Goal: Task Accomplishment & Management: Use online tool/utility

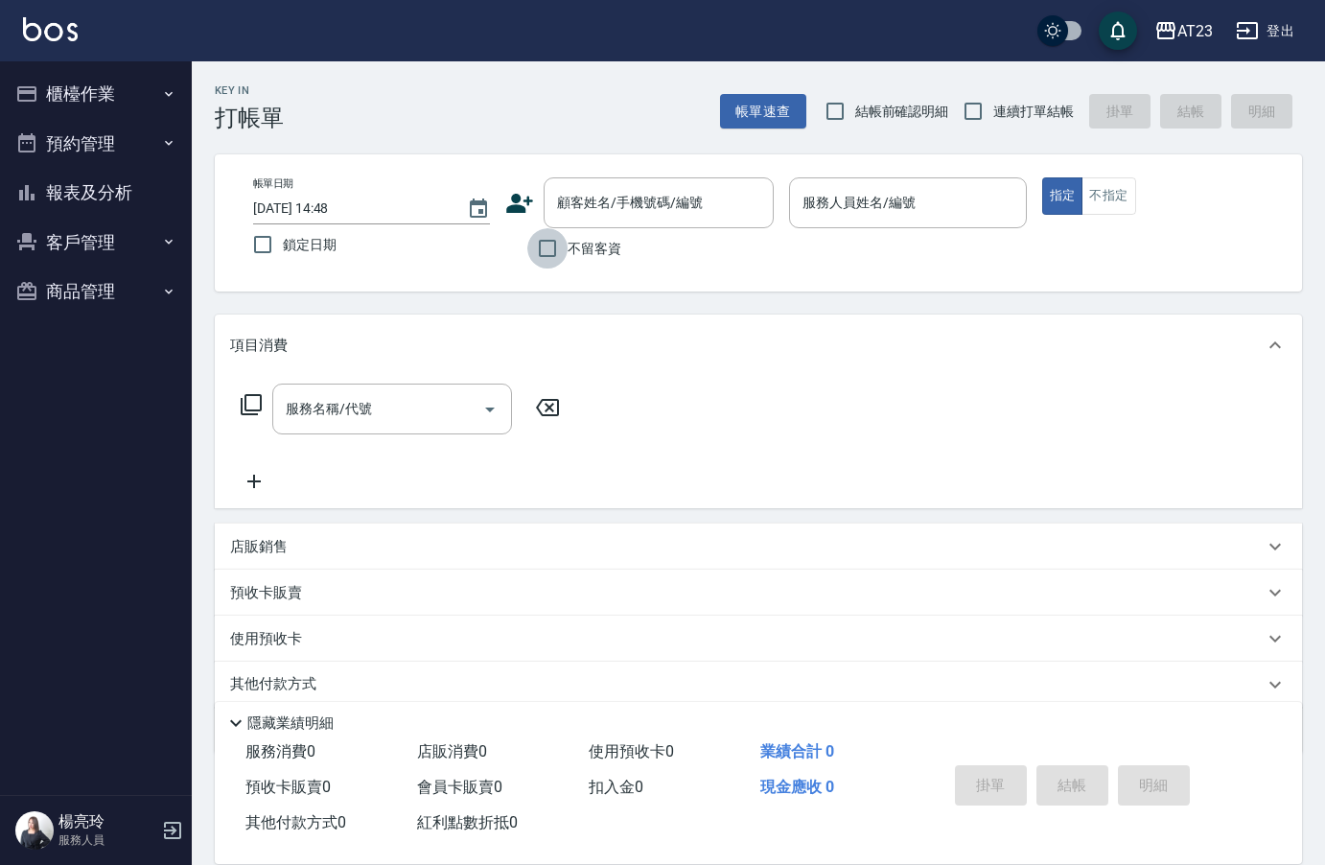
click at [554, 248] on input "不留客資" at bounding box center [547, 248] width 40 height 40
checkbox input "true"
click at [978, 119] on input "連續打單結帳" at bounding box center [973, 111] width 40 height 40
checkbox input "true"
click at [944, 218] on input "服務人員姓名/編號" at bounding box center [908, 203] width 220 height 34
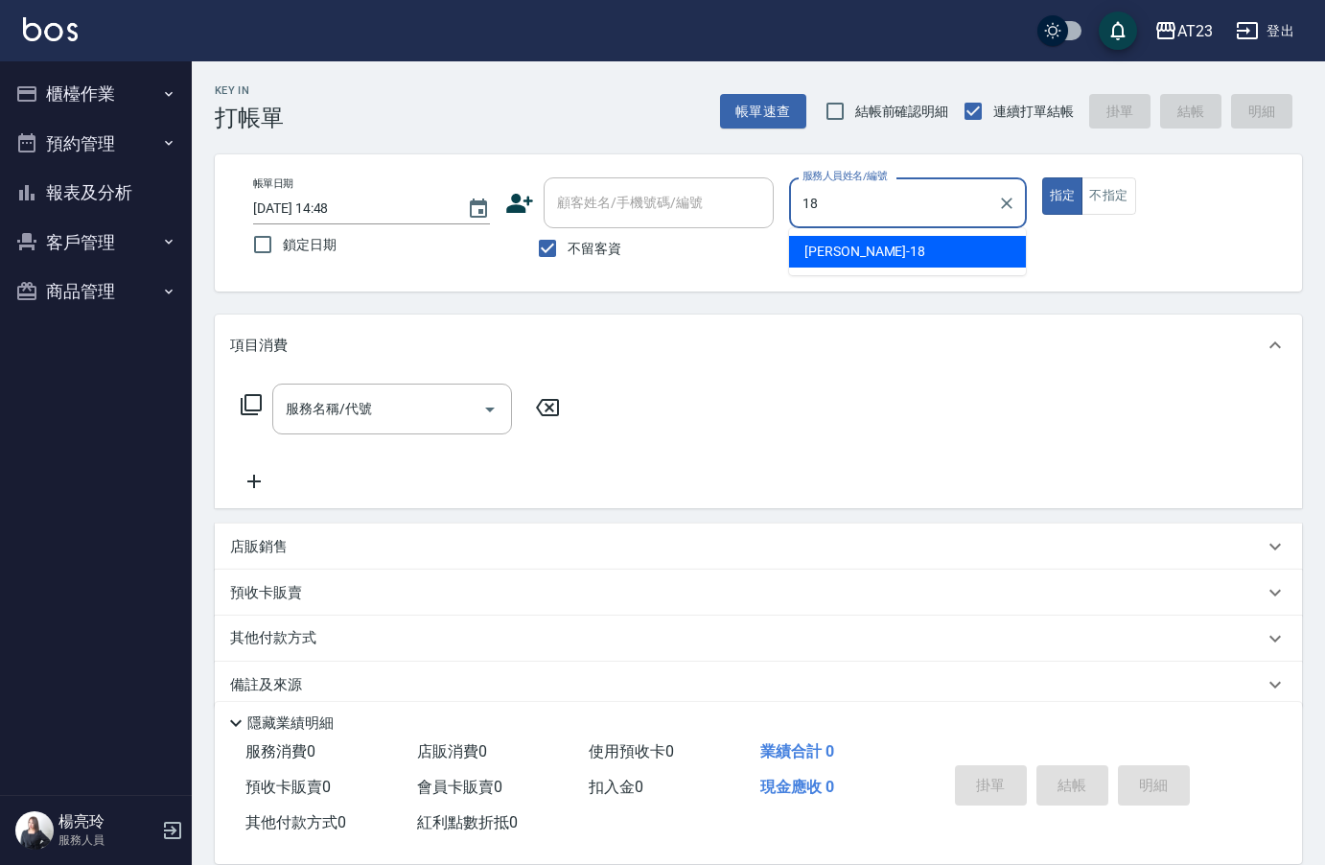
type input "[PERSON_NAME]-18"
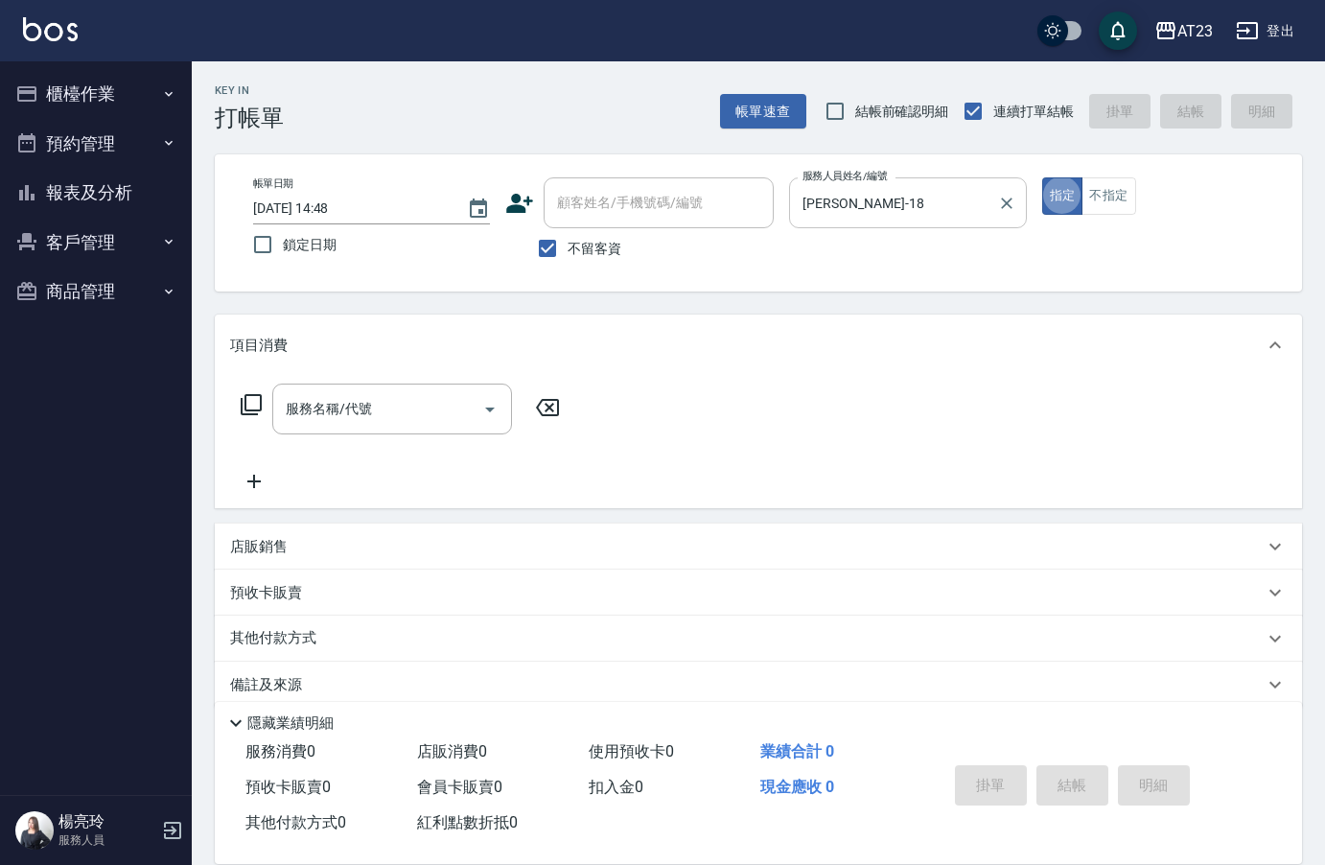
type button "true"
click at [327, 410] on div "服務名稱/代號 服務名稱/代號" at bounding box center [392, 408] width 240 height 51
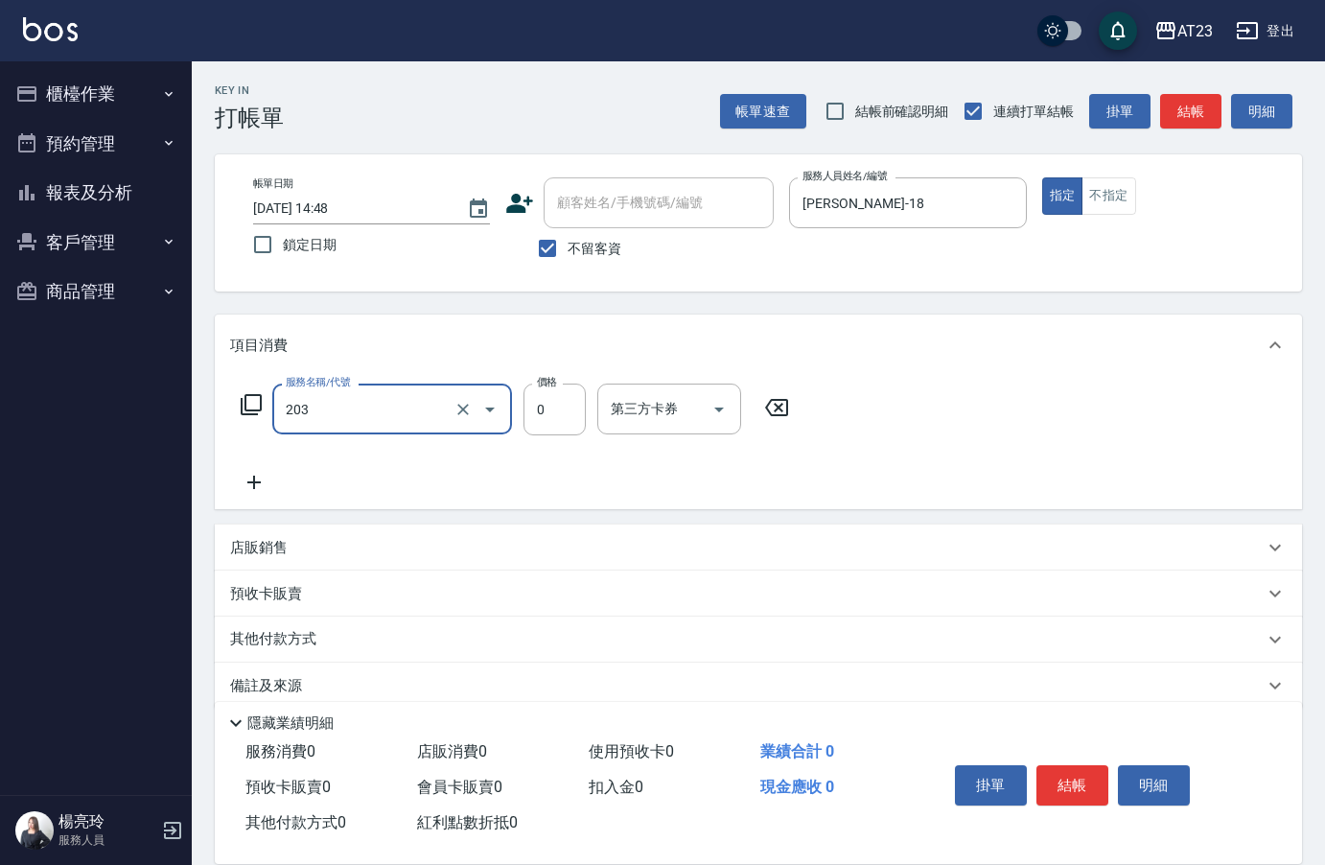
type input "使用洗髮卡(203)"
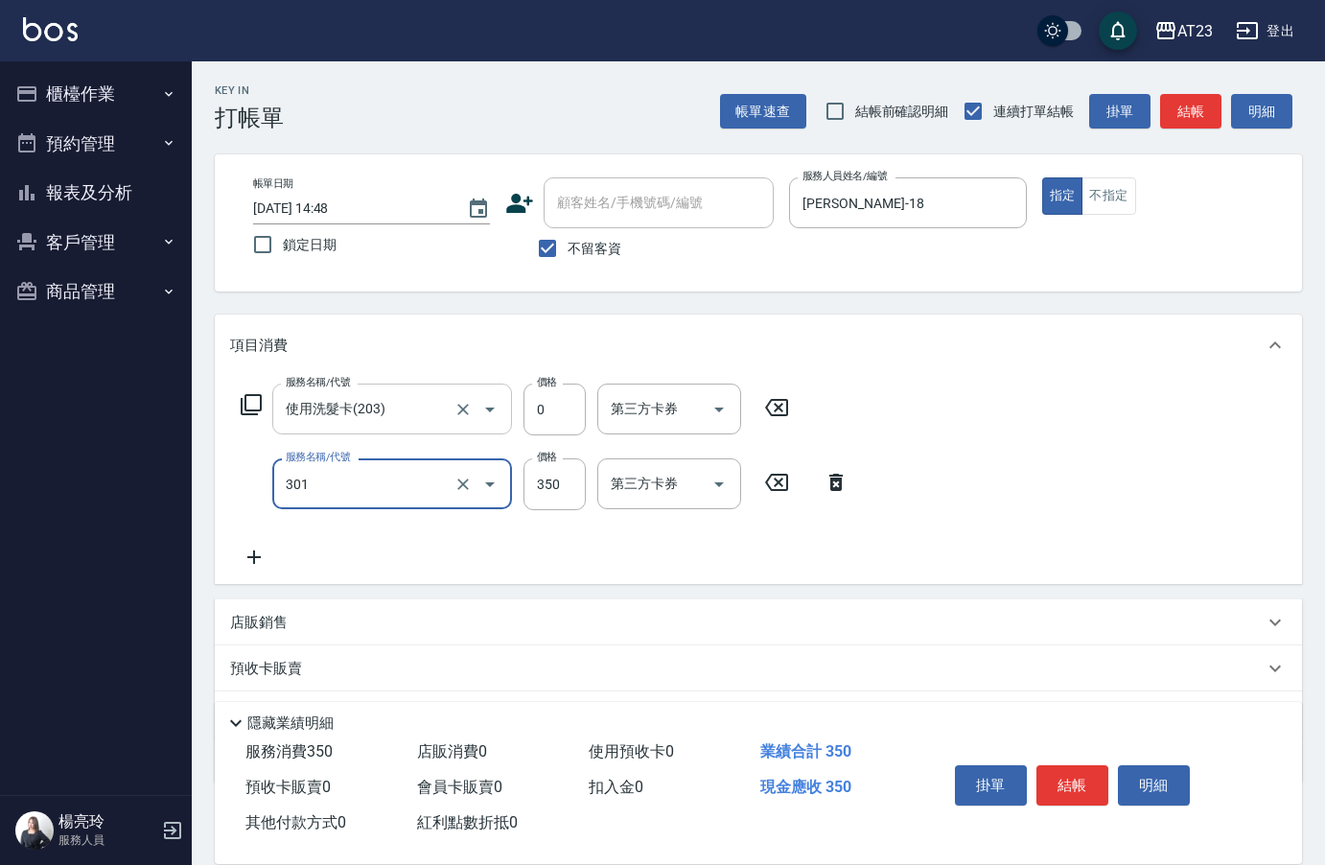
type input "造型剪髮(301)"
type input "550"
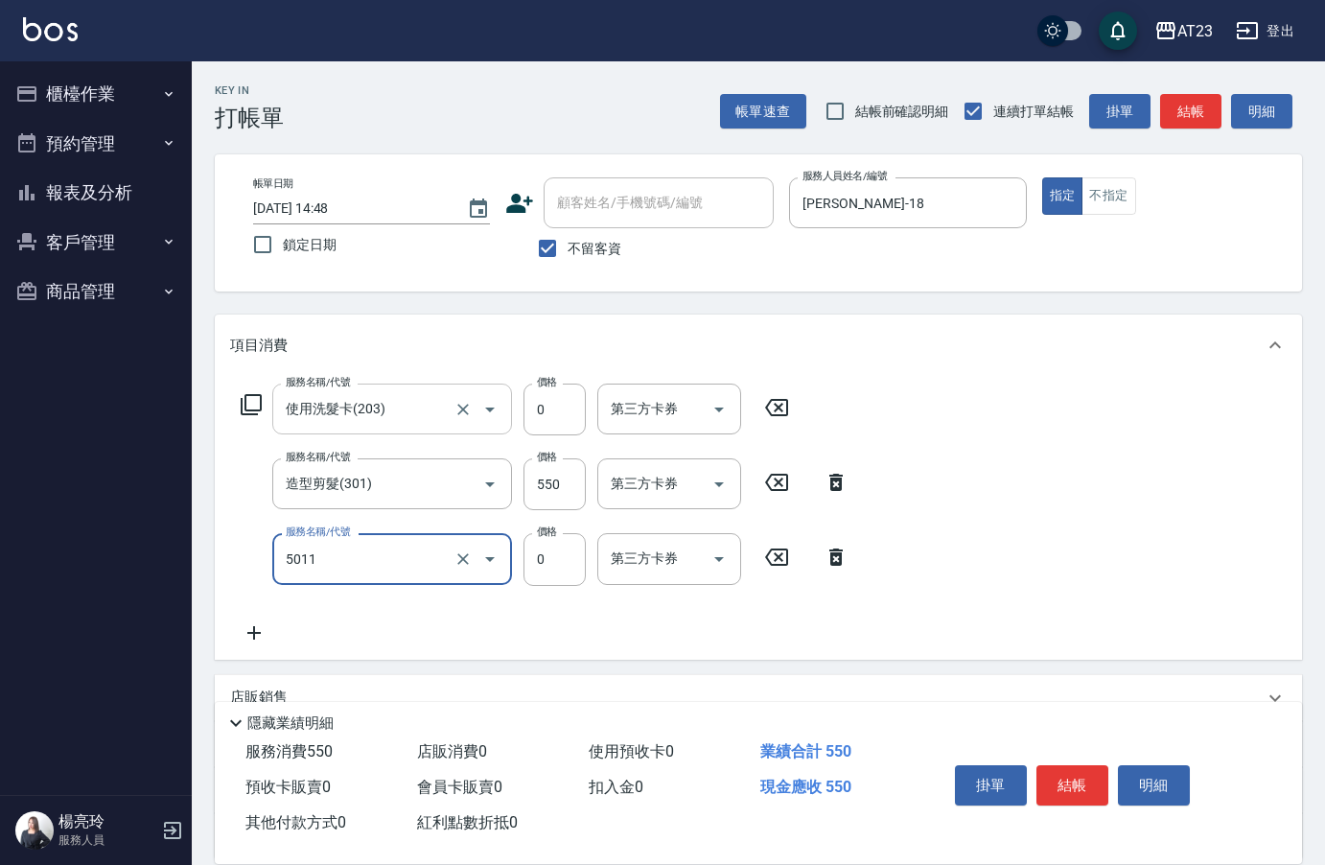
type input "補染(5011)"
type input "600"
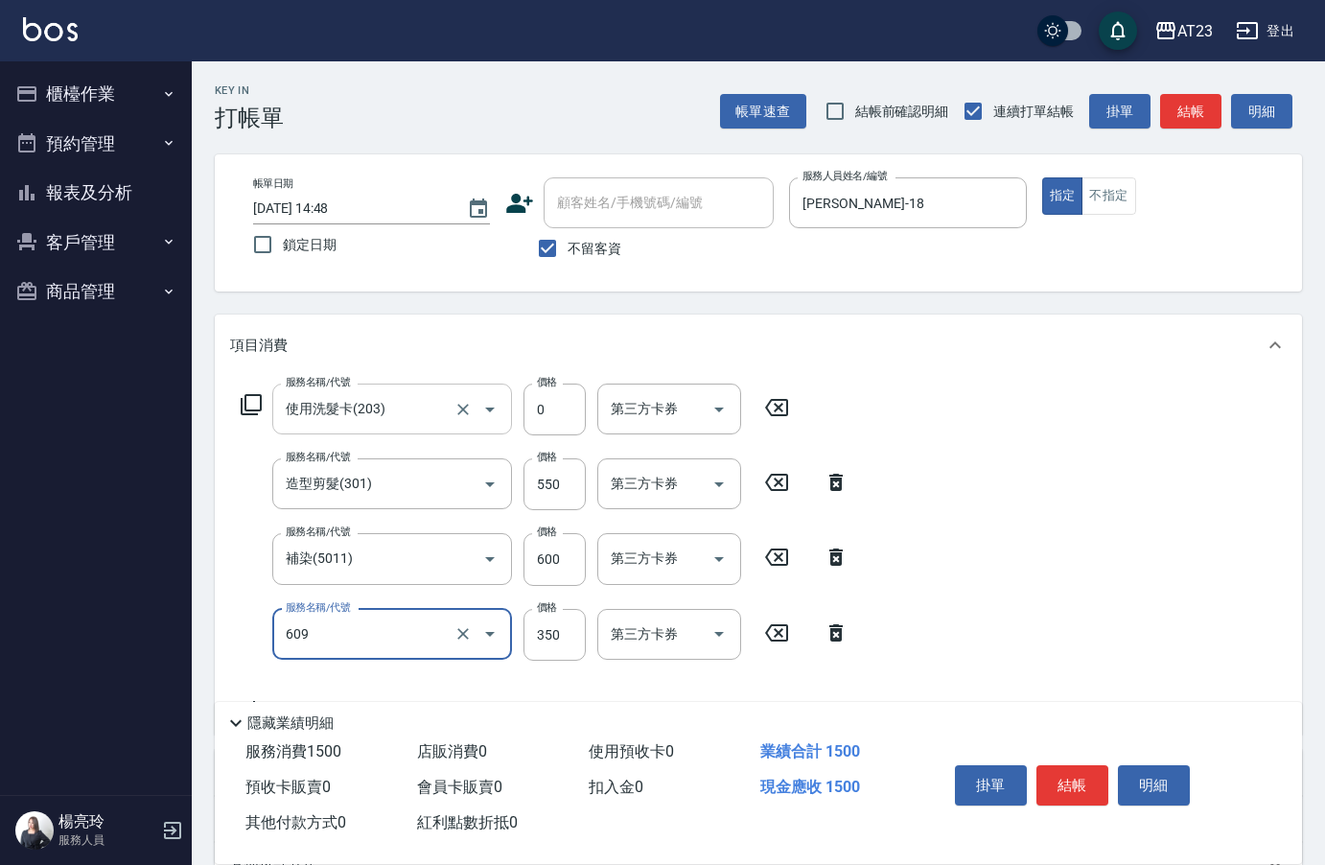
type input "頭皮隔離(609)"
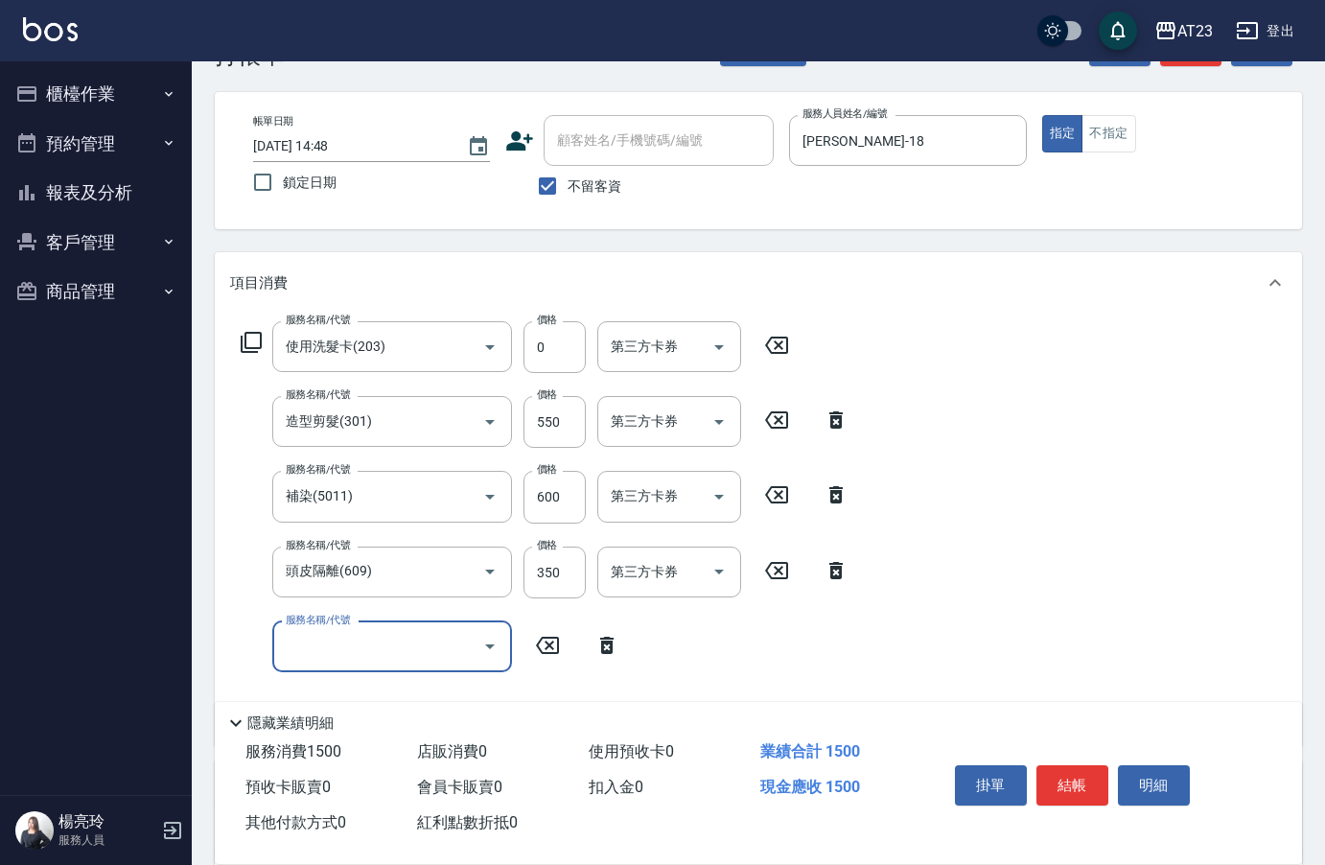
scroll to position [96, 0]
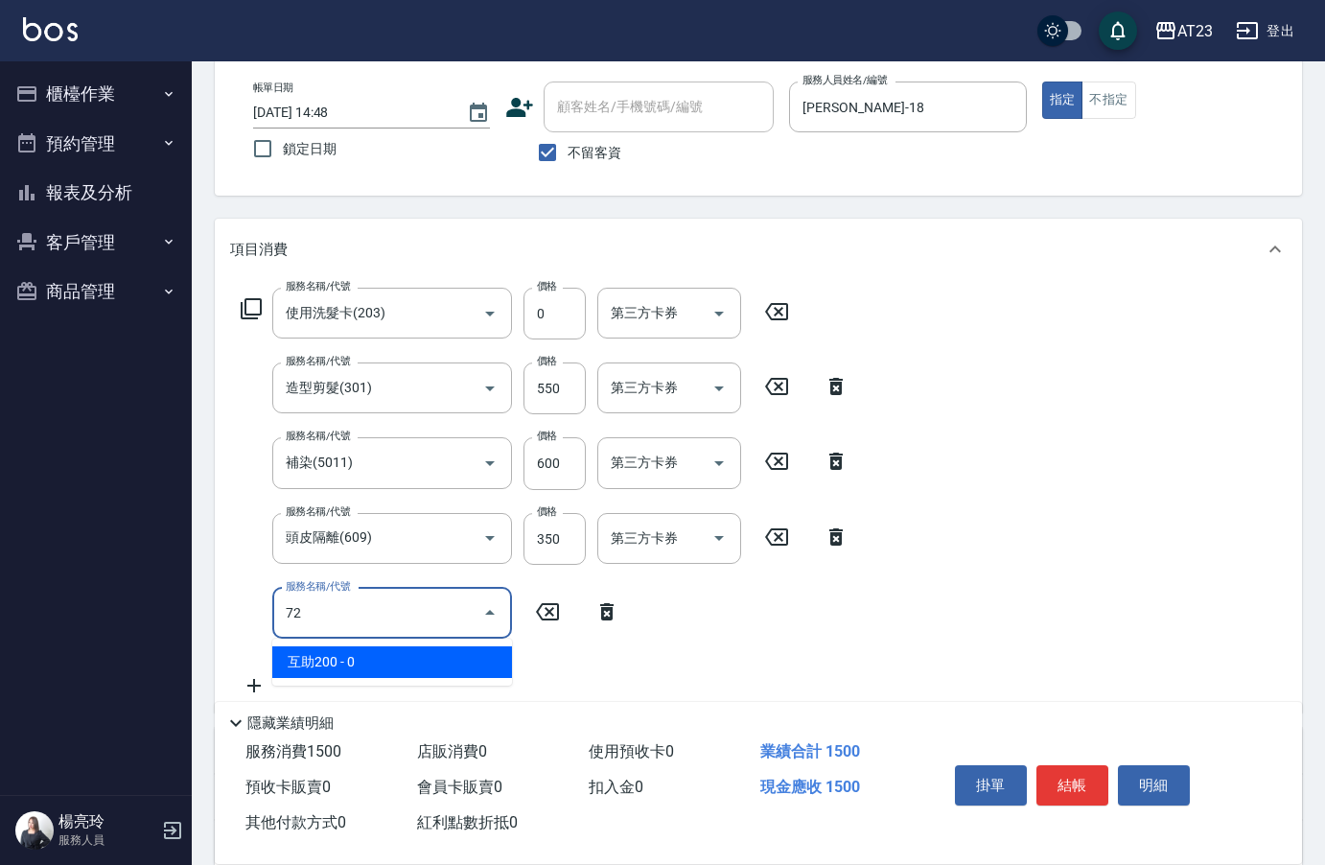
type input "7"
type input "1"
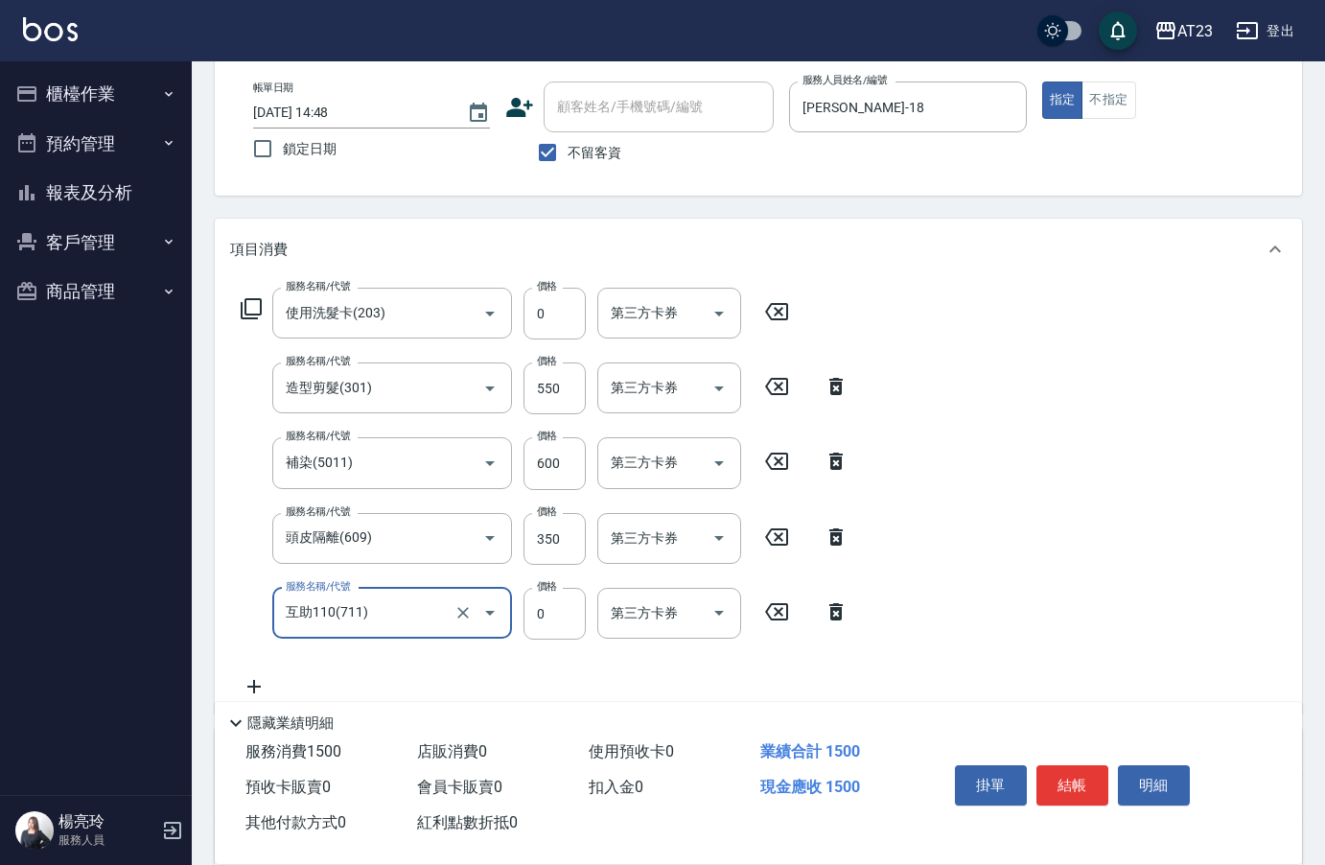
type input "互助110(711)"
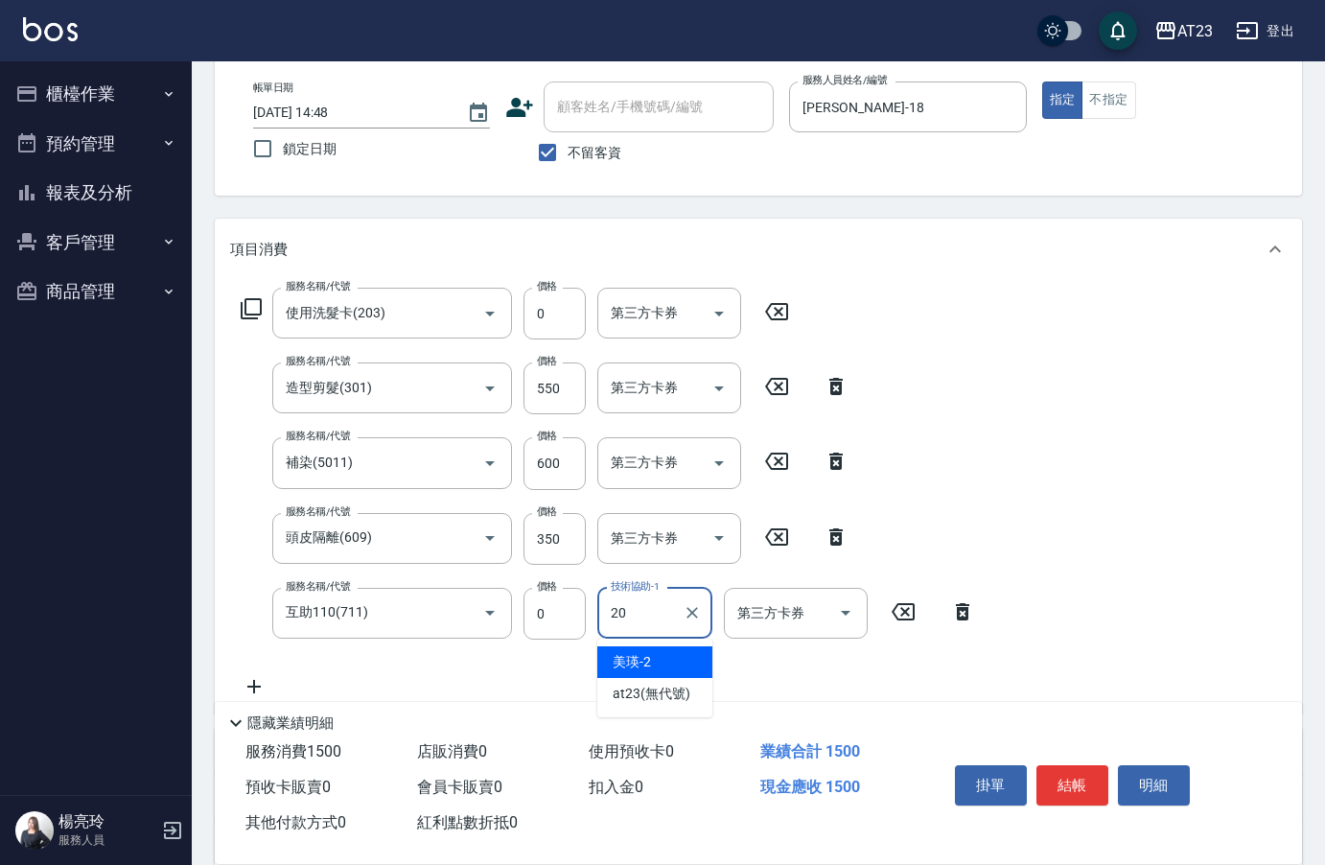
type input "棒棒-20"
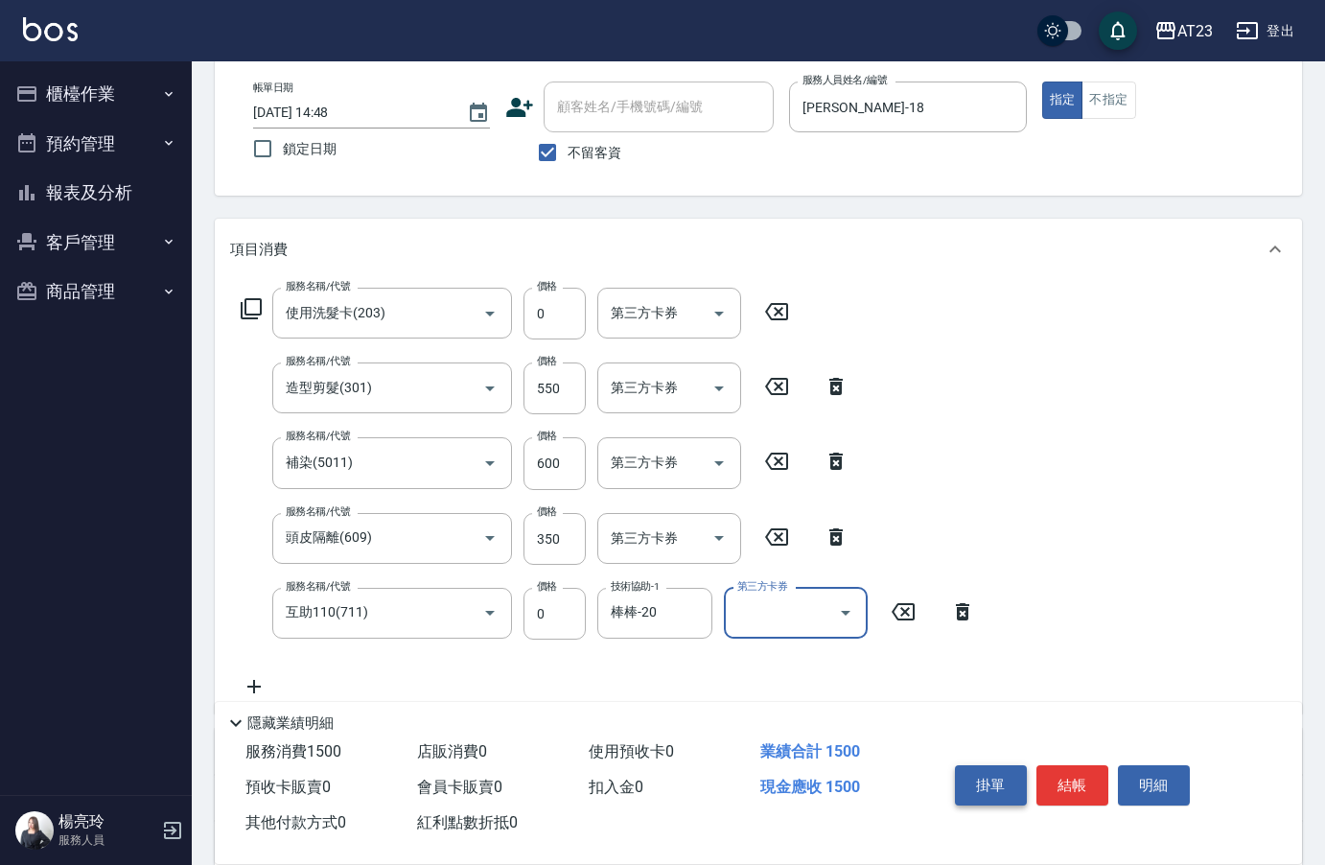
click at [1026, 782] on button "掛單" at bounding box center [991, 785] width 72 height 40
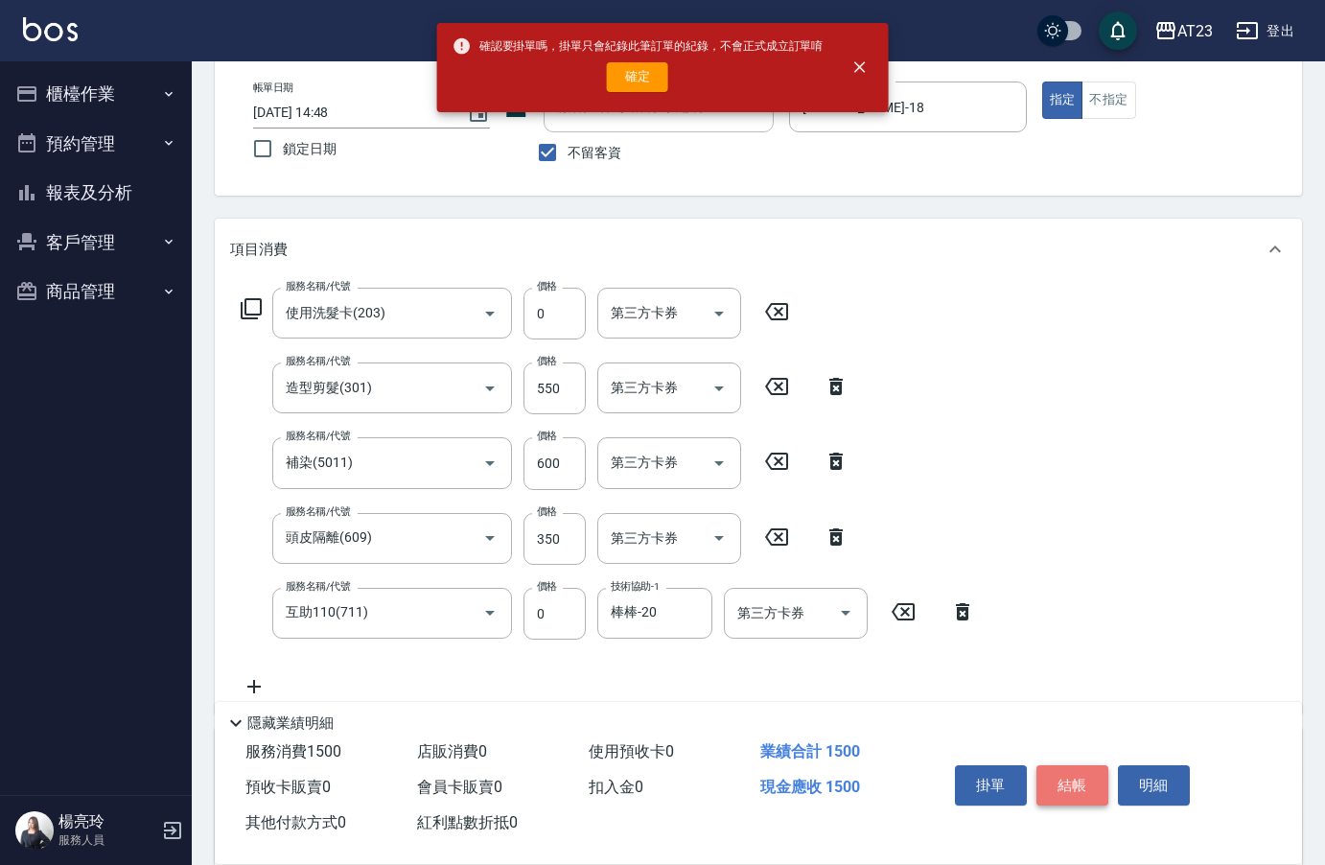
click at [1088, 777] on button "結帳" at bounding box center [1072, 785] width 72 height 40
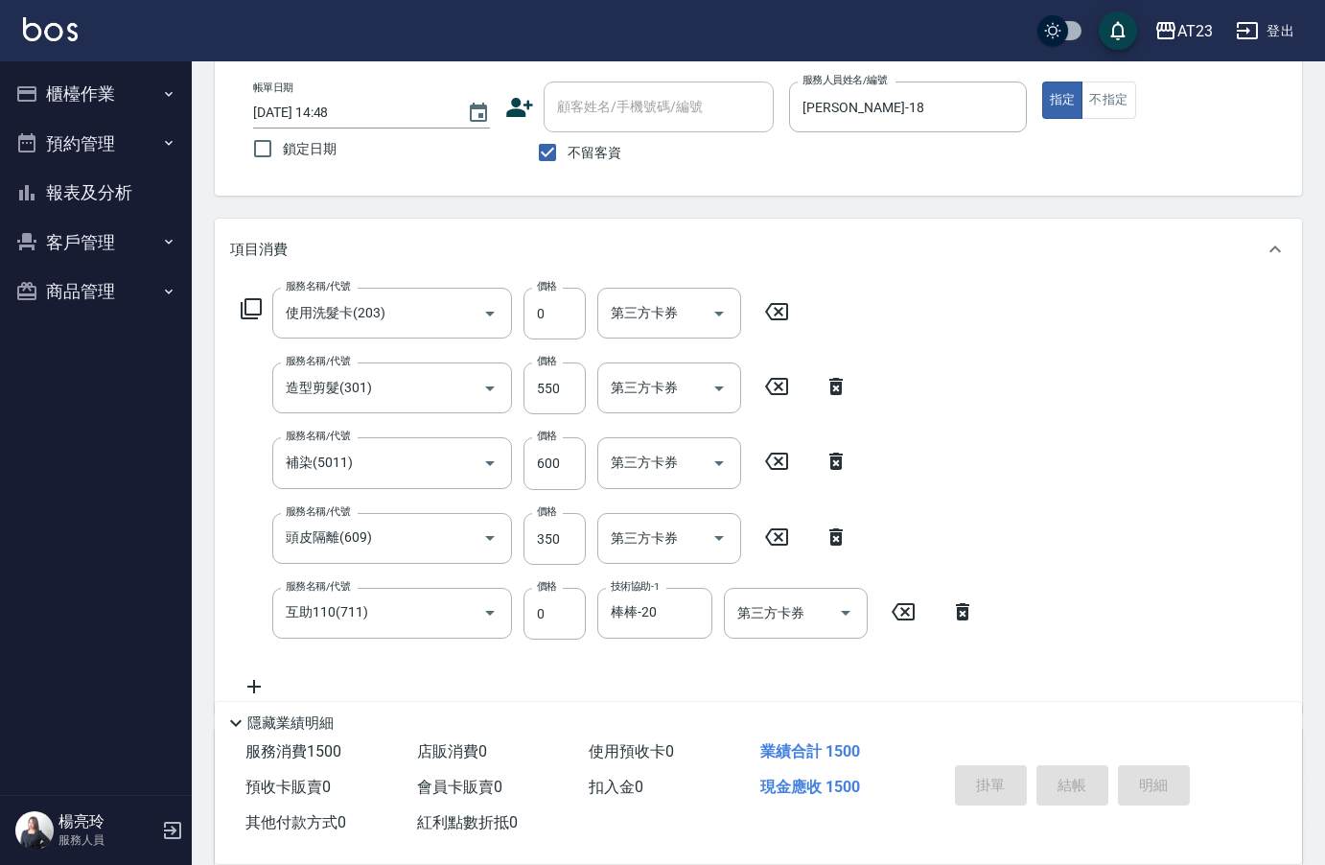
type input "[DATE] 14:50"
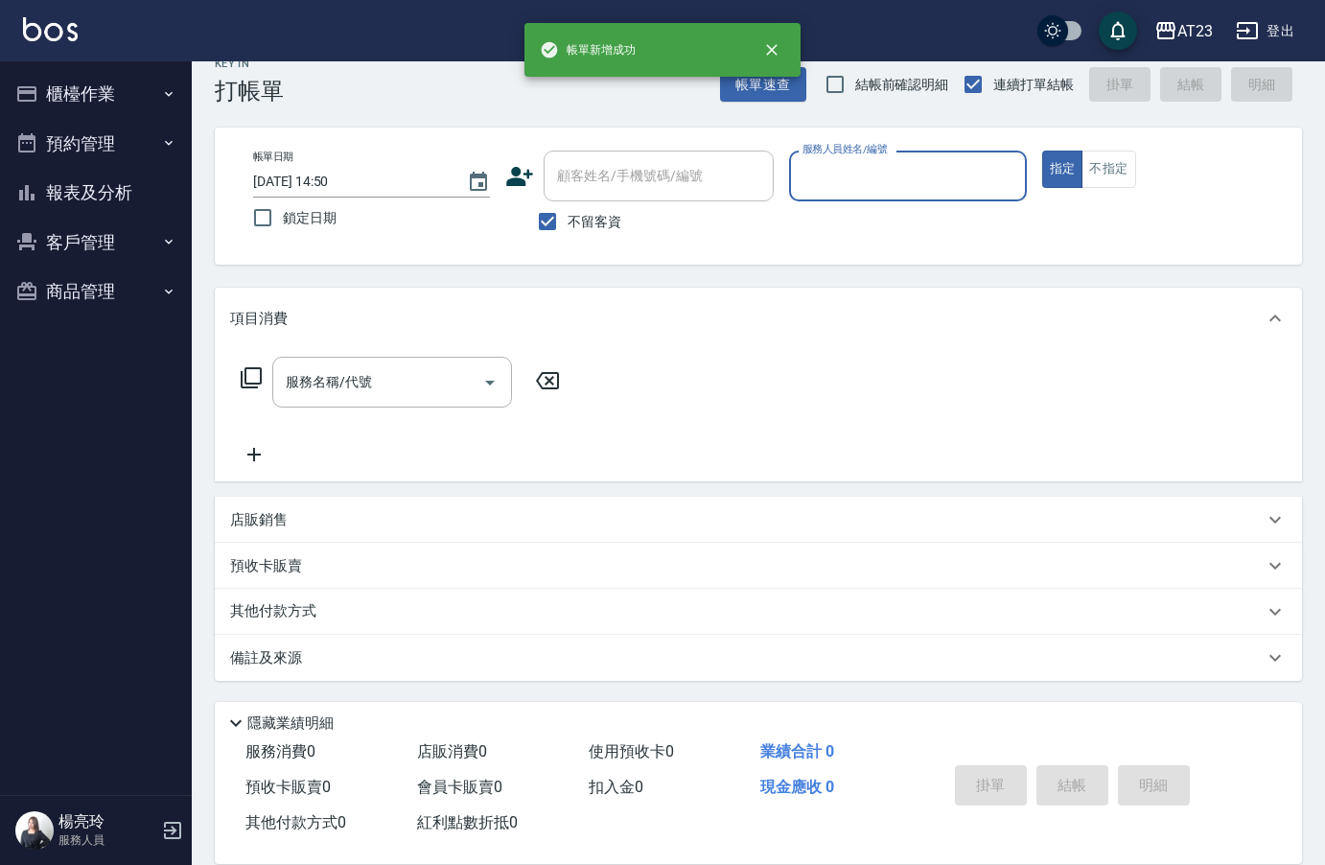
scroll to position [27, 0]
type input "Joann-6"
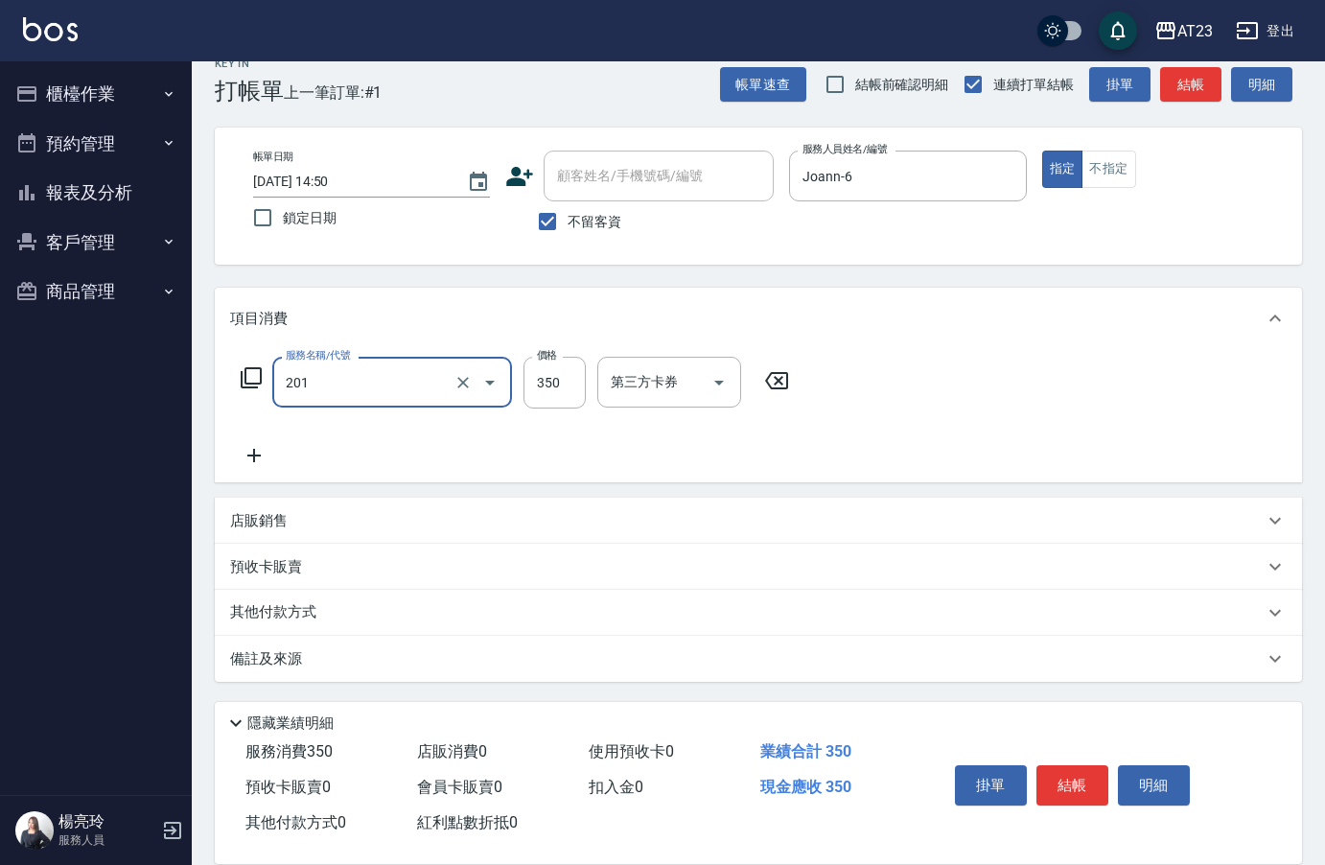
type input "一般洗髮(201)"
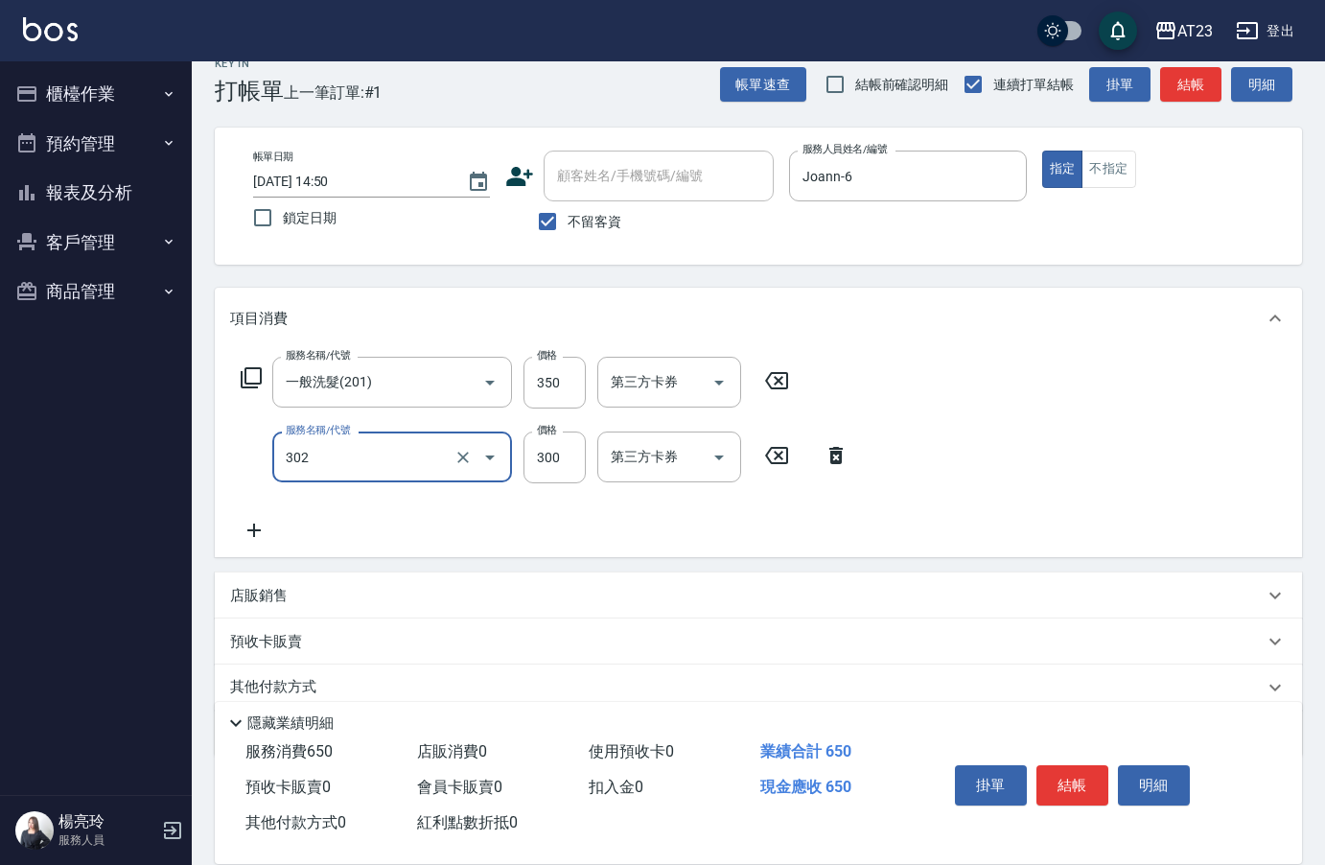
type input "學生剪髮(302)"
click at [1076, 765] on button "結帳" at bounding box center [1072, 785] width 72 height 40
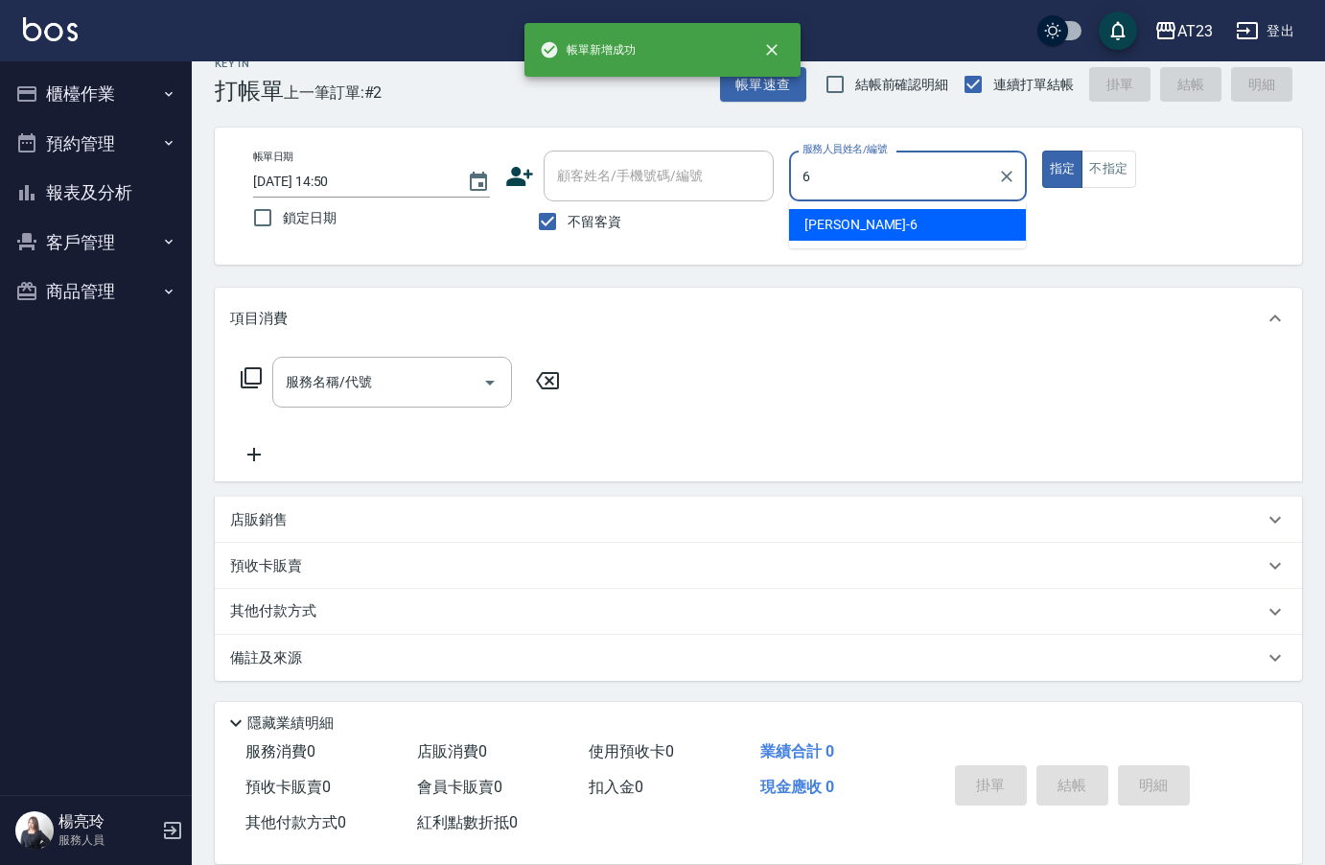
type input "Joann-6"
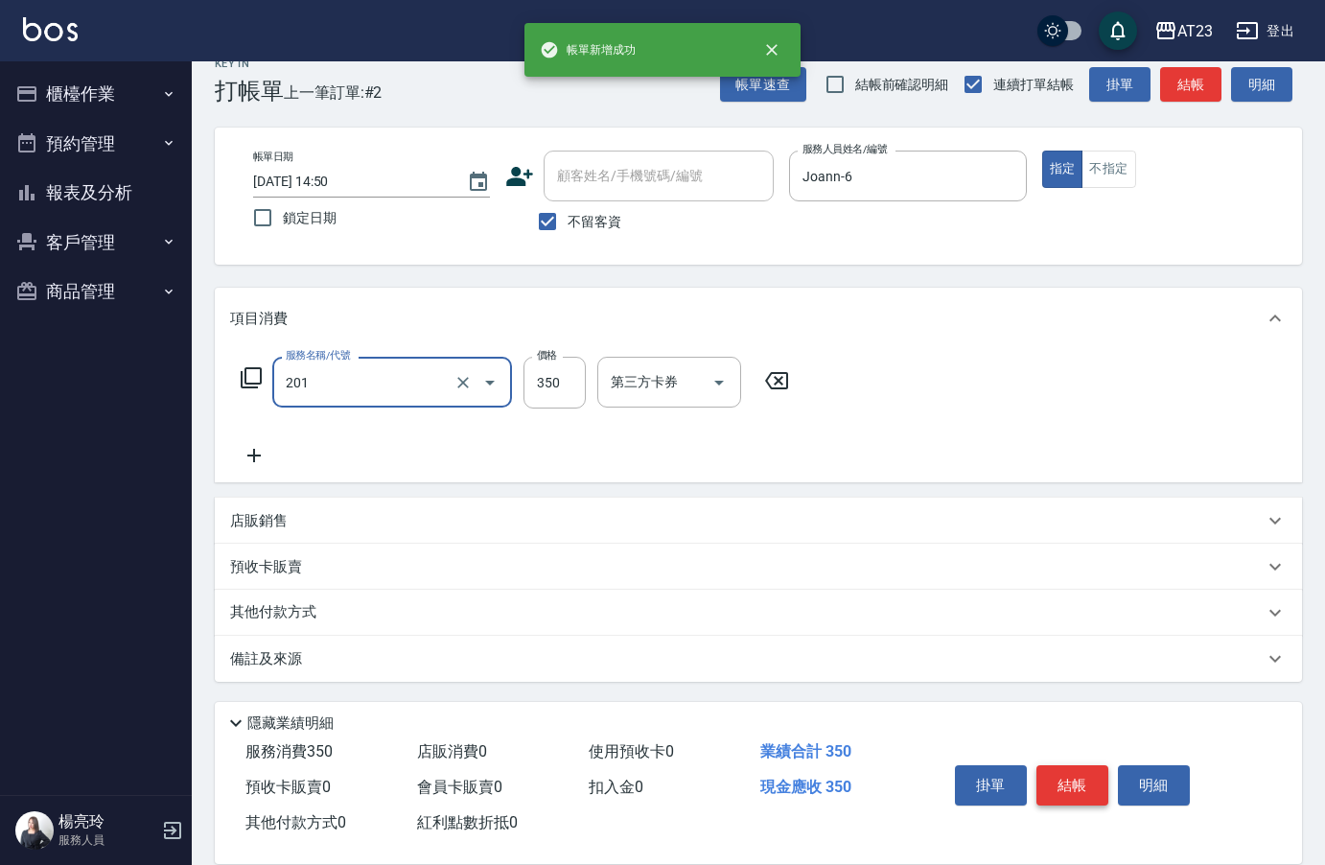
type input "一般洗髮(201)"
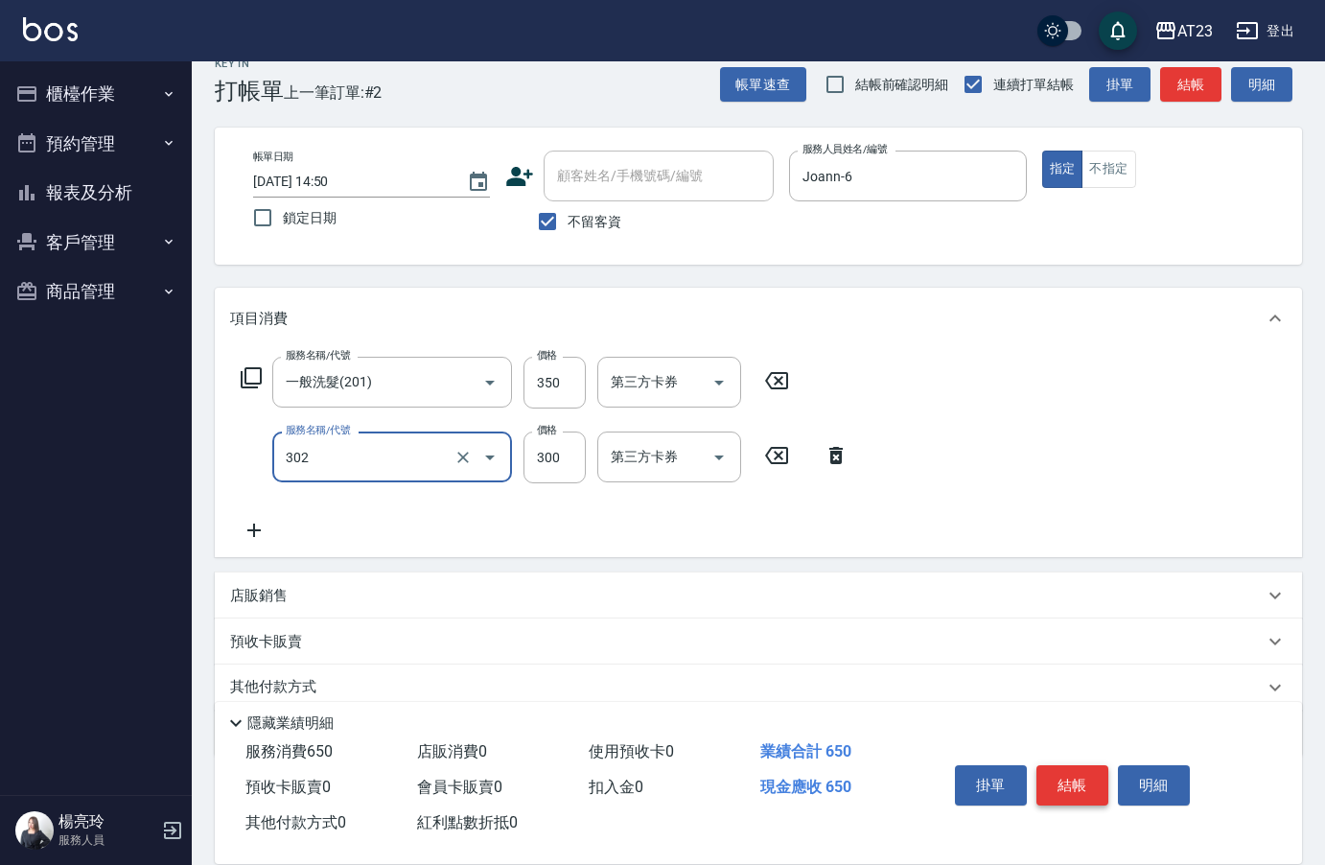
type input "學生剪髮(302)"
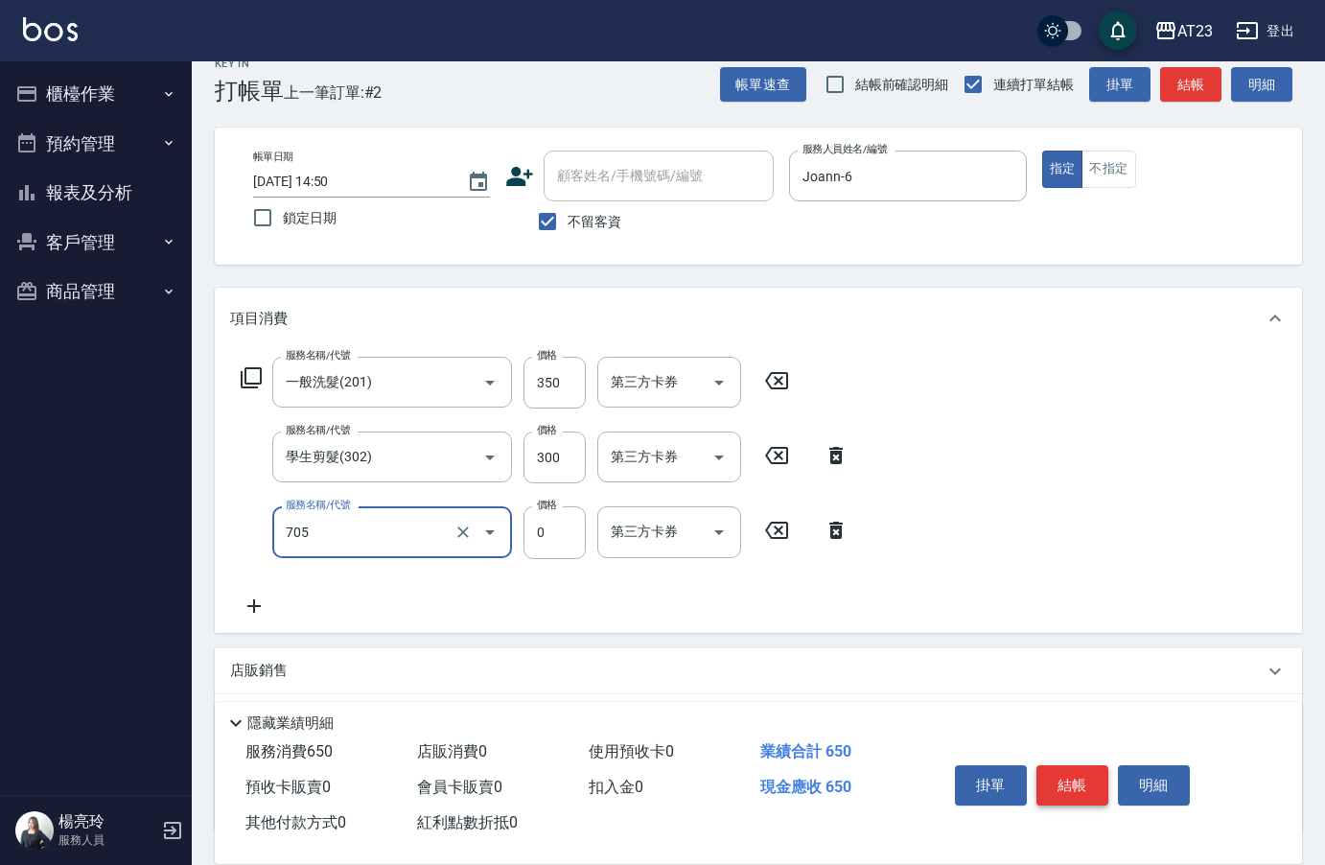
type input "互助50(705)"
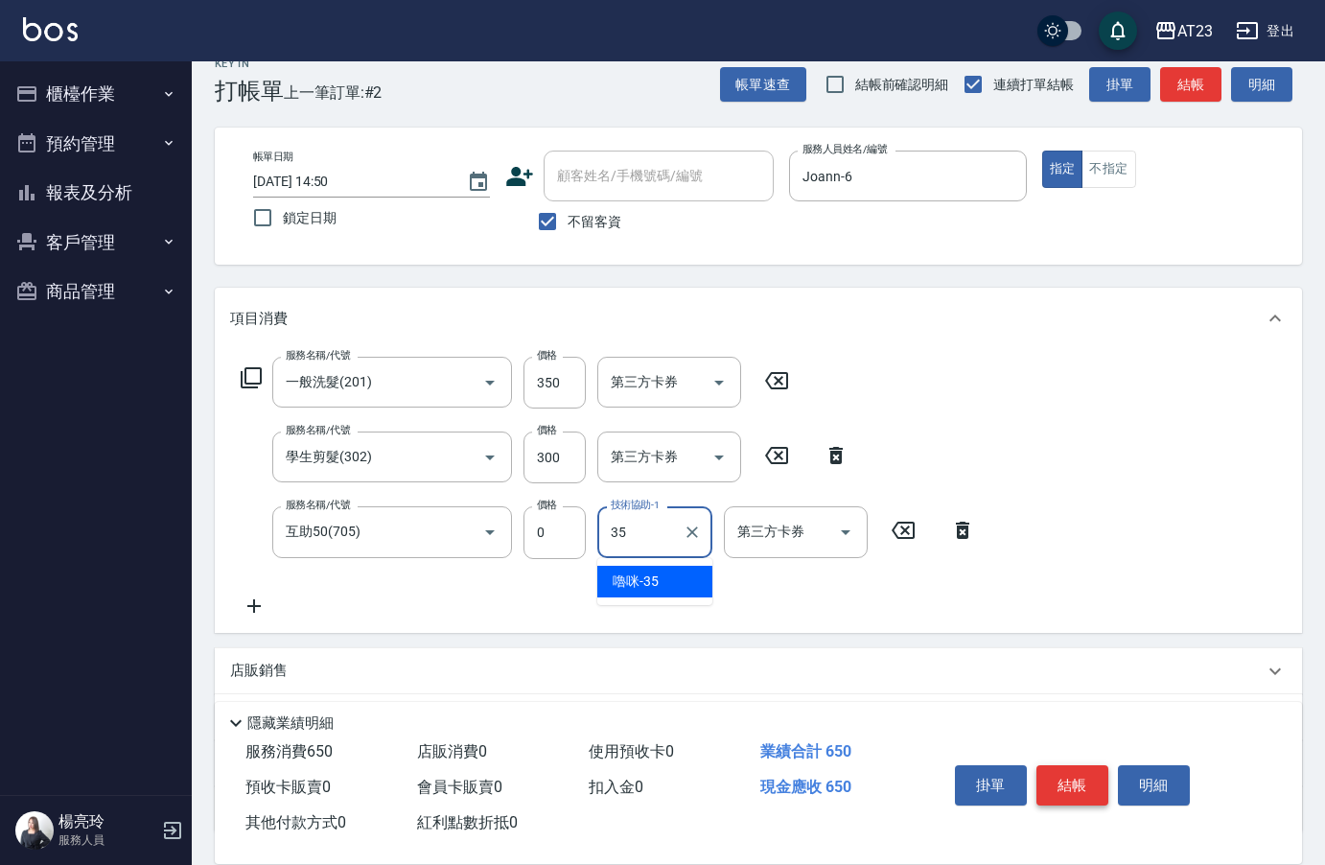
type input "嚕咪-35"
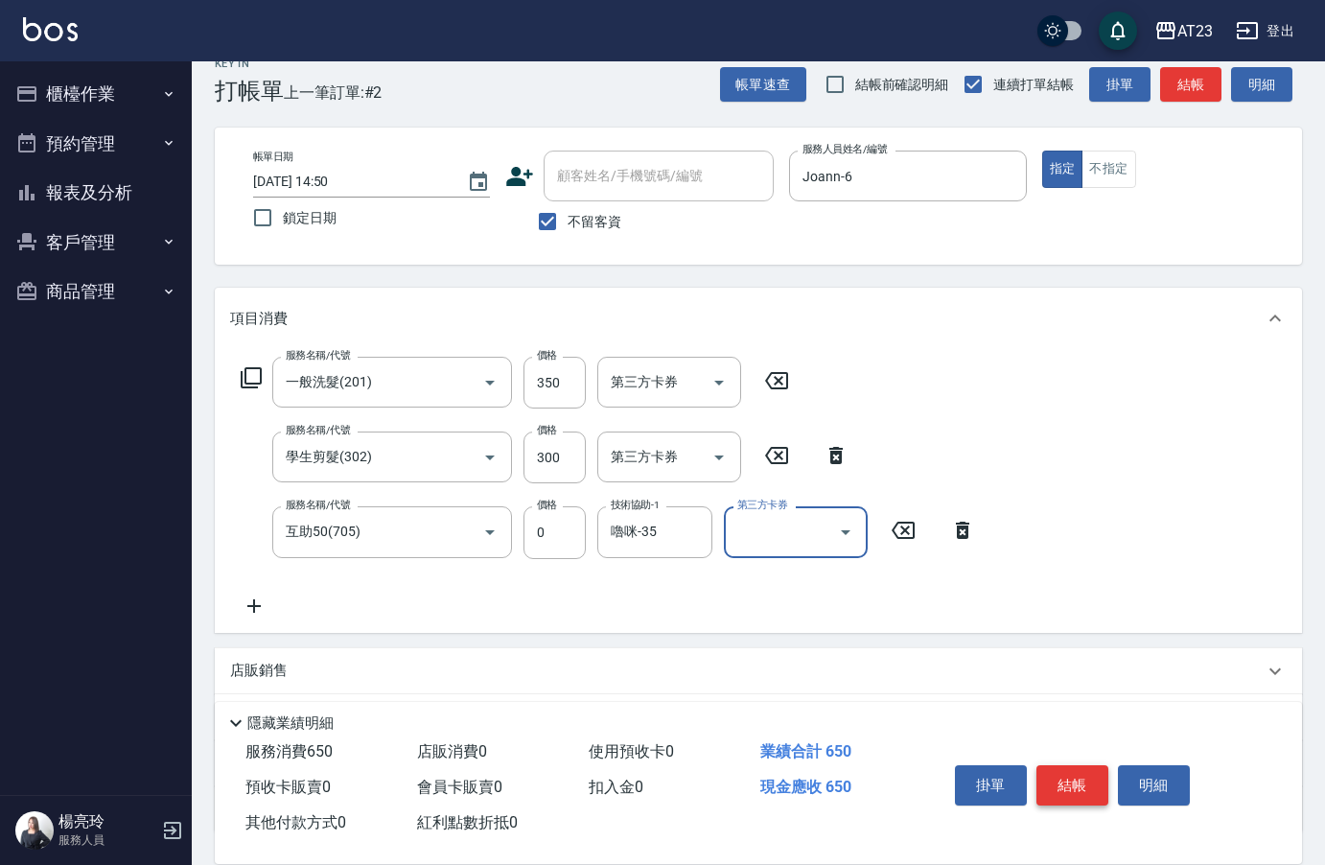
click at [1076, 765] on button "結帳" at bounding box center [1072, 785] width 72 height 40
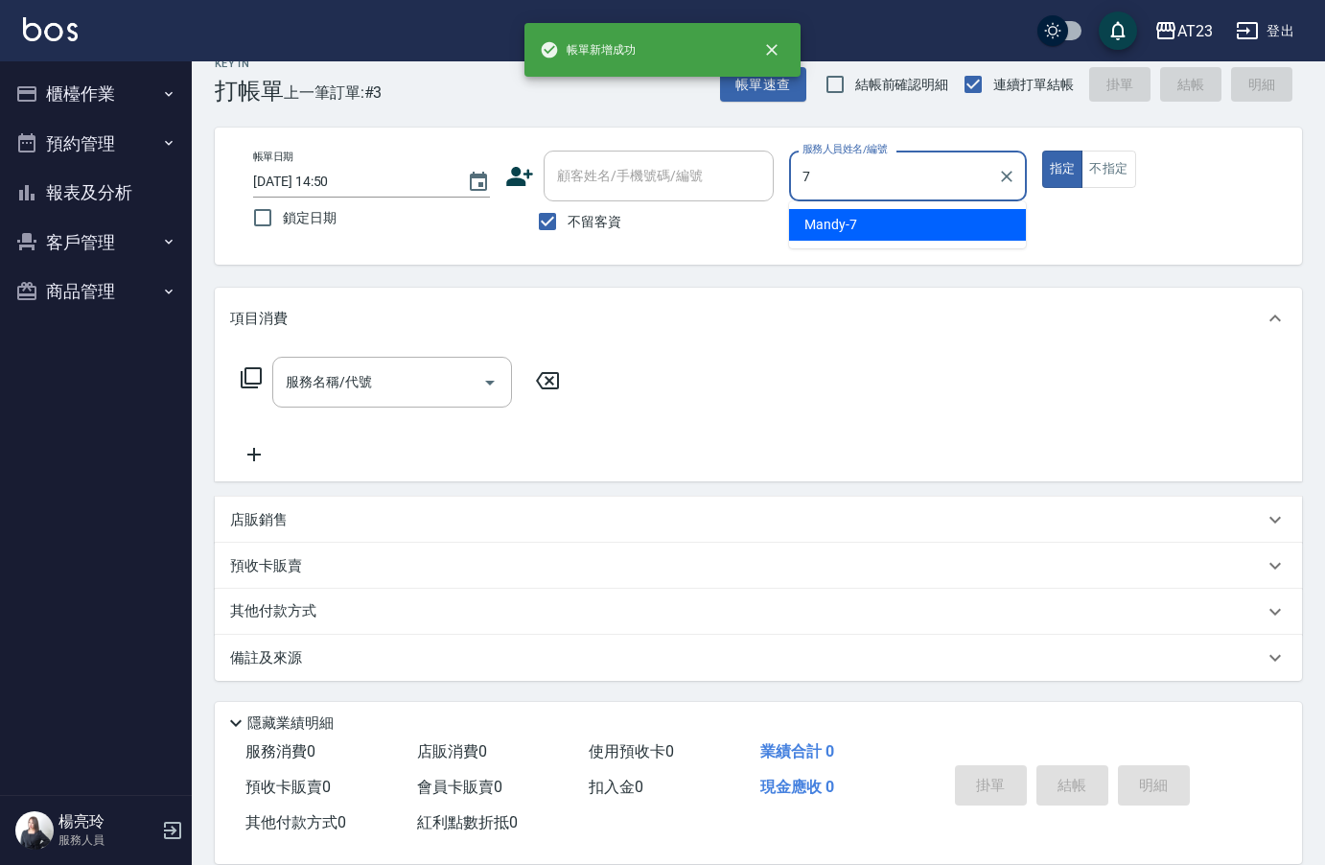
type input "Mandy-7"
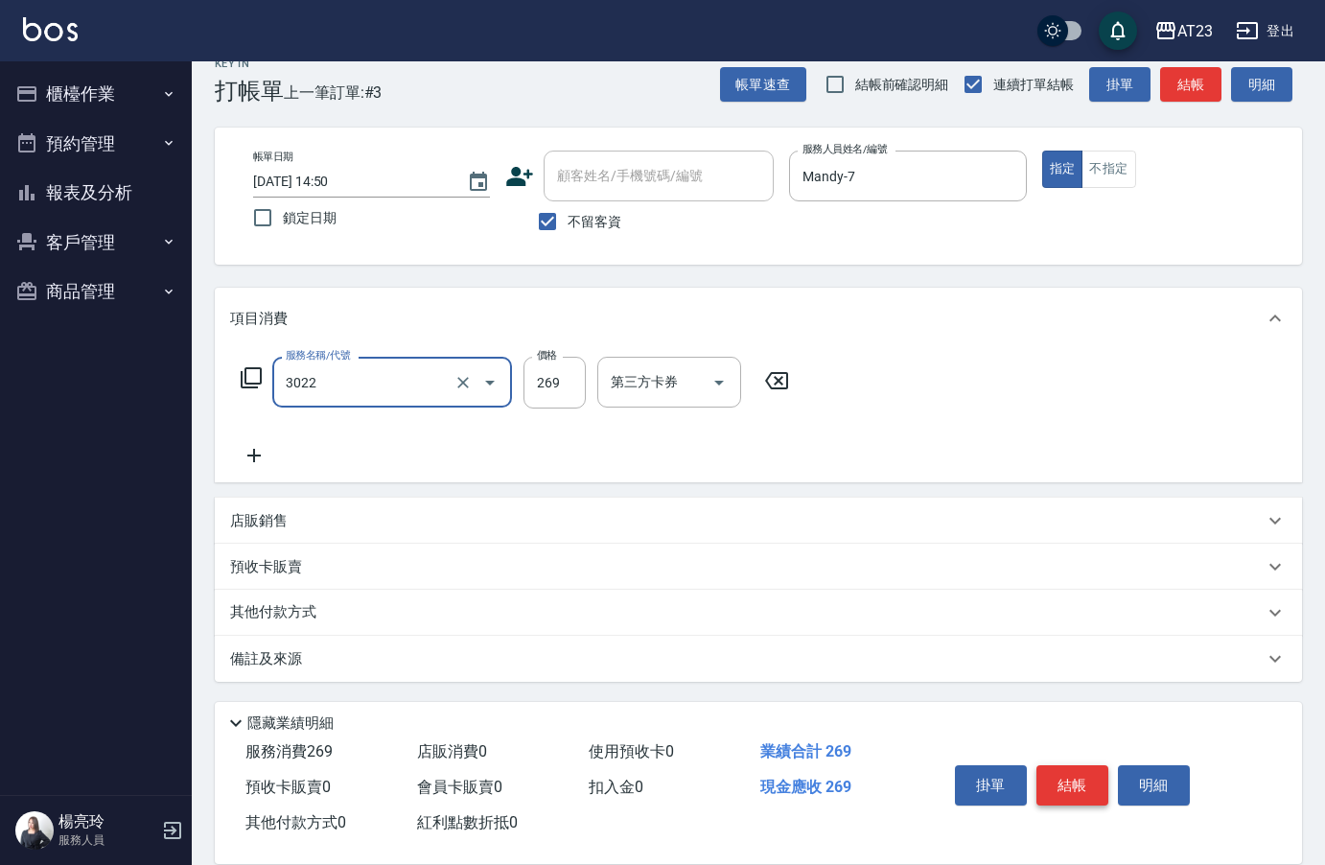
type input "(活動)造型剪(3022)"
click at [1075, 779] on button "結帳" at bounding box center [1072, 785] width 72 height 40
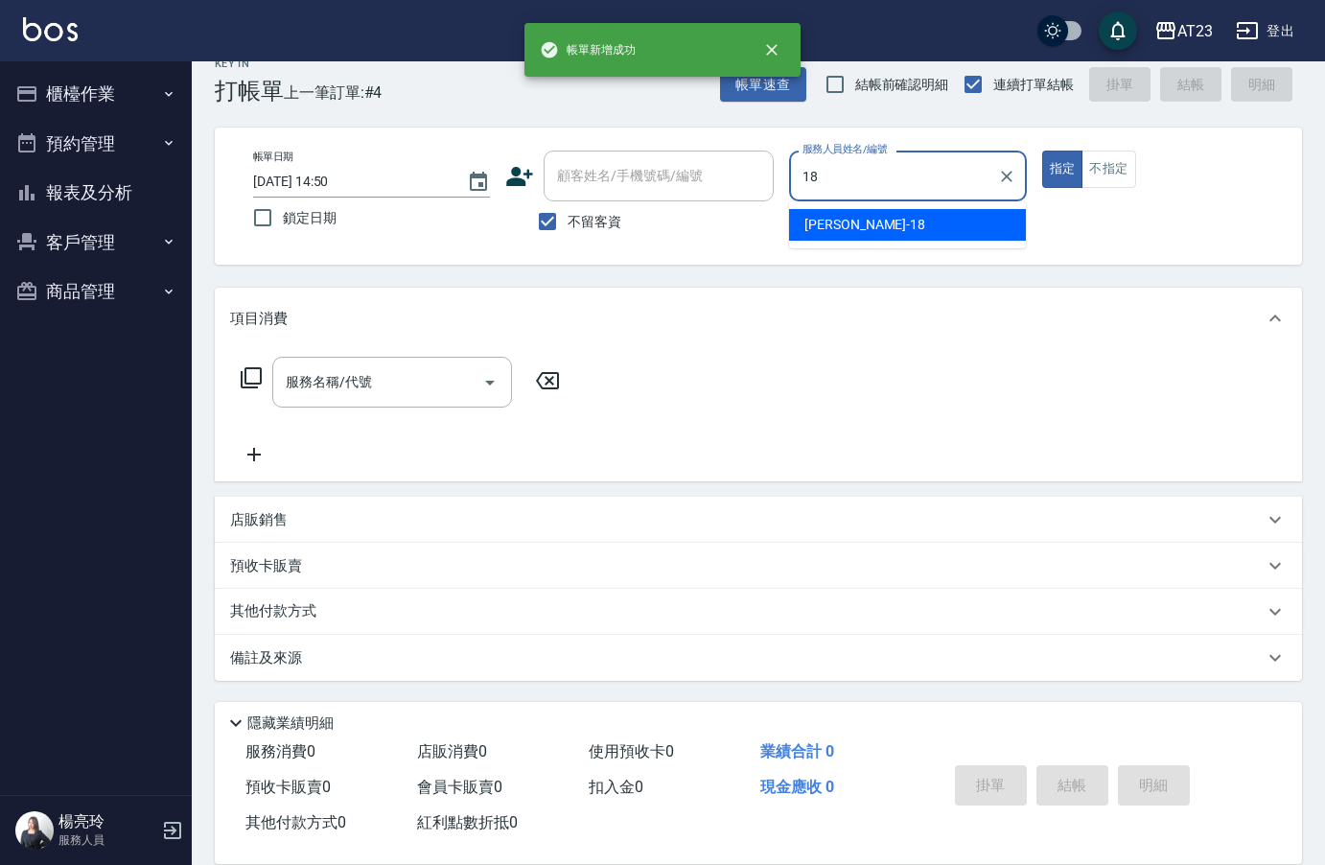
type input "[PERSON_NAME]-18"
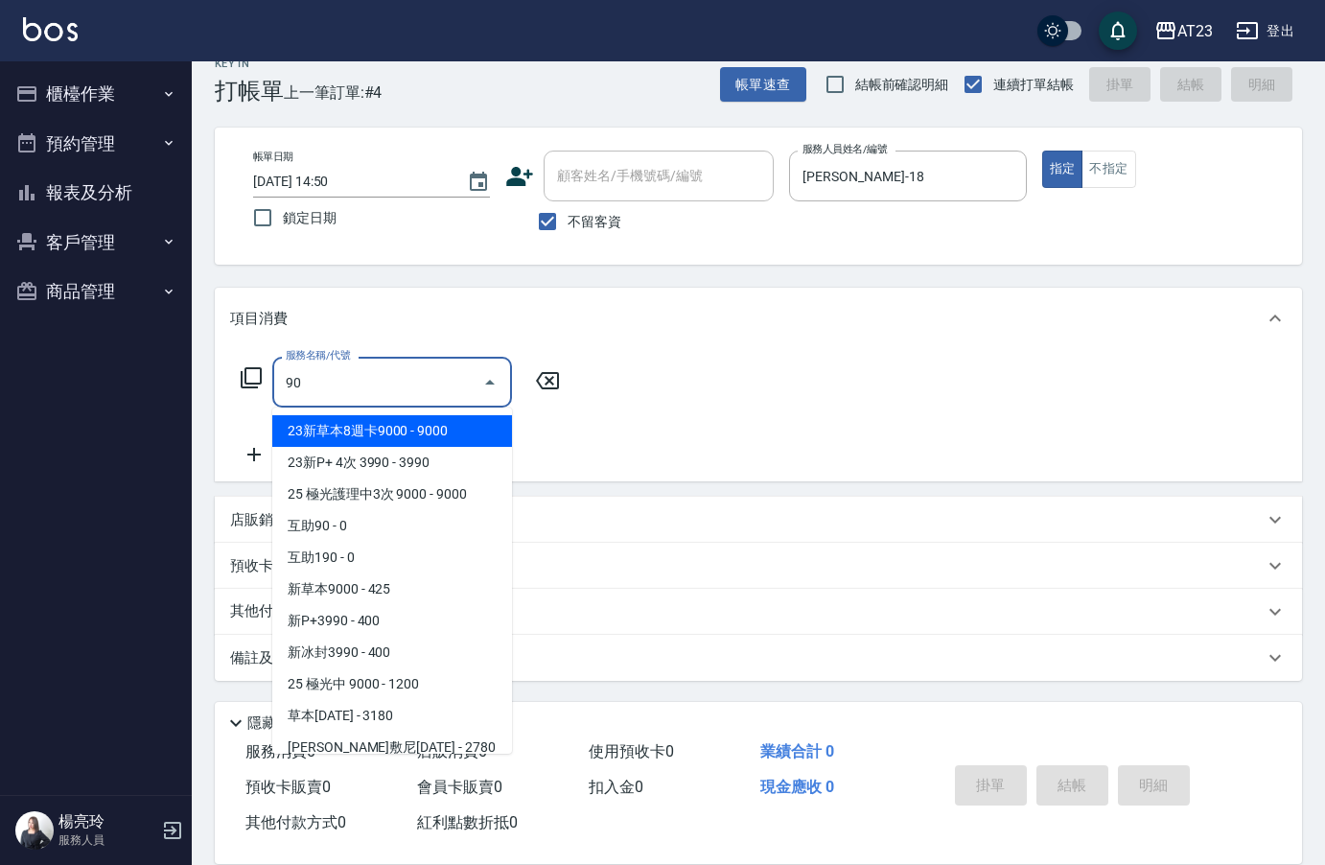
type input "9"
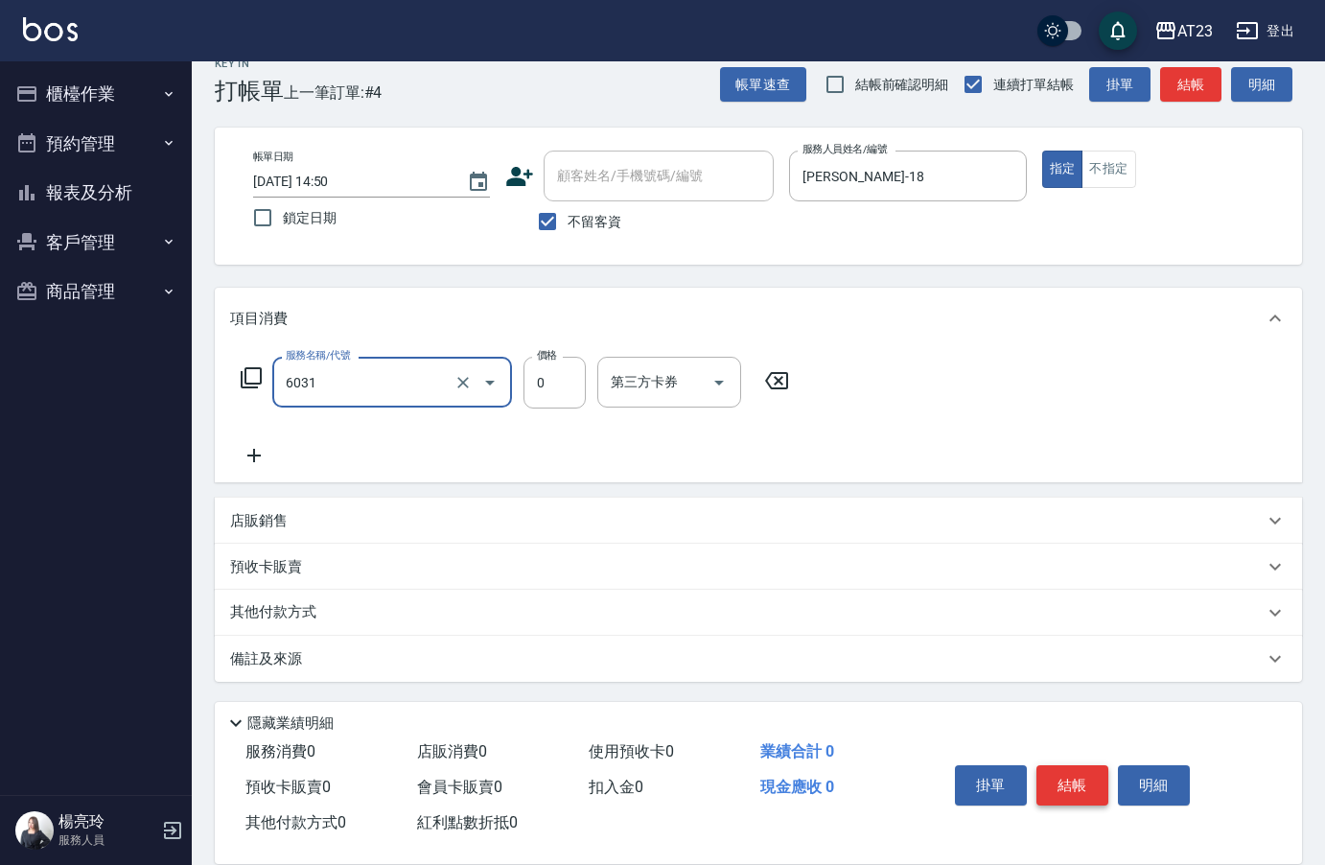
type input "P+卡(6031)"
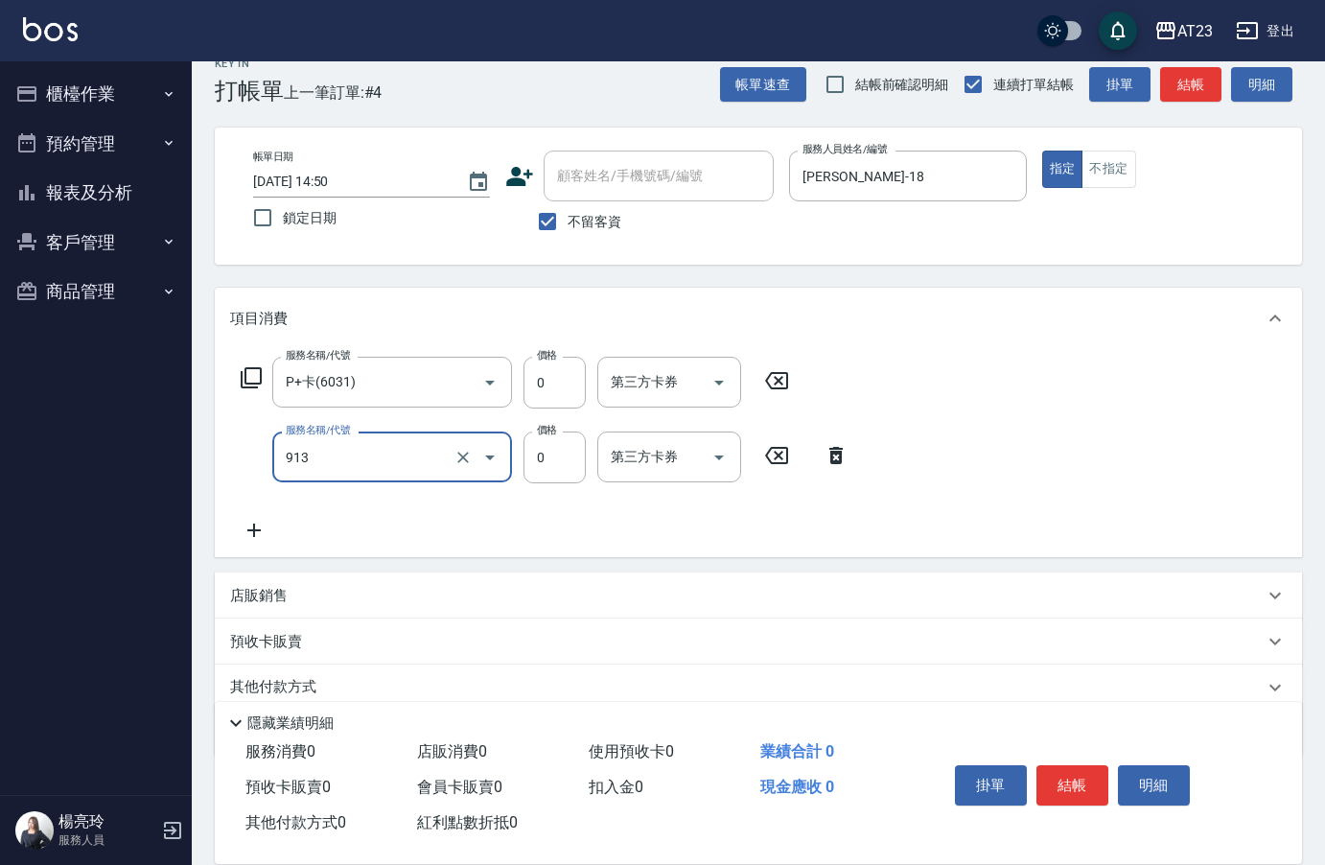
type input "蘆薈卡(913)"
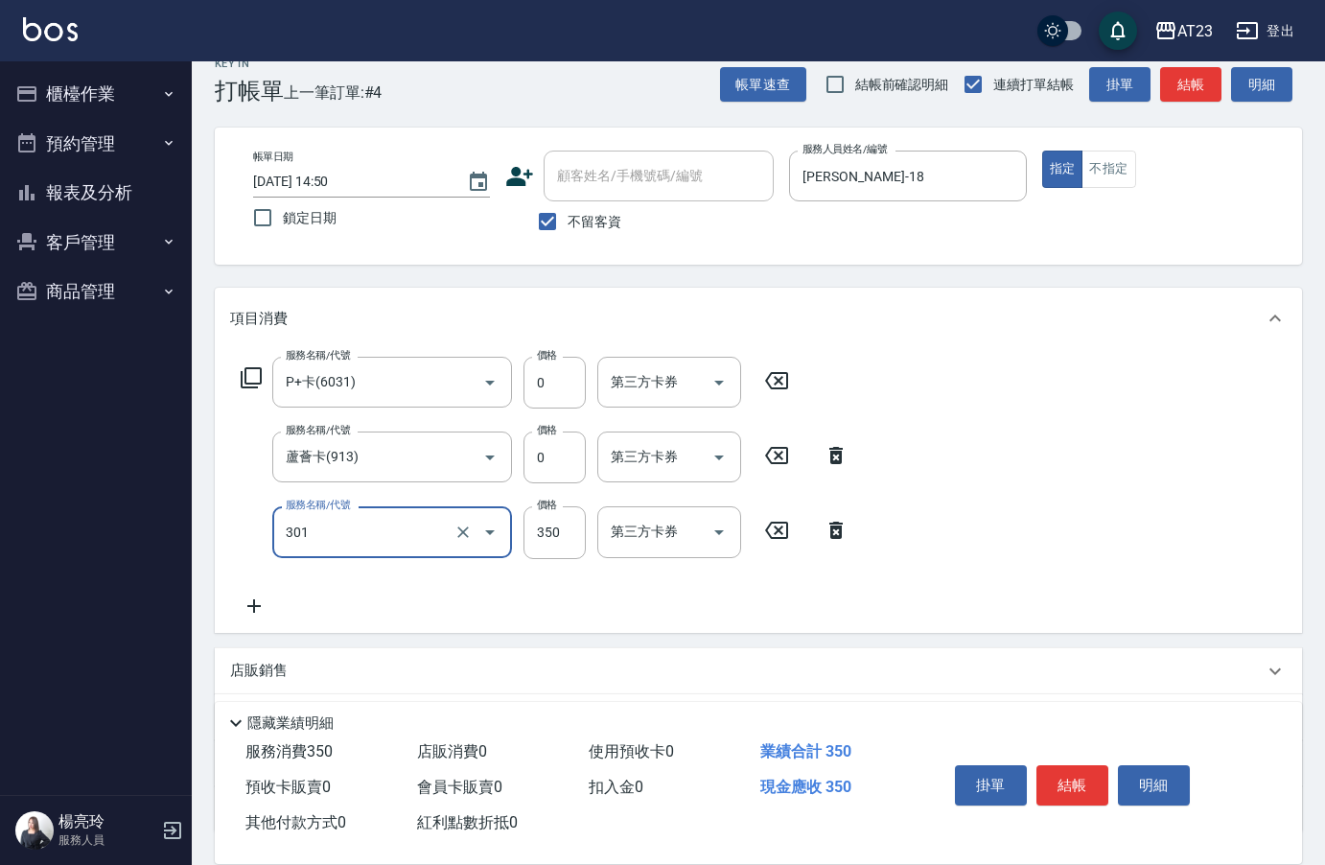
type input "造型剪髮(301)"
type input "550"
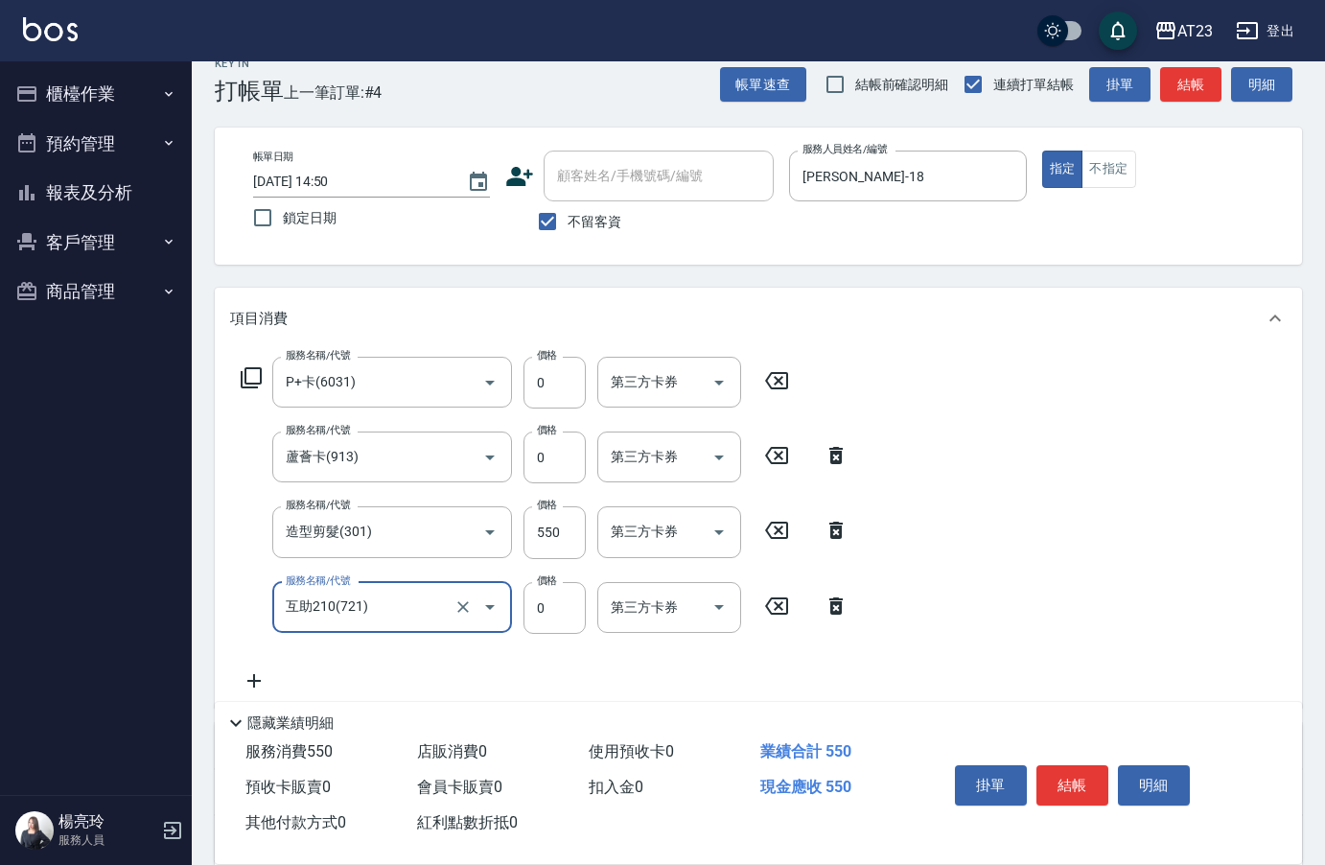
type input "互助210(721)"
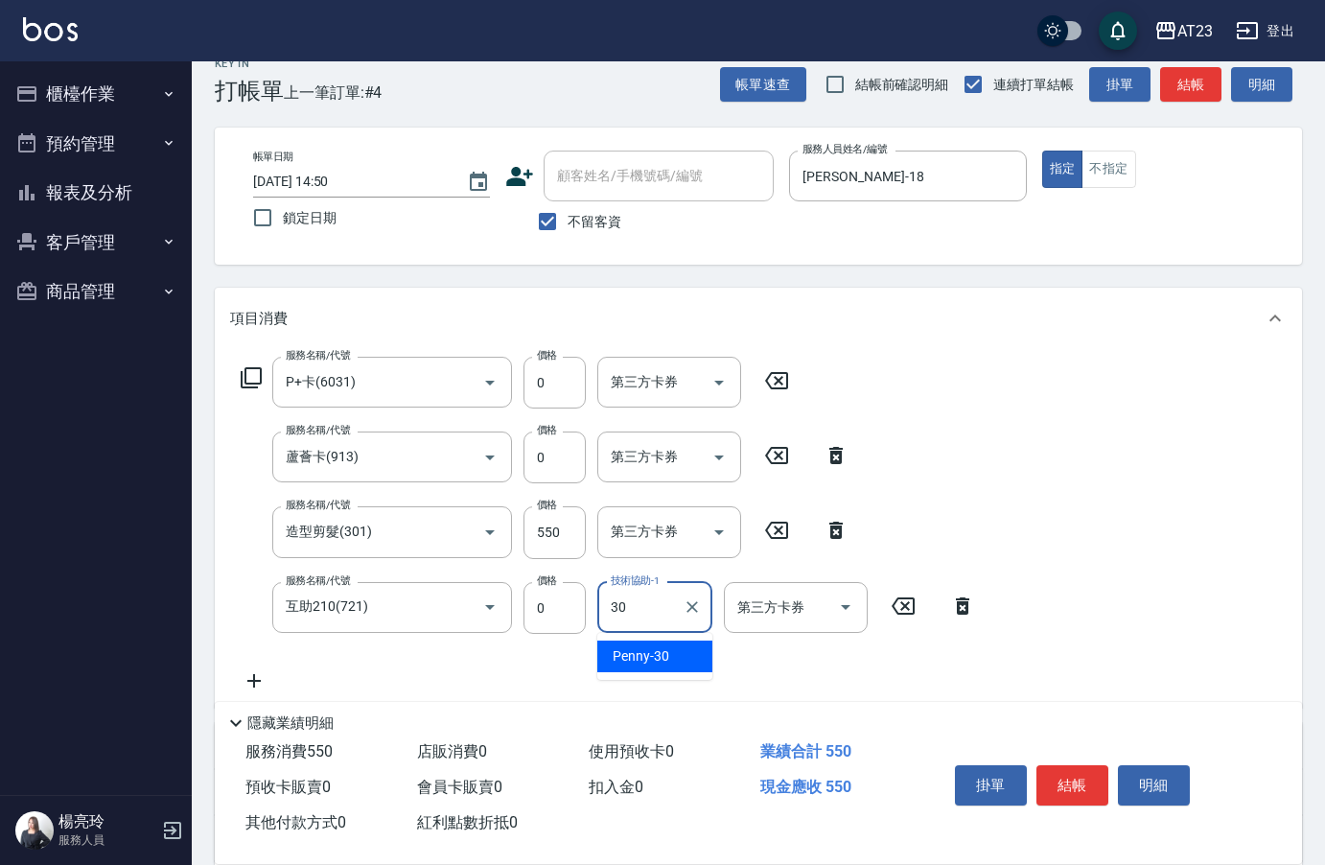
type input "Penny-30"
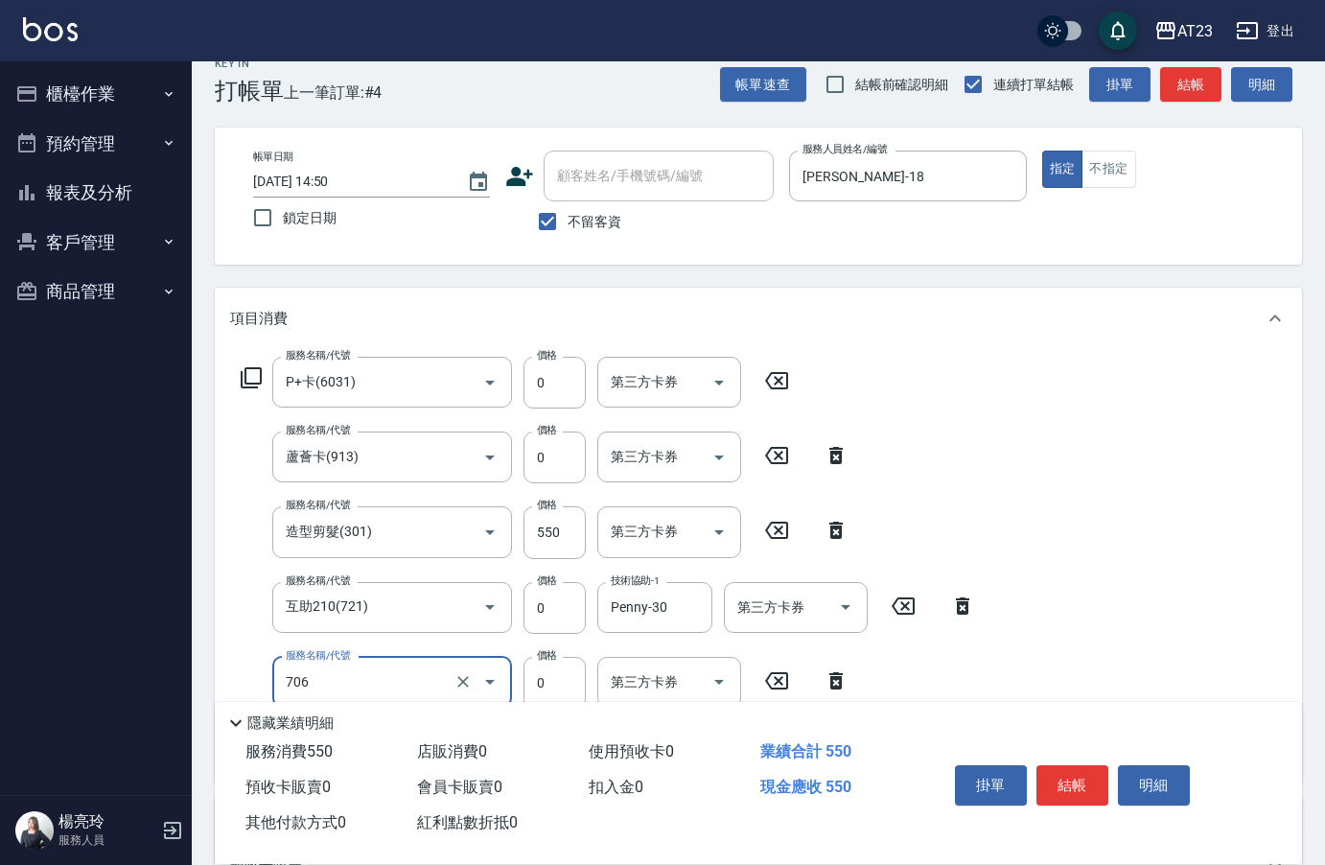
type input "互助60(706)"
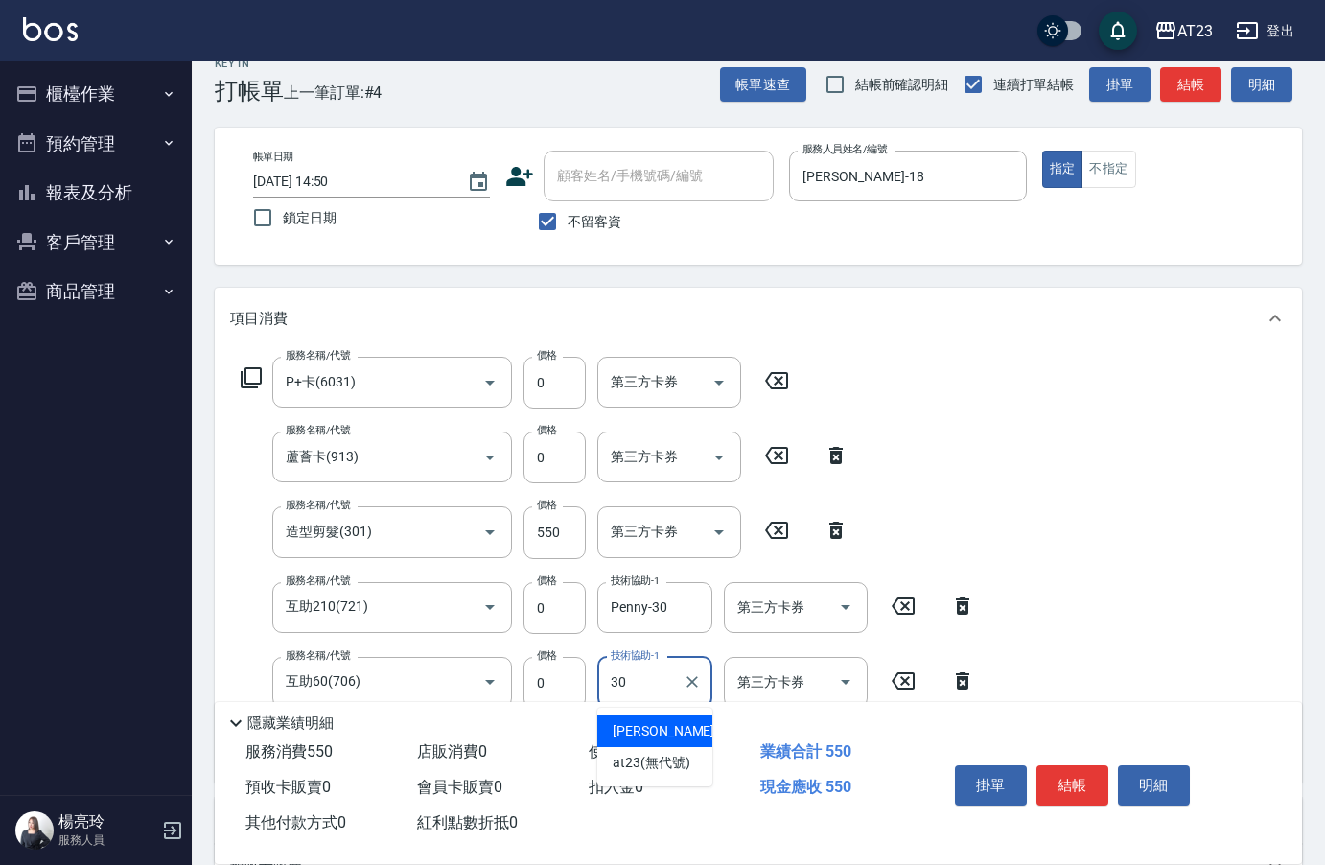
type input "Penny-30"
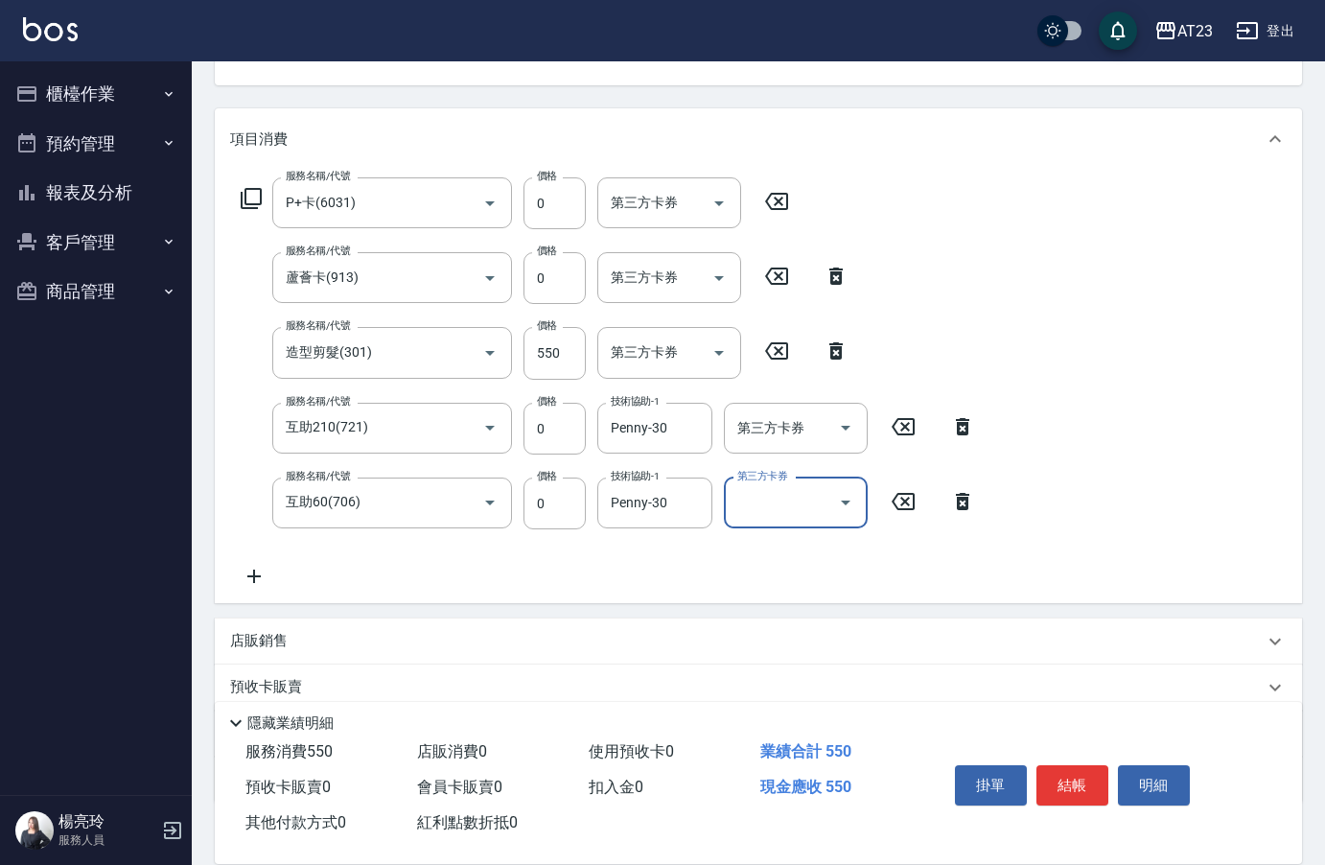
scroll to position [328, 0]
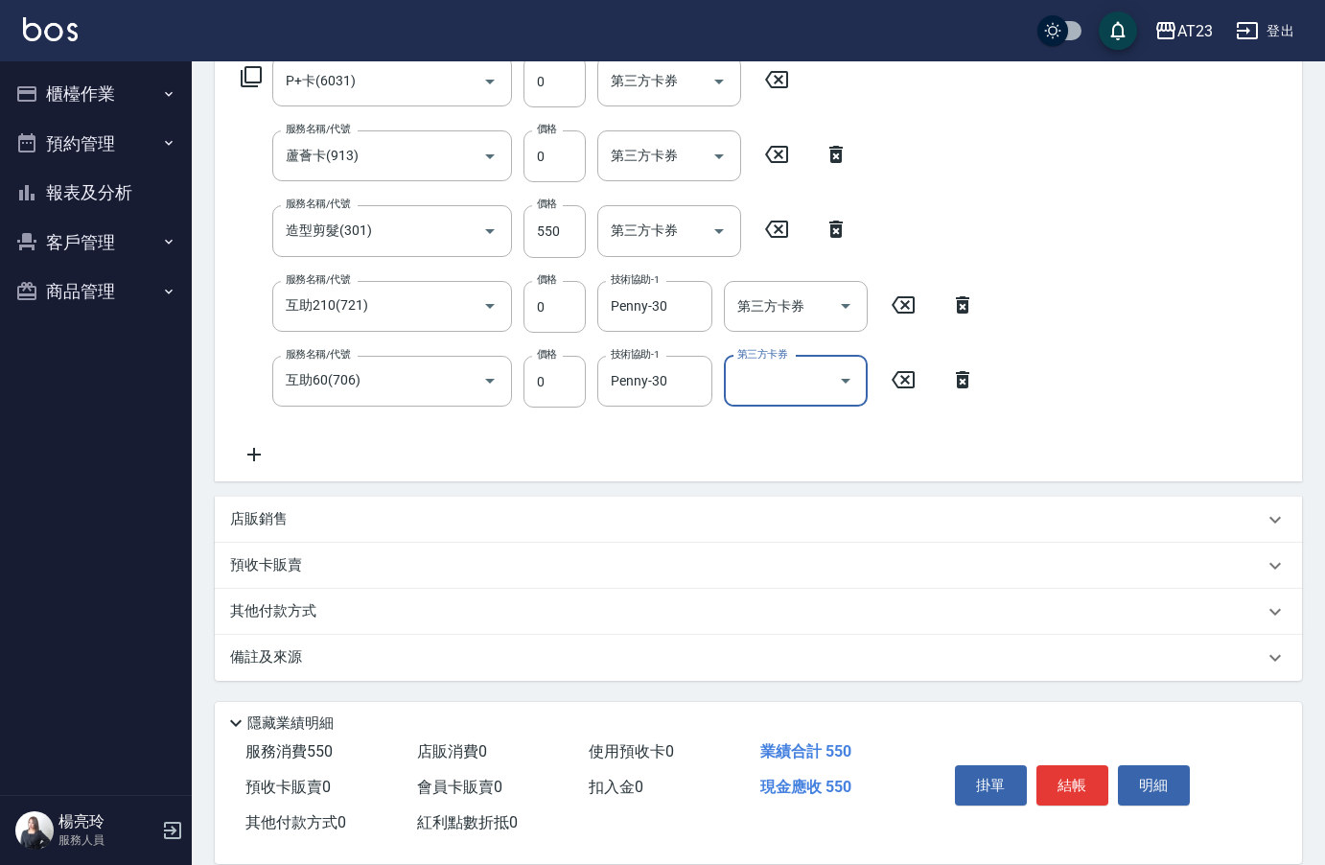
click at [289, 628] on div "其他付款方式" at bounding box center [758, 612] width 1087 height 46
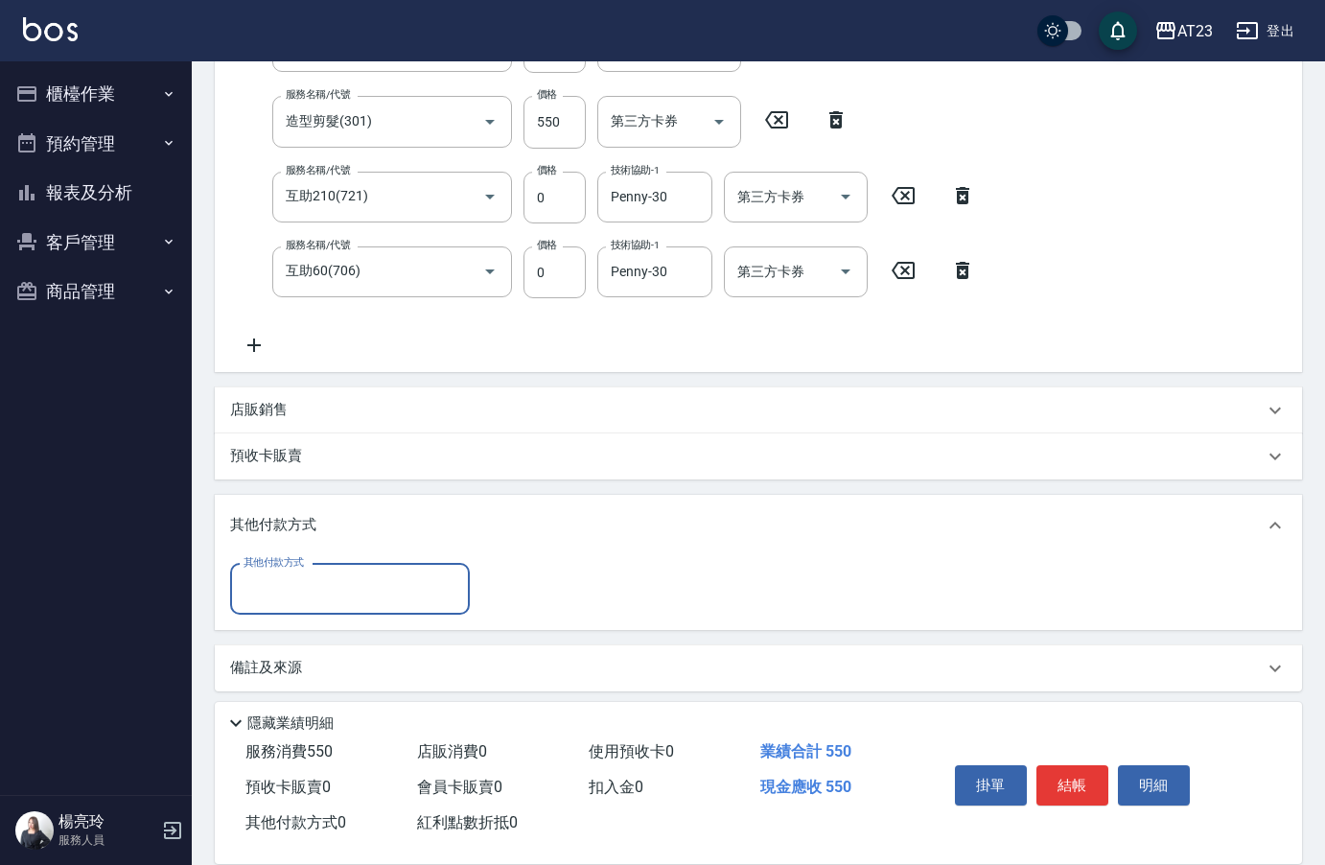
scroll to position [446, 0]
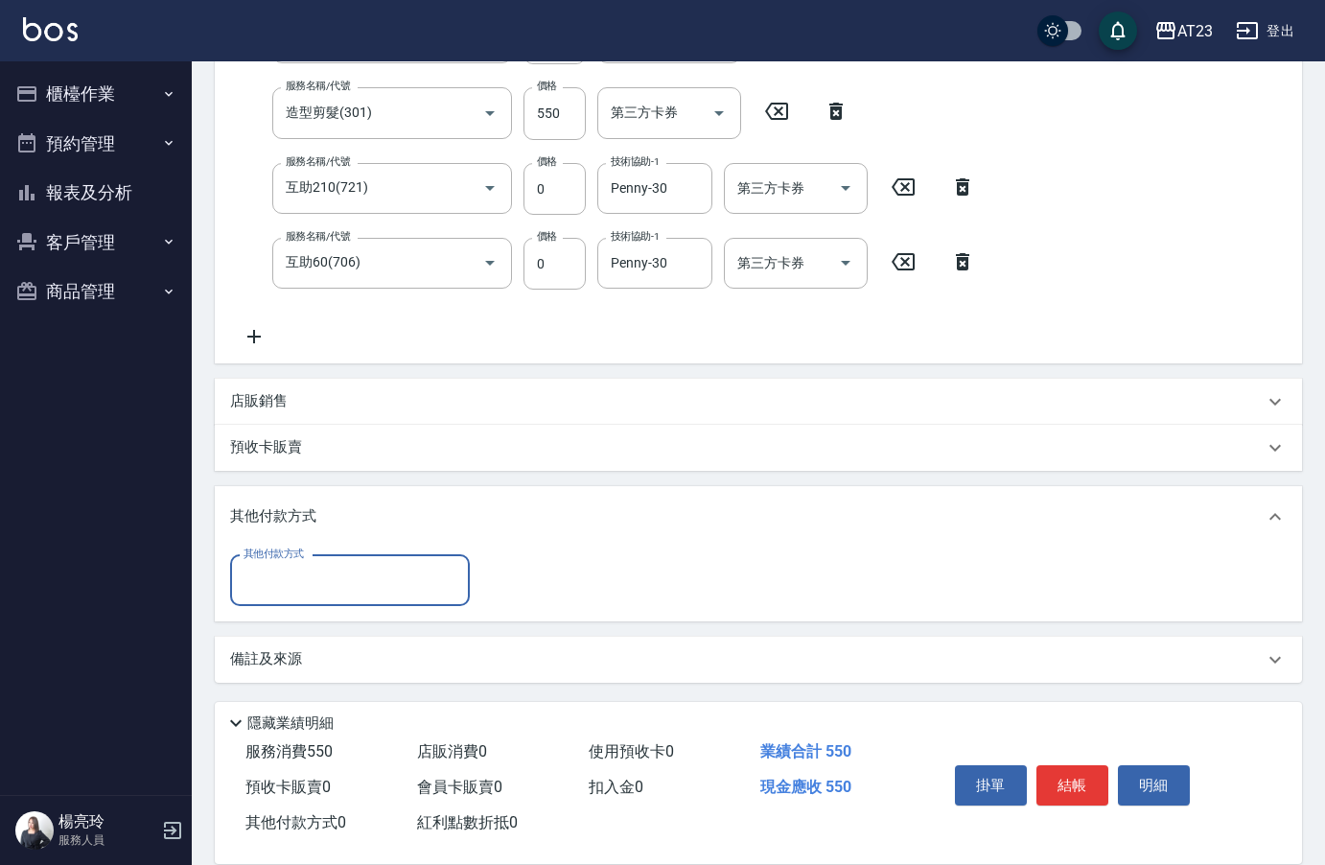
click at [316, 574] on input "其他付款方式" at bounding box center [350, 581] width 222 height 34
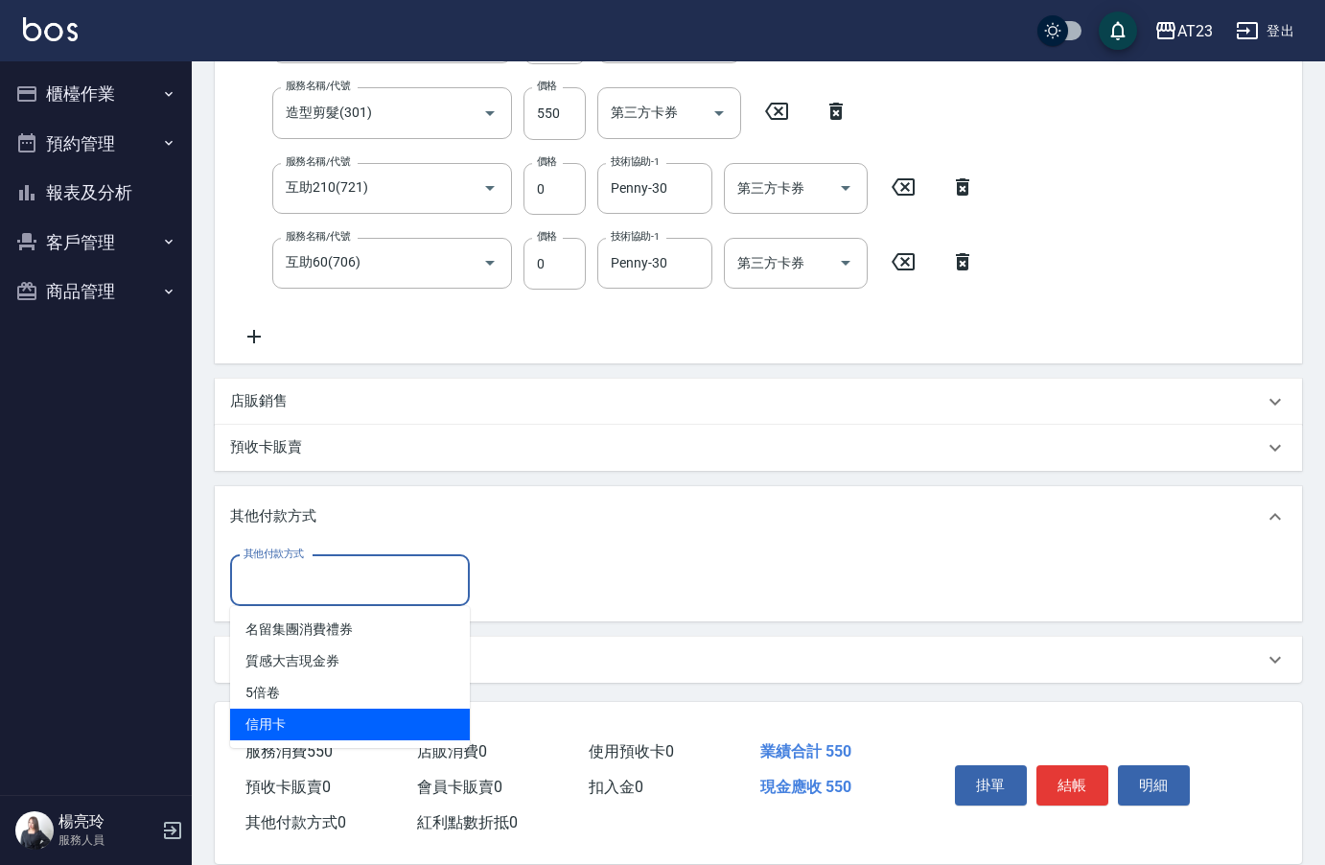
drag, startPoint x: 326, startPoint y: 721, endPoint x: 403, endPoint y: 728, distance: 77.0
click at [326, 722] on span "信用卡" at bounding box center [350, 724] width 240 height 32
type input "信用卡"
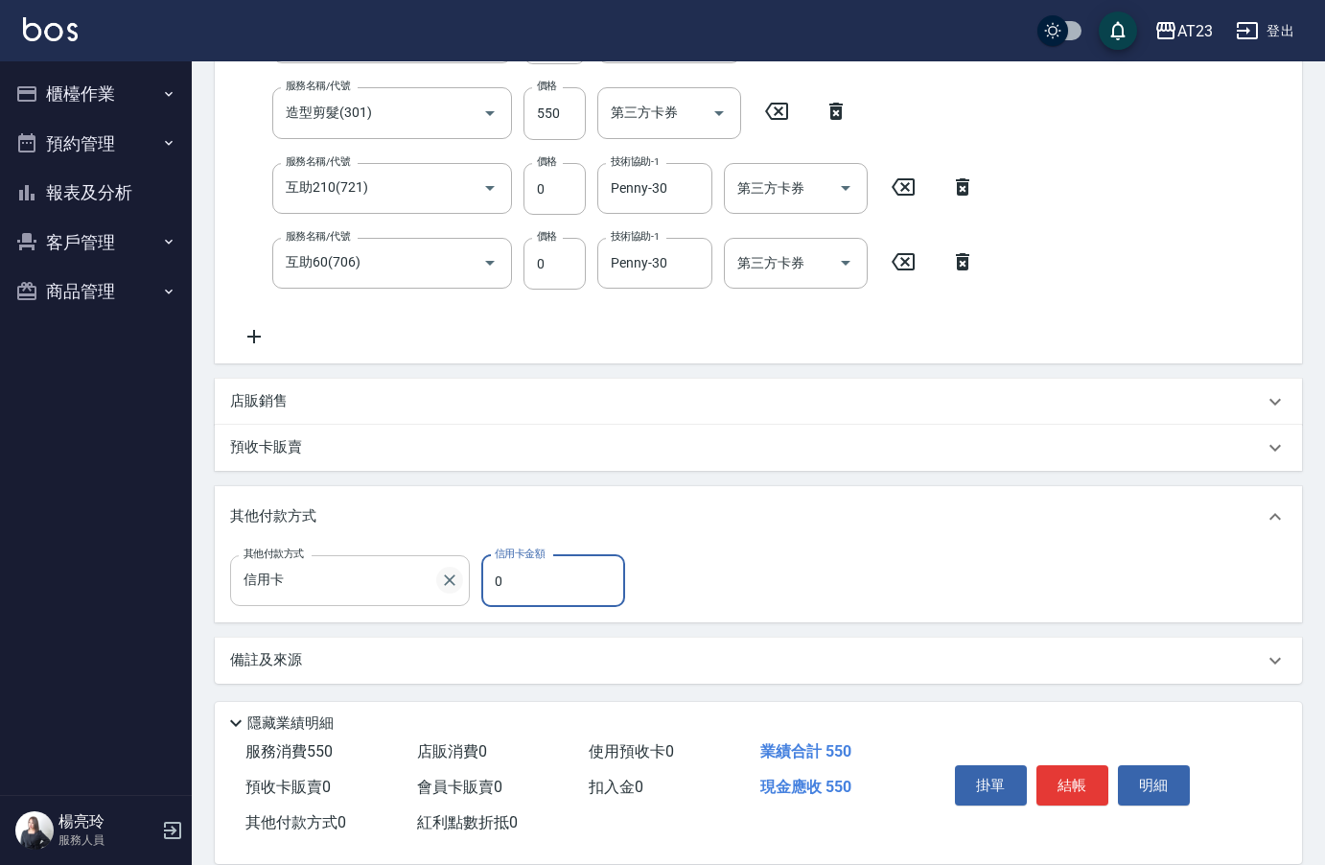
drag, startPoint x: 560, startPoint y: 602, endPoint x: 441, endPoint y: 588, distance: 119.7
click at [441, 588] on div "其他付款方式 信用卡 其他付款方式 信用卡金額 0 信用卡金額" at bounding box center [433, 581] width 406 height 52
type input "550"
drag, startPoint x: 1027, startPoint y: 784, endPoint x: 1038, endPoint y: 779, distance: 12.5
click at [1031, 783] on div "掛單 結帳 明細" at bounding box center [1072, 787] width 250 height 60
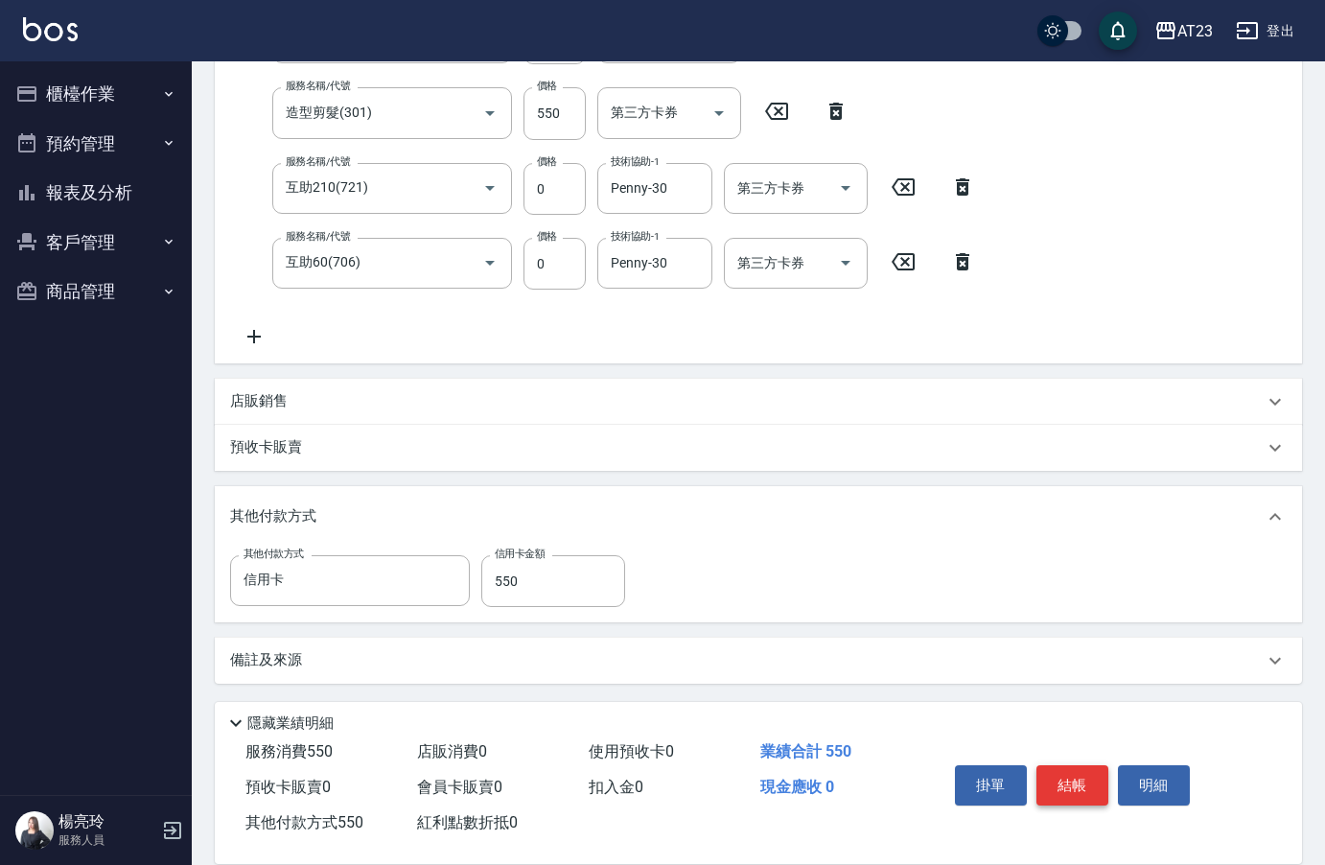
click at [1045, 778] on button "結帳" at bounding box center [1072, 785] width 72 height 40
type input "[DATE] 14:51"
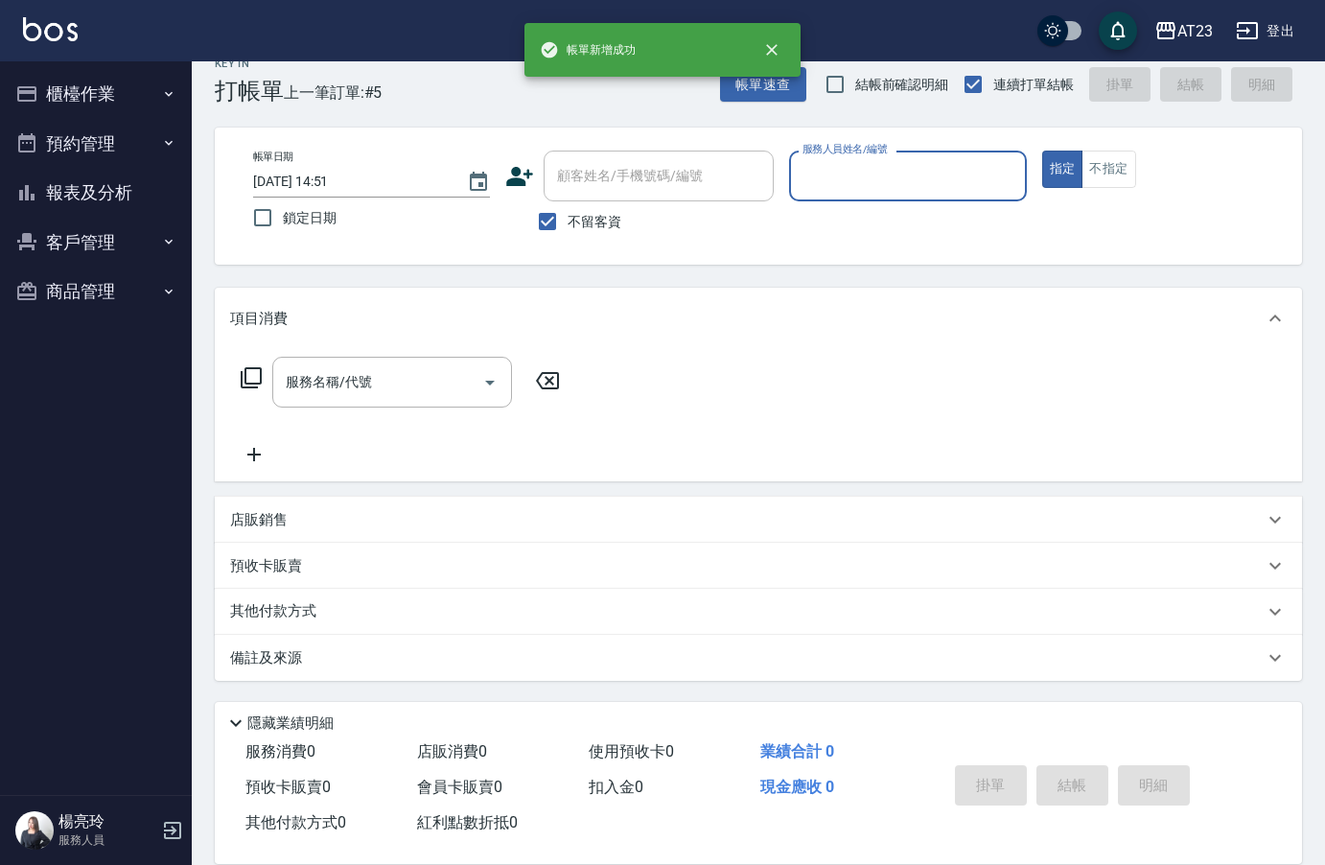
scroll to position [27, 0]
type input "[PERSON_NAME]-18"
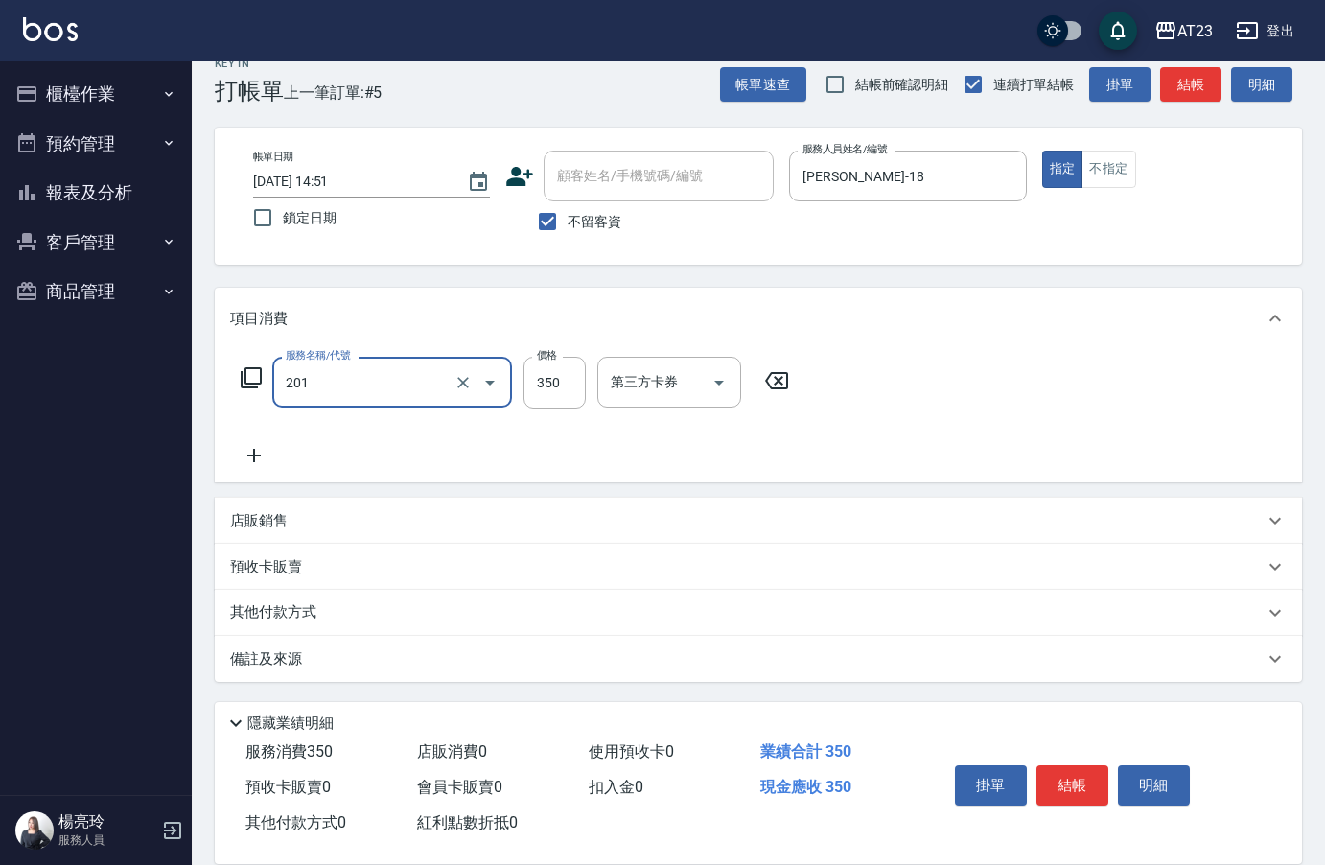
type input "一般洗髮(201)"
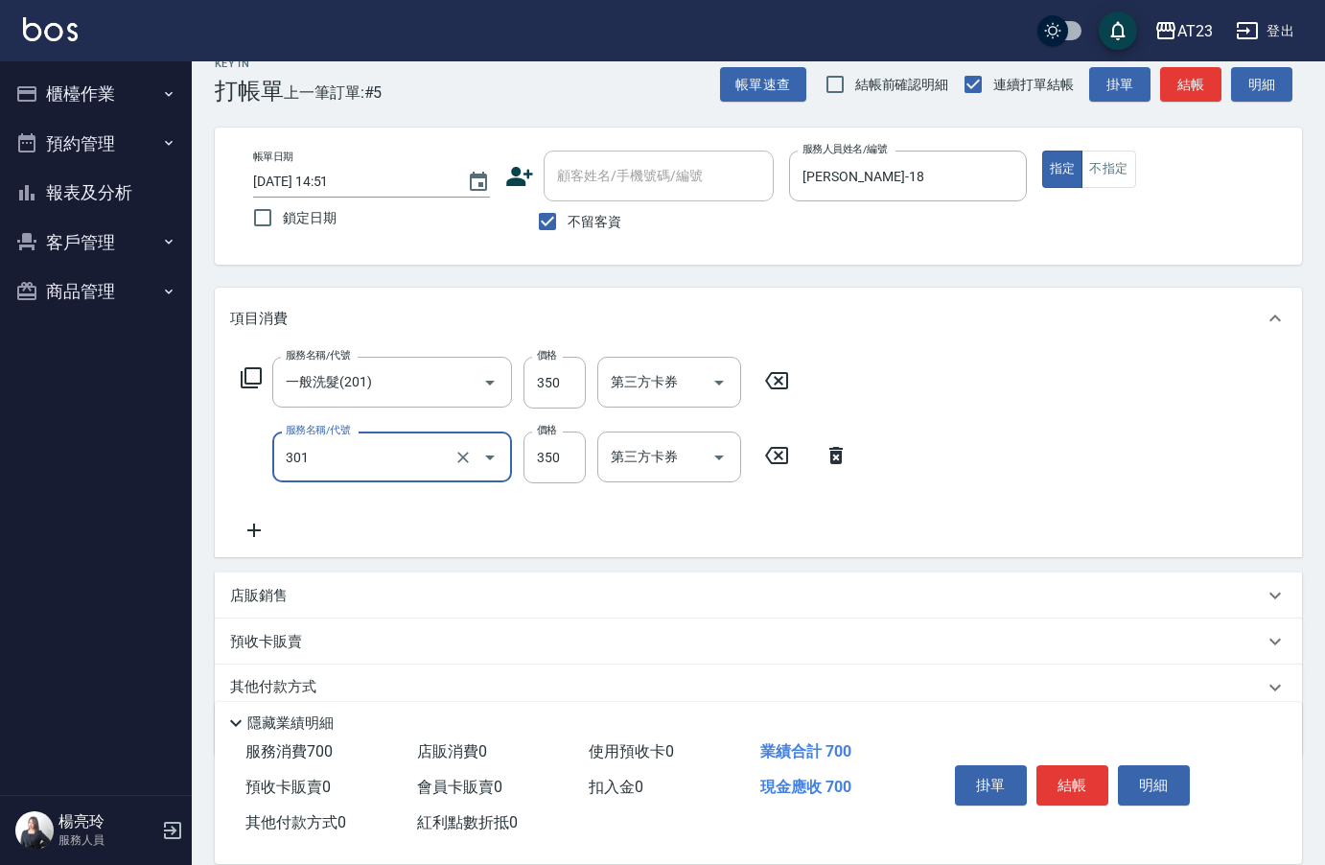
type input "造型剪髮(301)"
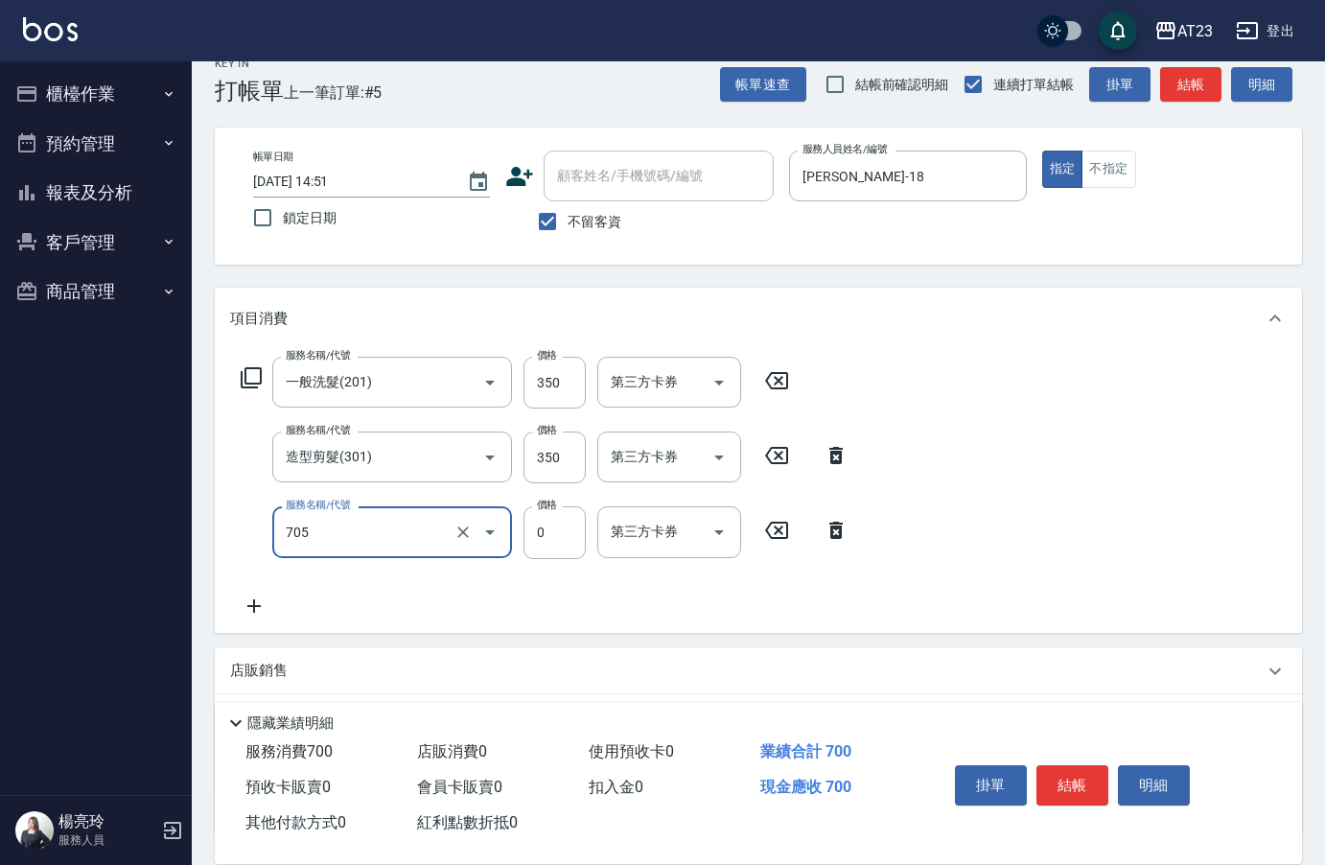
type input "互助50(705)"
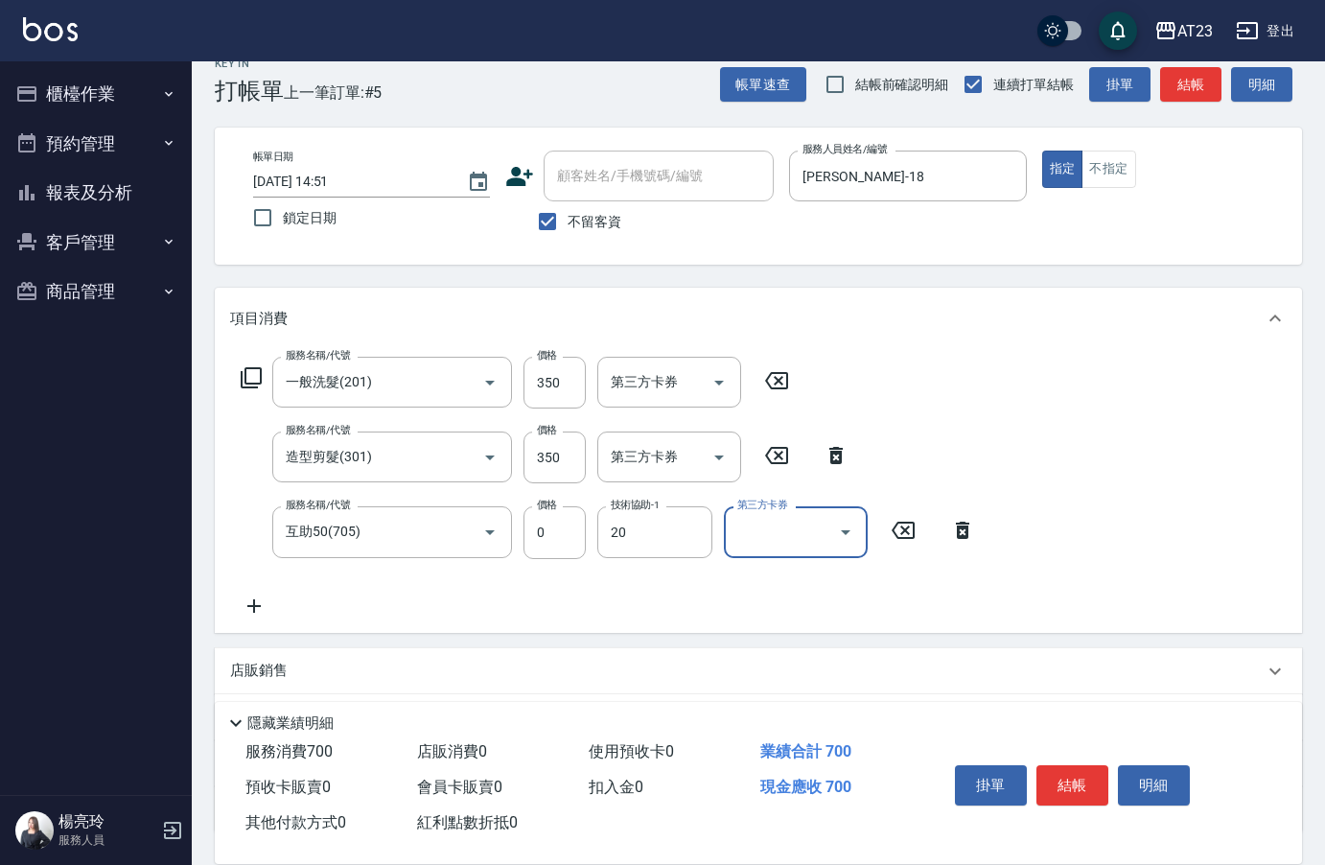
type input "棒棒-20"
click at [1065, 769] on button "結帳" at bounding box center [1072, 785] width 72 height 40
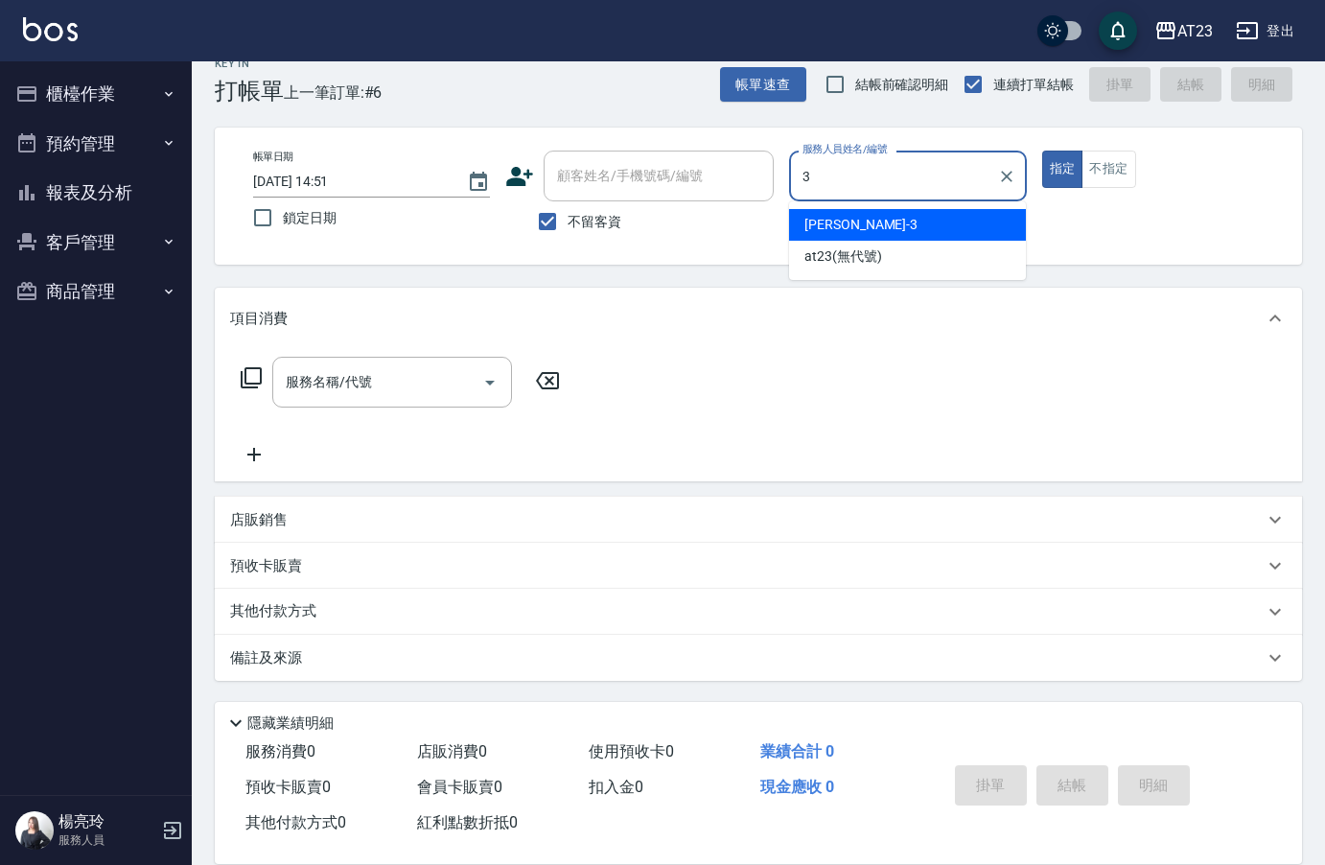
type input "[PERSON_NAME]-3"
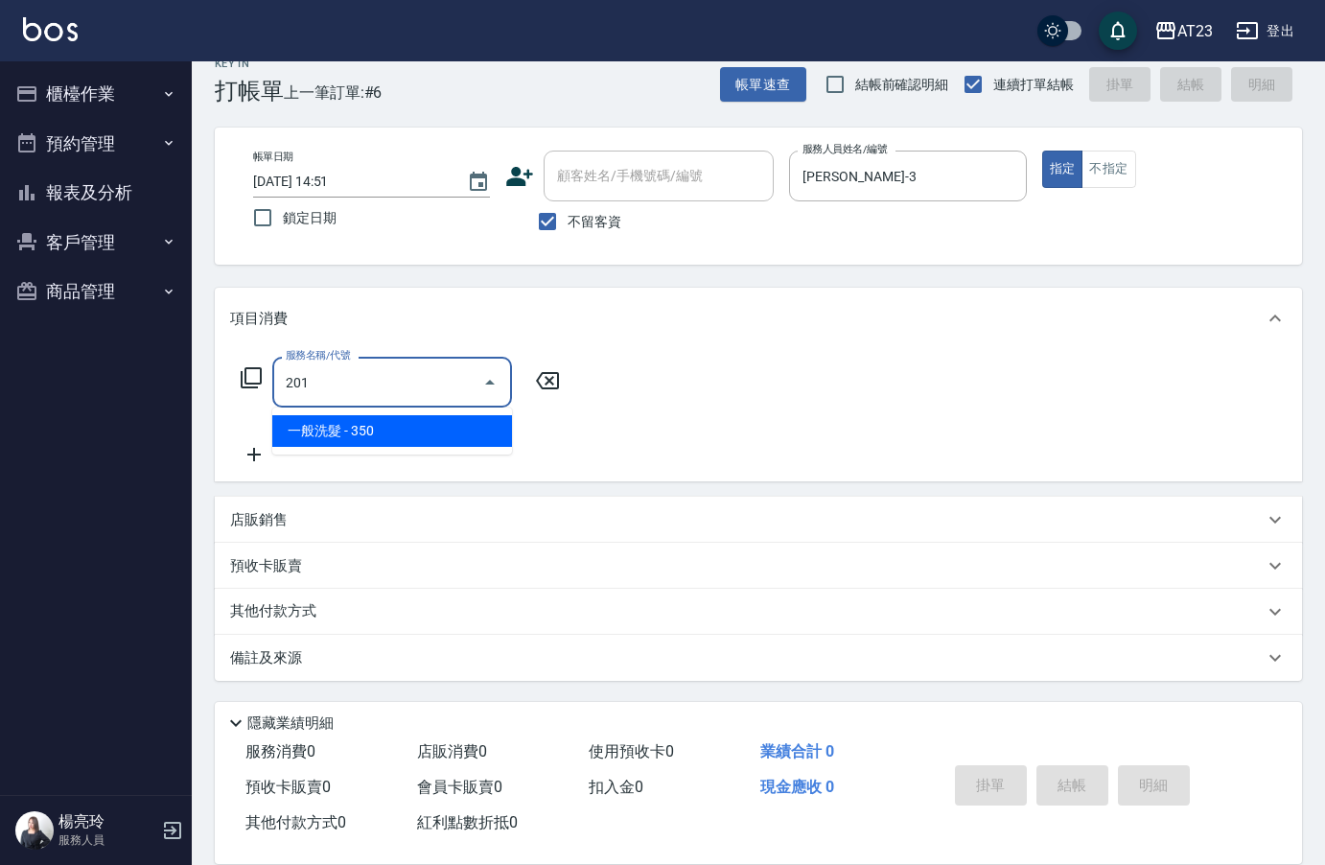
type input "一般洗髮(201)"
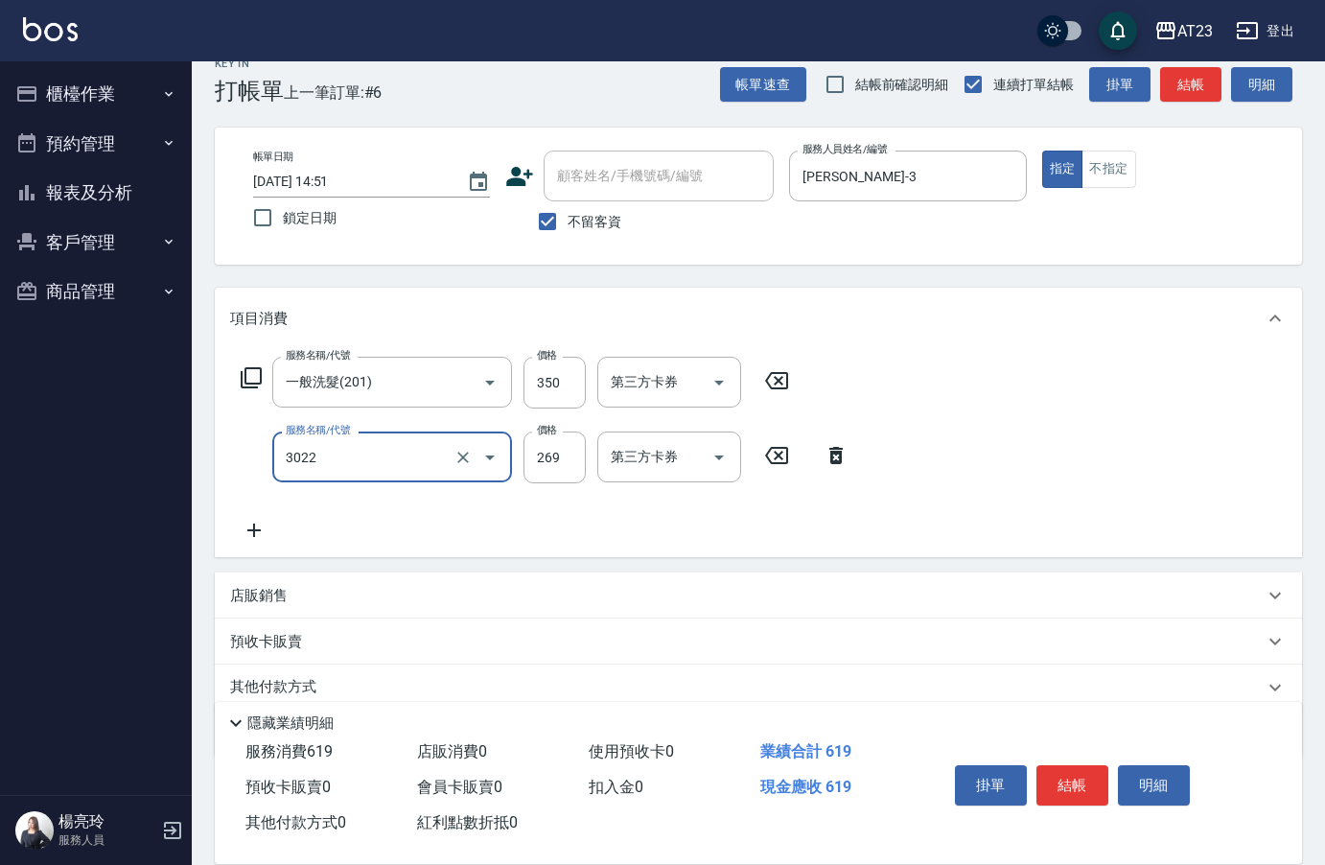
type input "(活動)造型剪(3022)"
click at [1113, 174] on button "不指定" at bounding box center [1108, 169] width 54 height 37
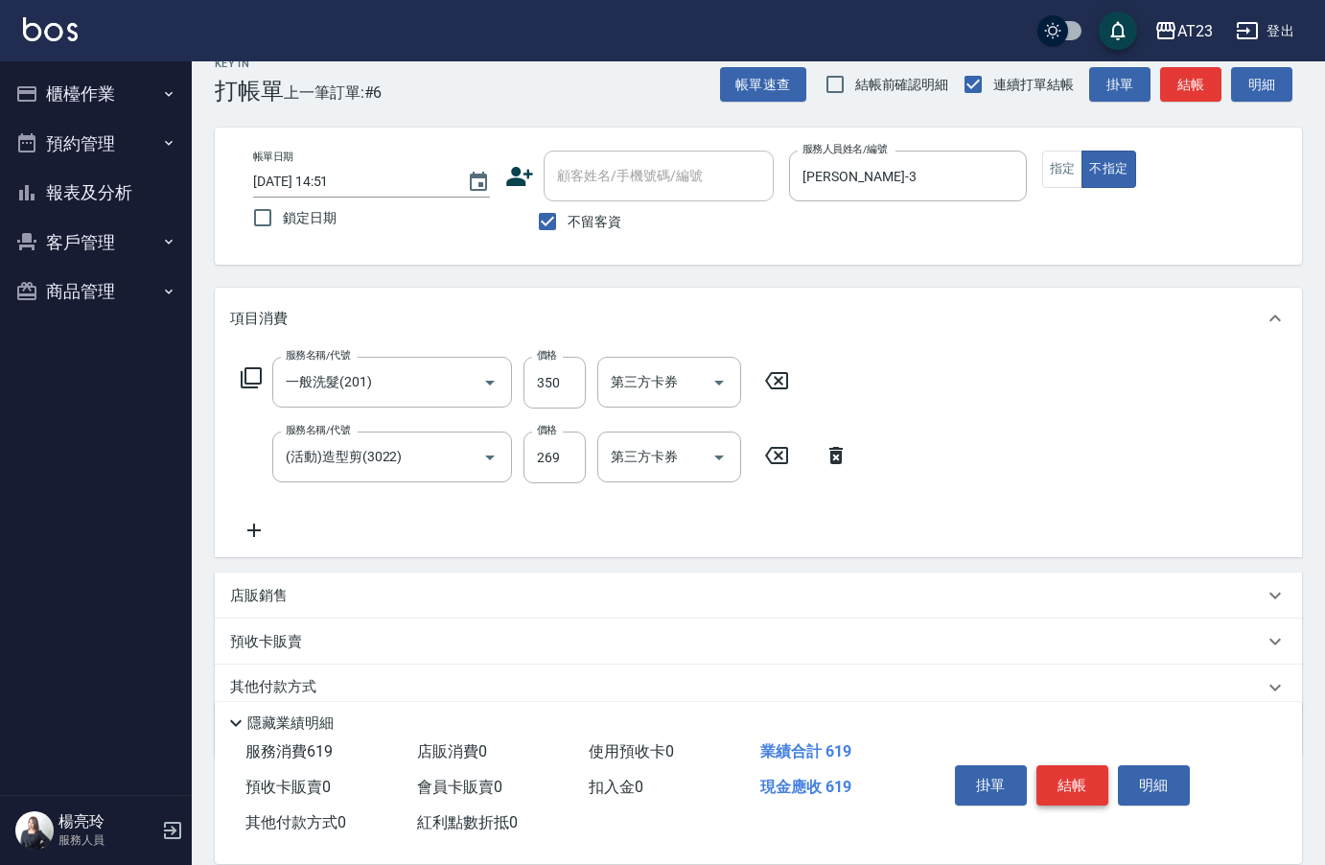
click at [1084, 765] on button "結帳" at bounding box center [1072, 785] width 72 height 40
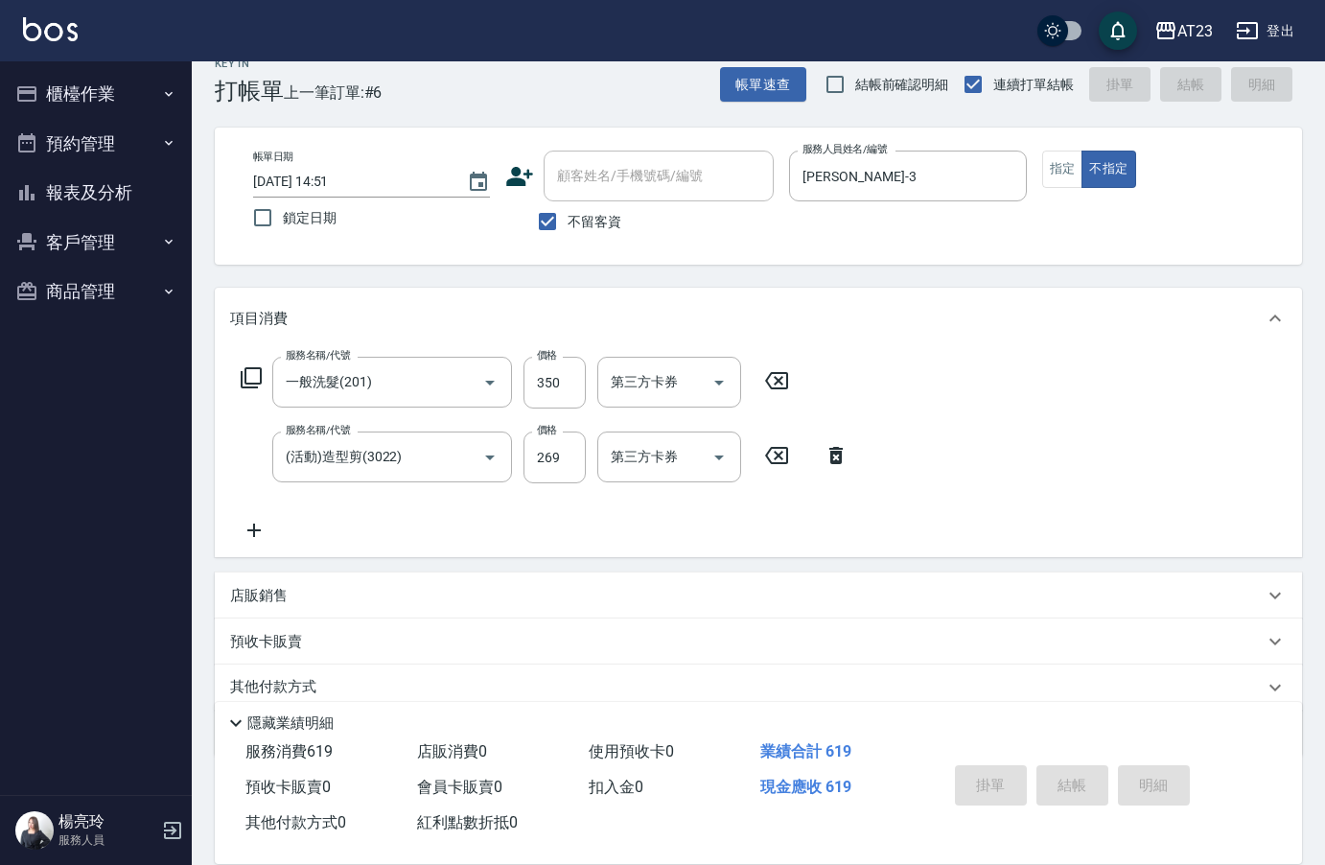
type input "[DATE] 14:53"
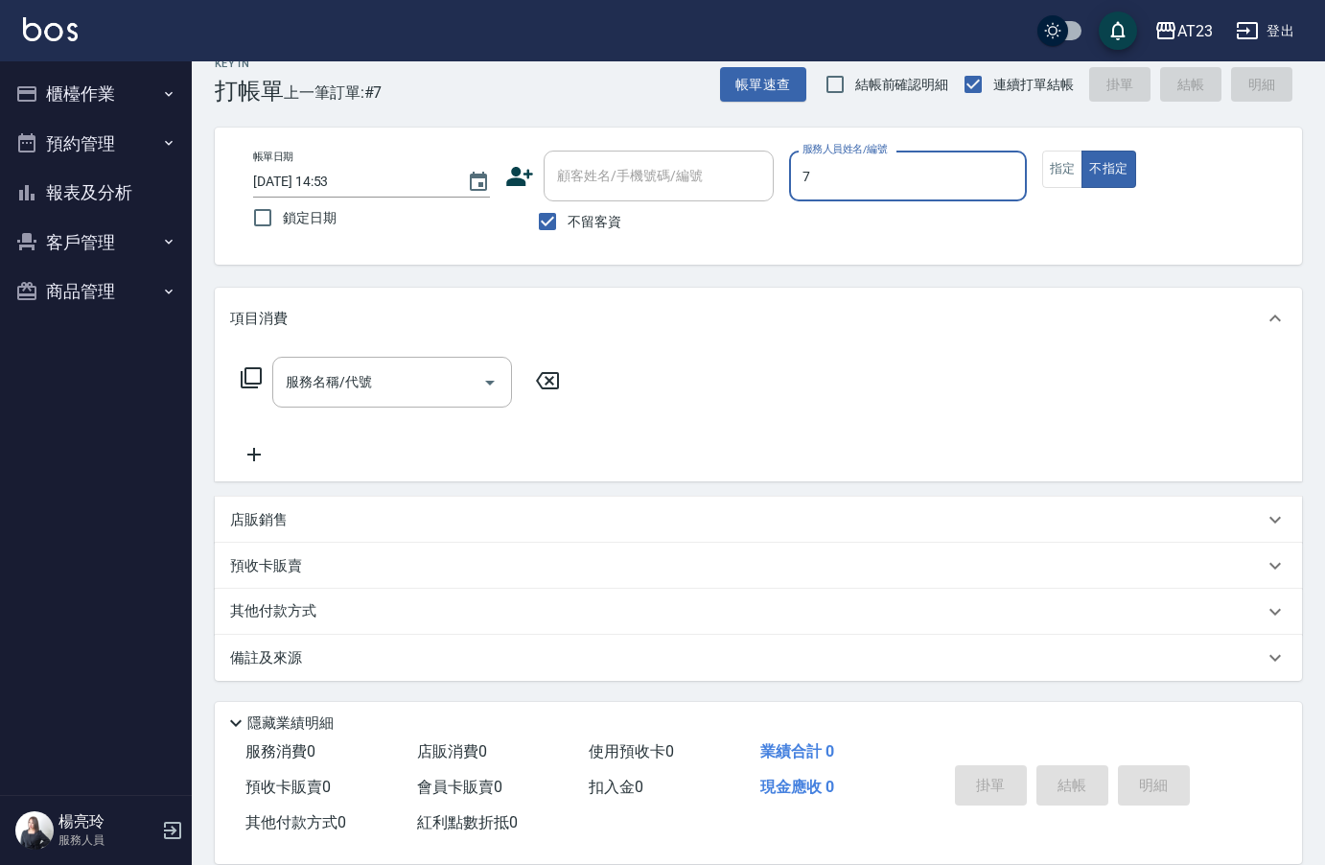
type input "Mandy-7"
type button "false"
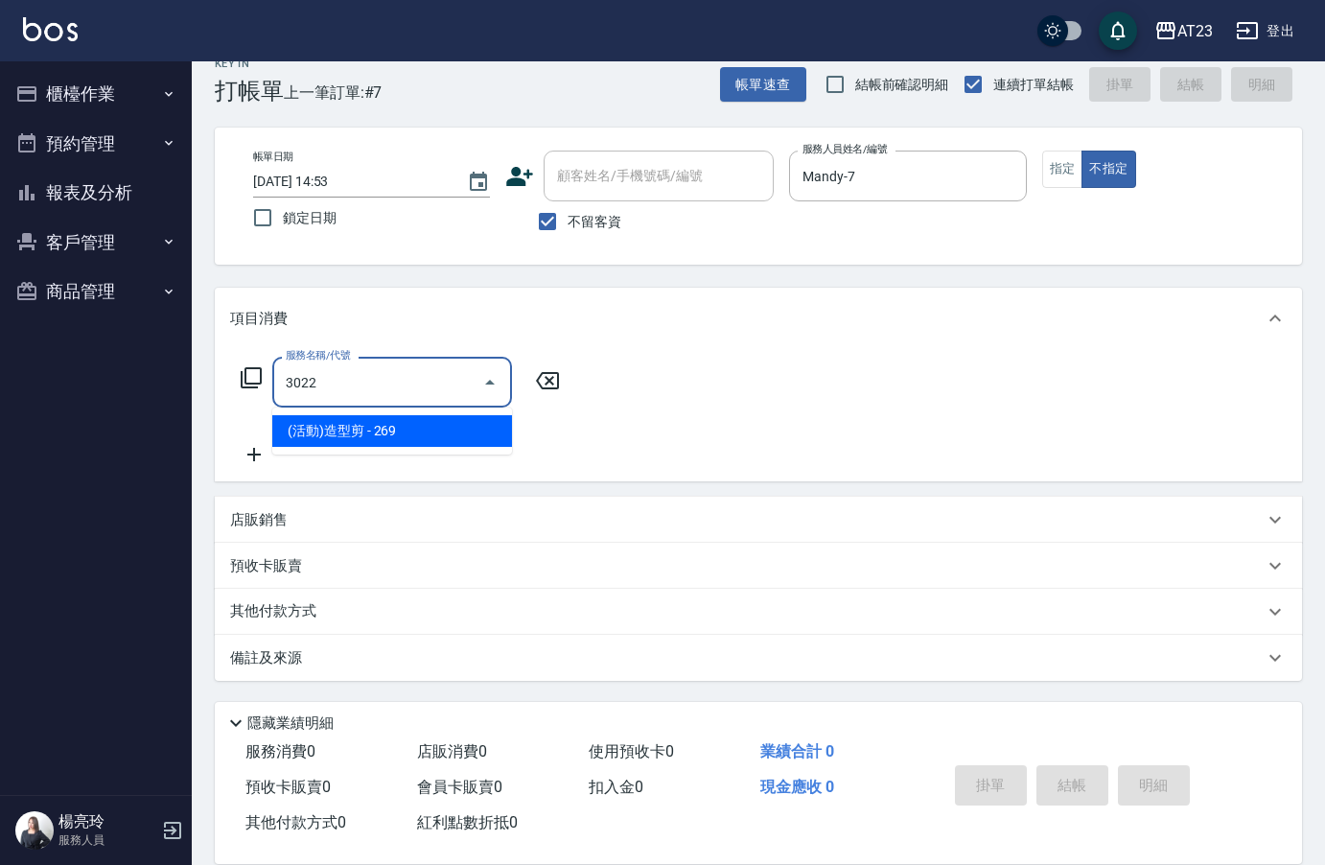
type input "(活動)造型剪(3022)"
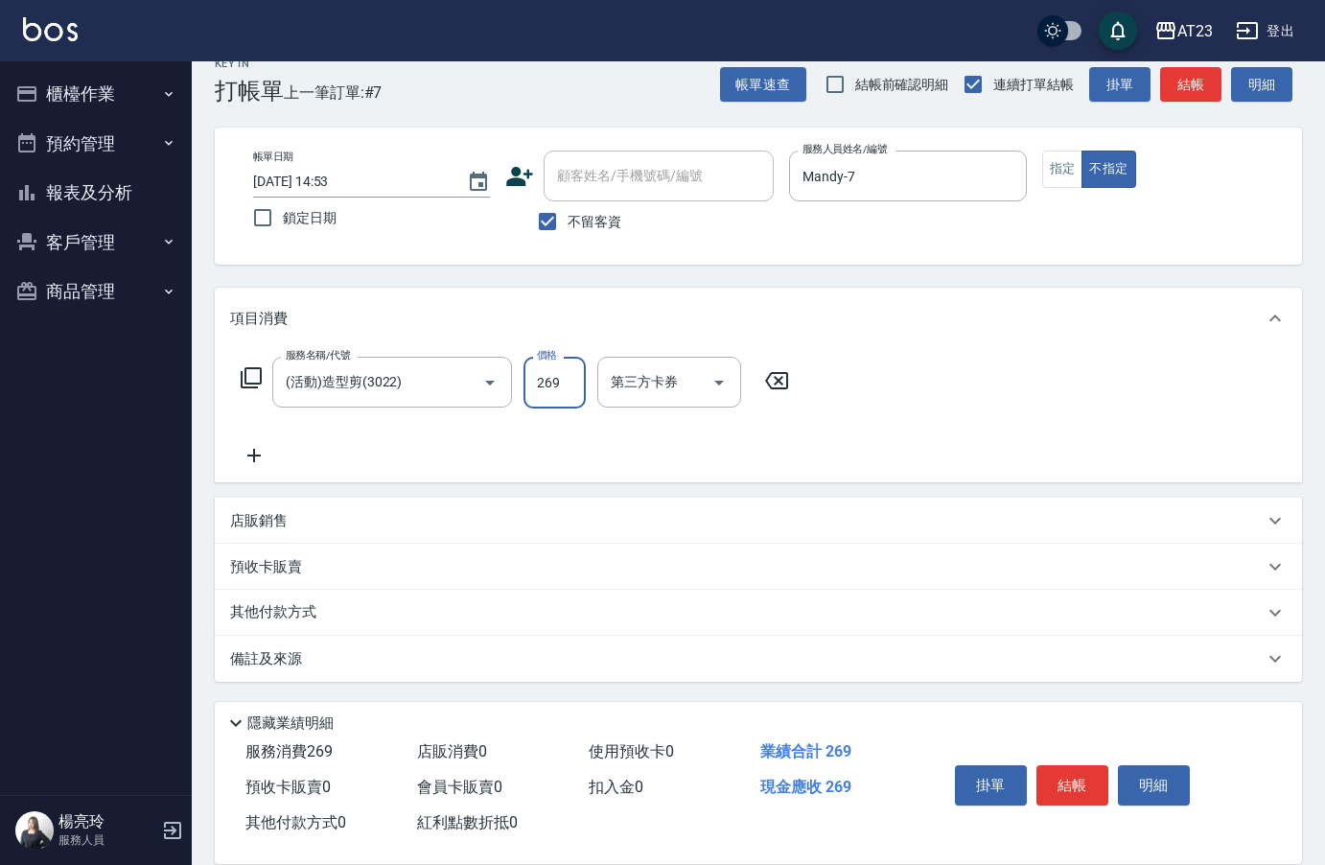
click at [1085, 801] on div "掛單 結帳 明細" at bounding box center [1072, 787] width 250 height 60
click at [1088, 776] on button "結帳" at bounding box center [1072, 785] width 72 height 40
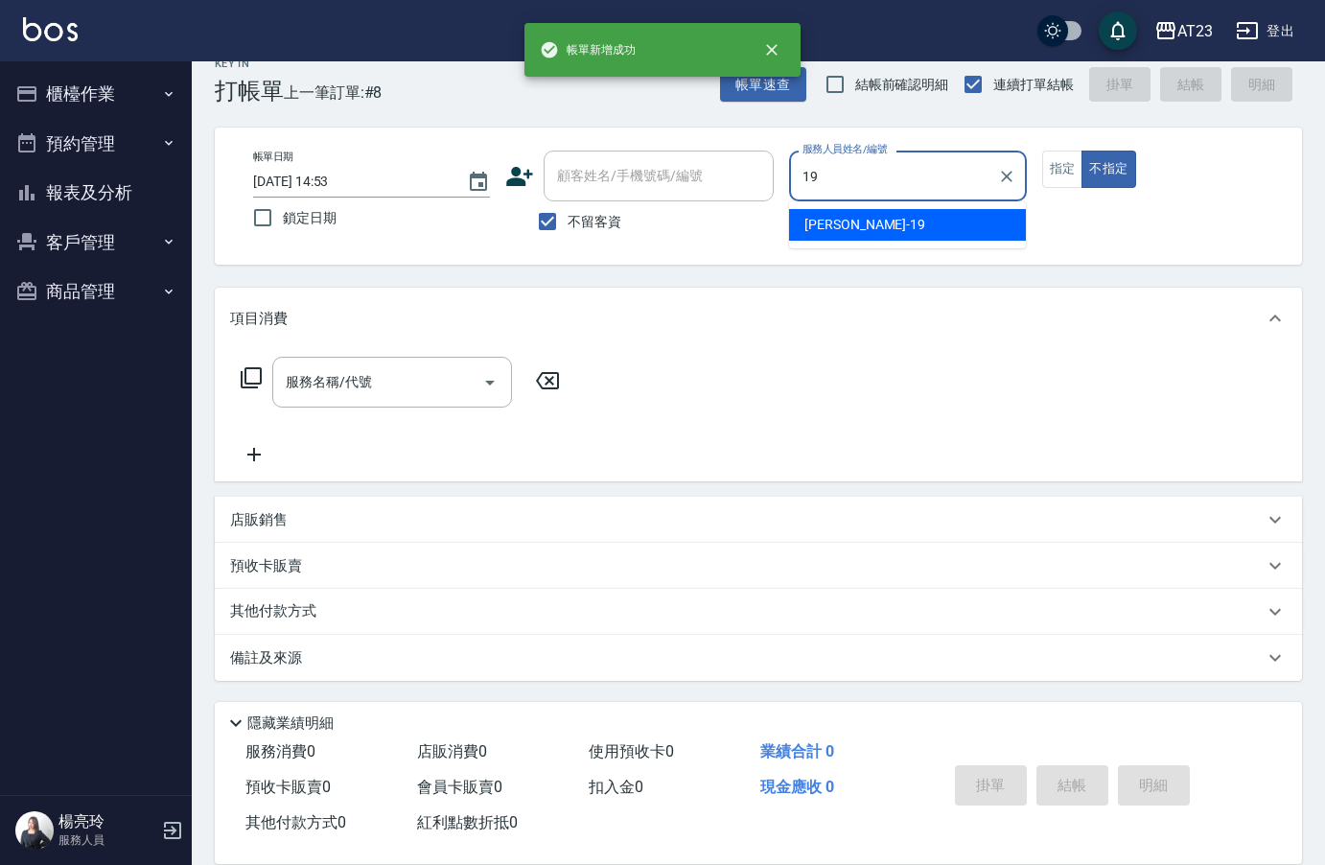
type input "[PERSON_NAME]-19"
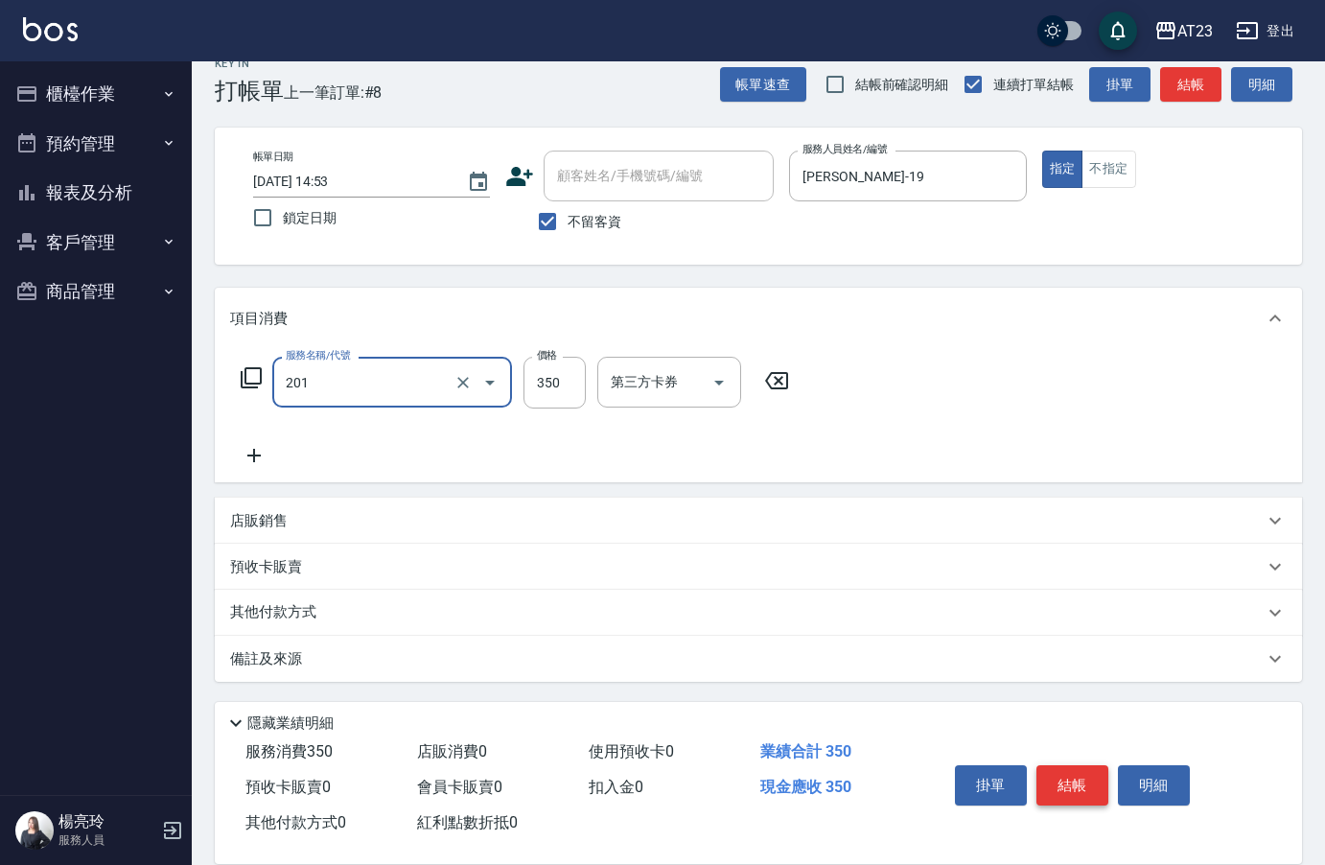
type input "一般洗髮(201)"
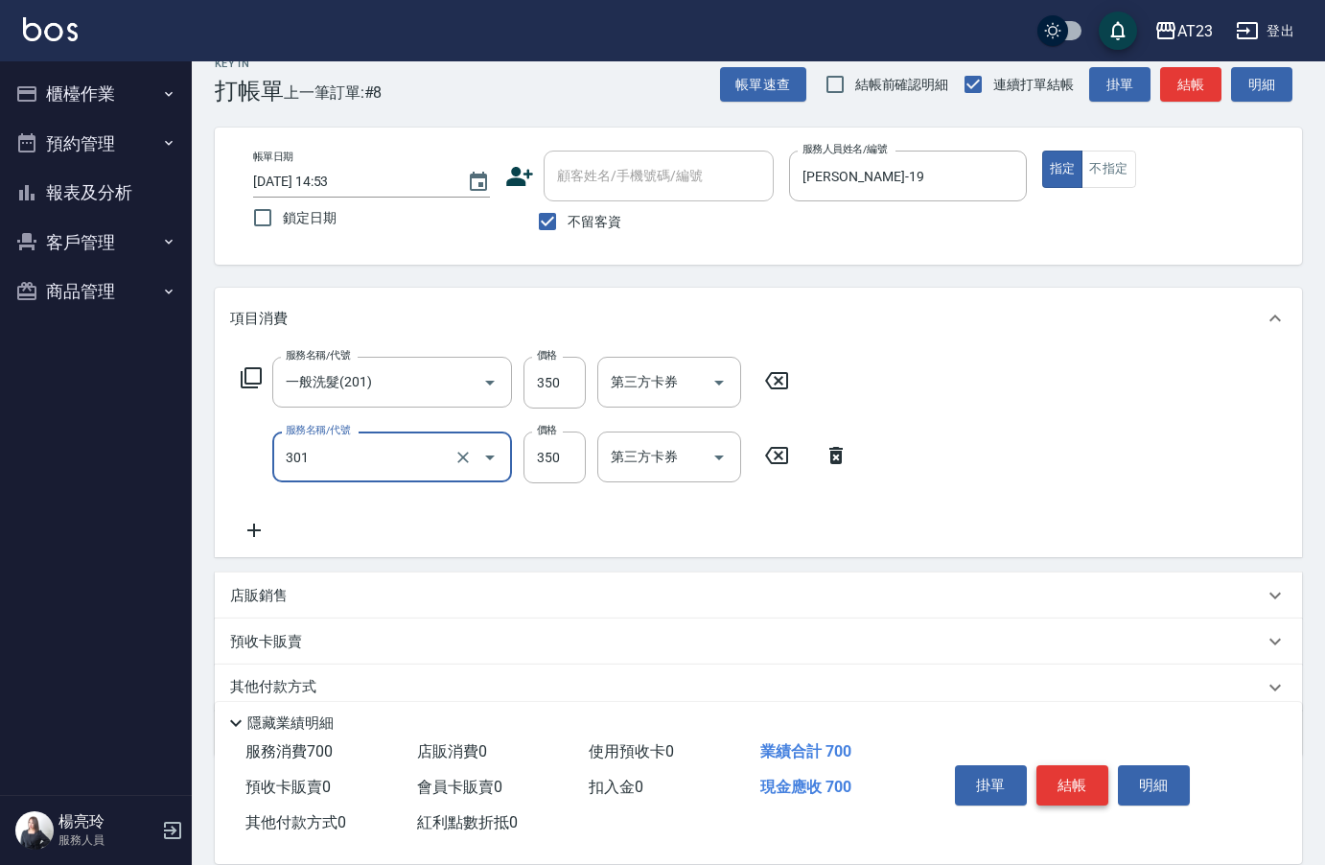
type input "造型剪髮(301)"
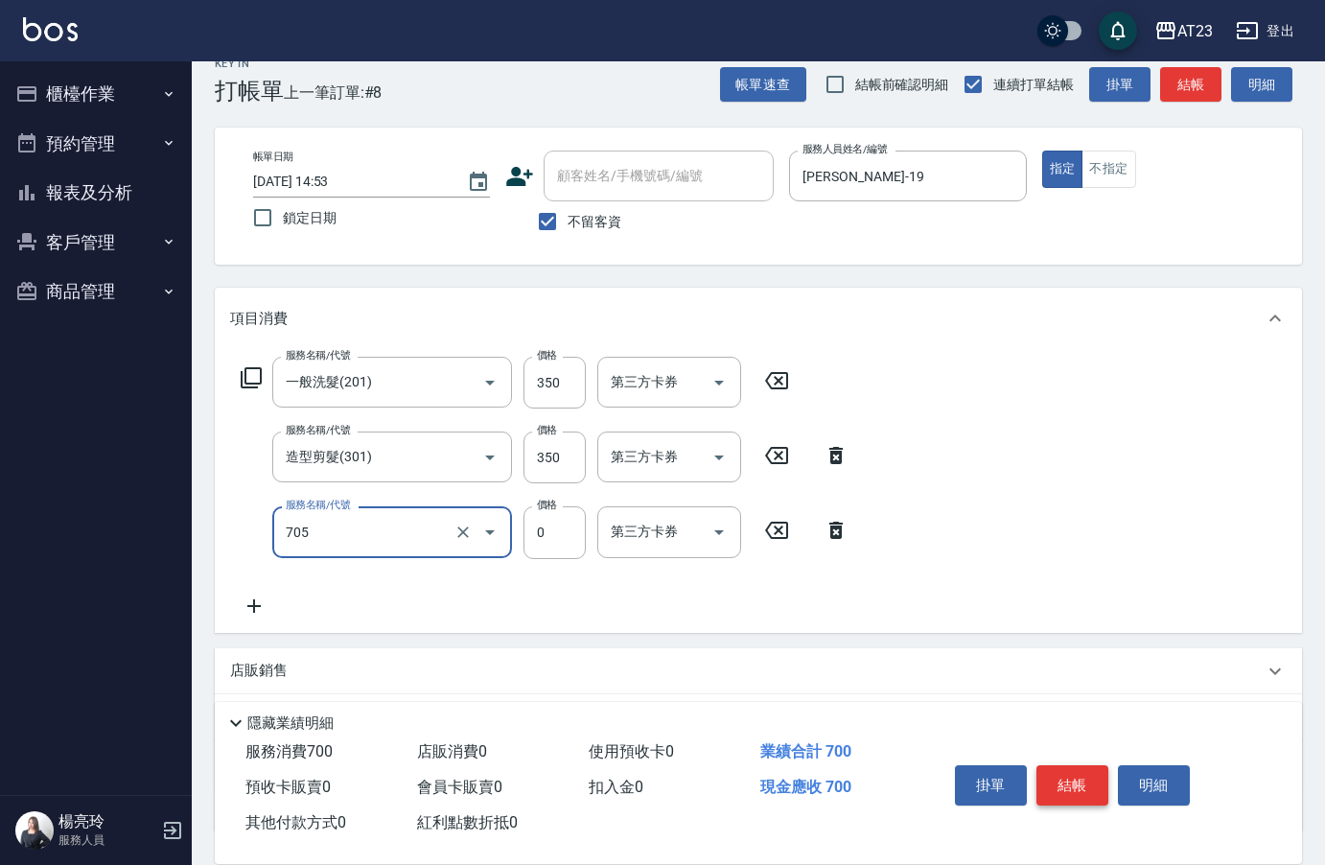
type input "互助50(705)"
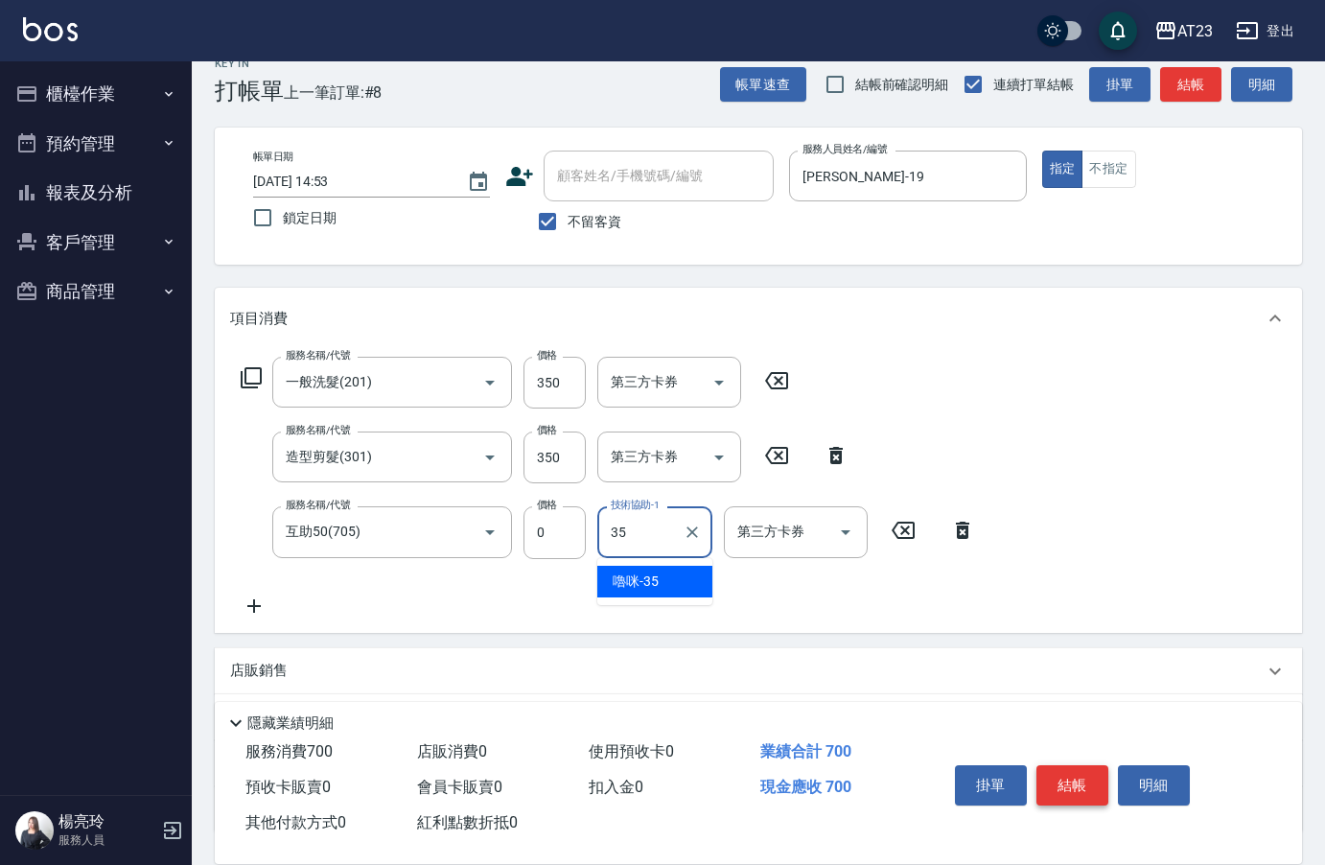
type input "嚕咪-35"
click at [1088, 776] on button "結帳" at bounding box center [1072, 785] width 72 height 40
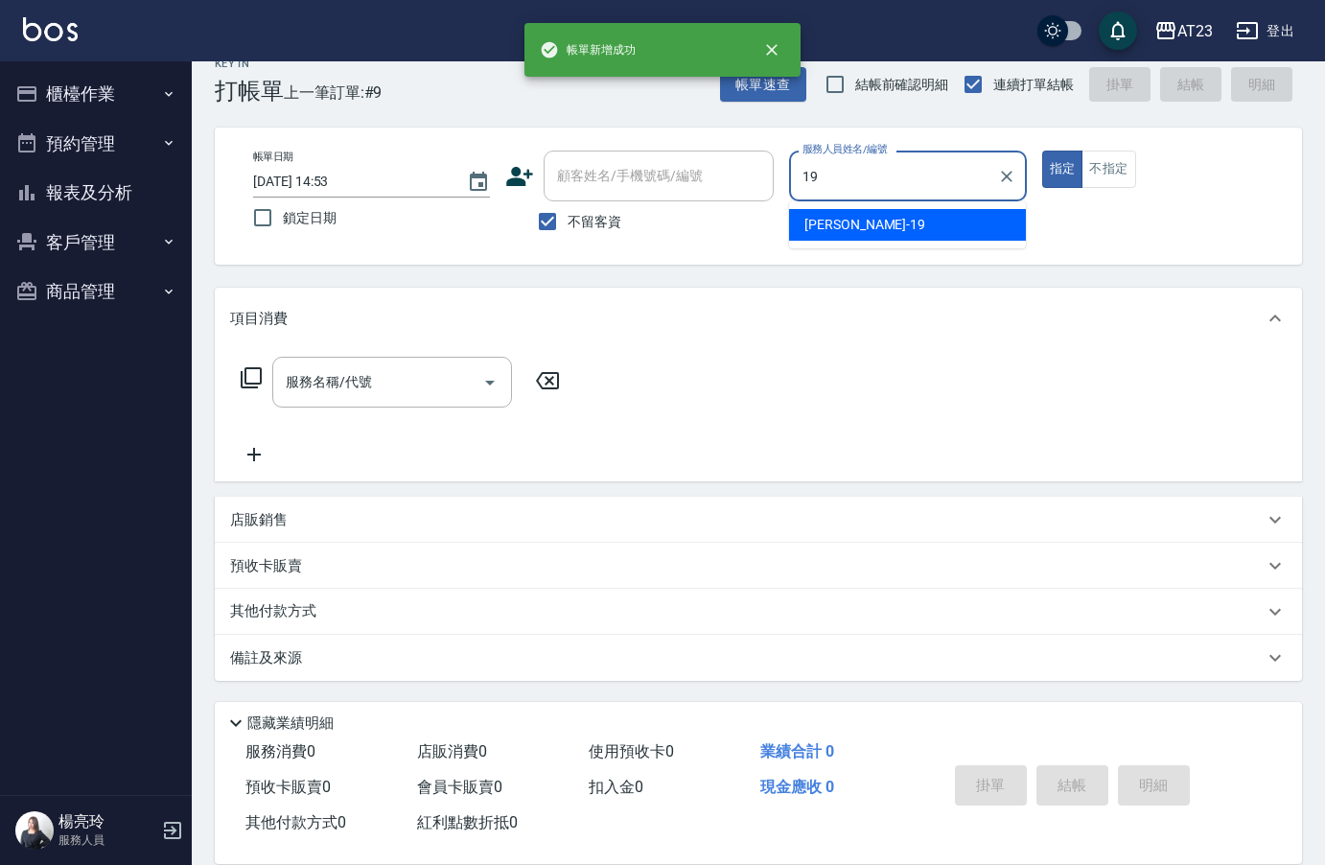
type input "[PERSON_NAME]-19"
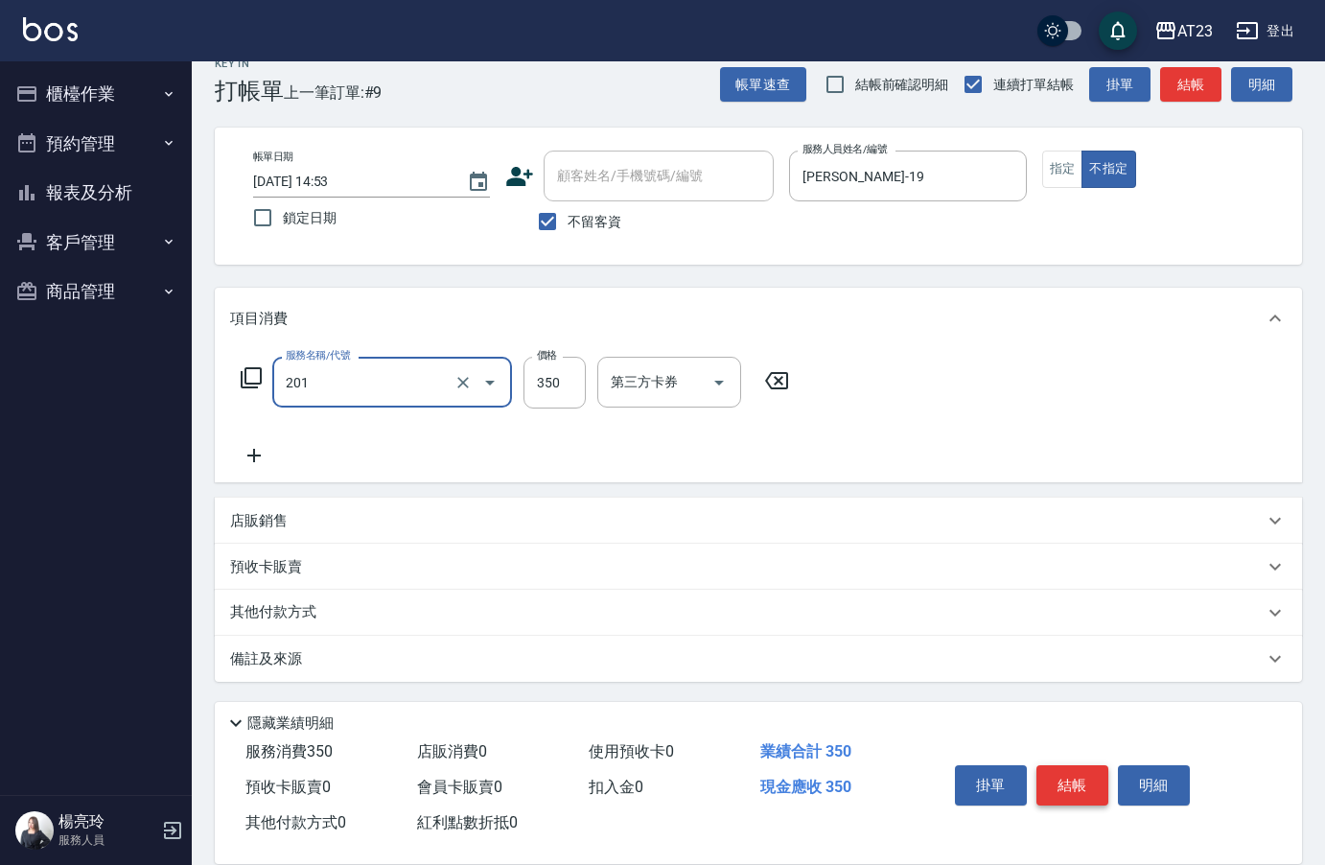
type input "一般洗髮(201)"
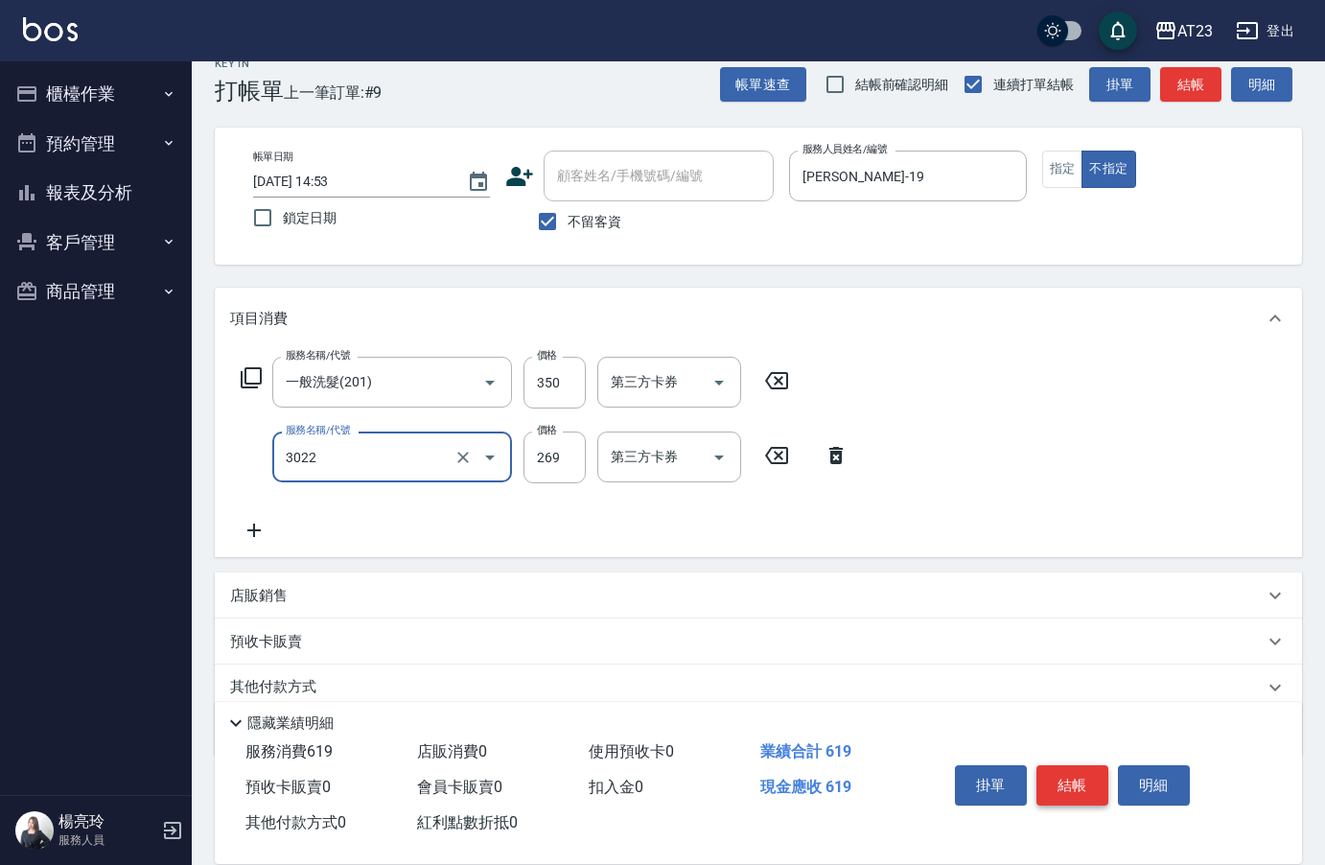
type input "(活動)造型剪(3022)"
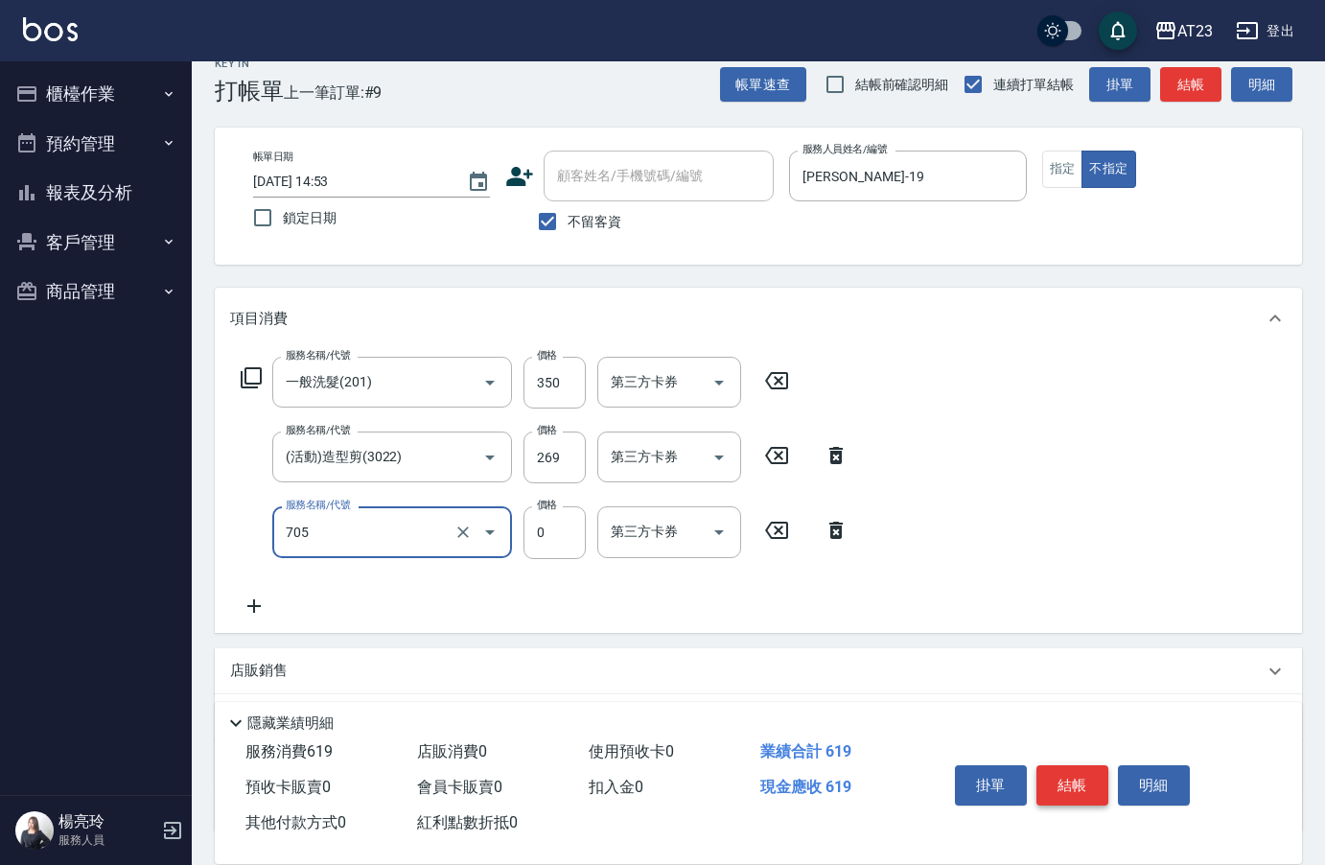
type input "互助50(705)"
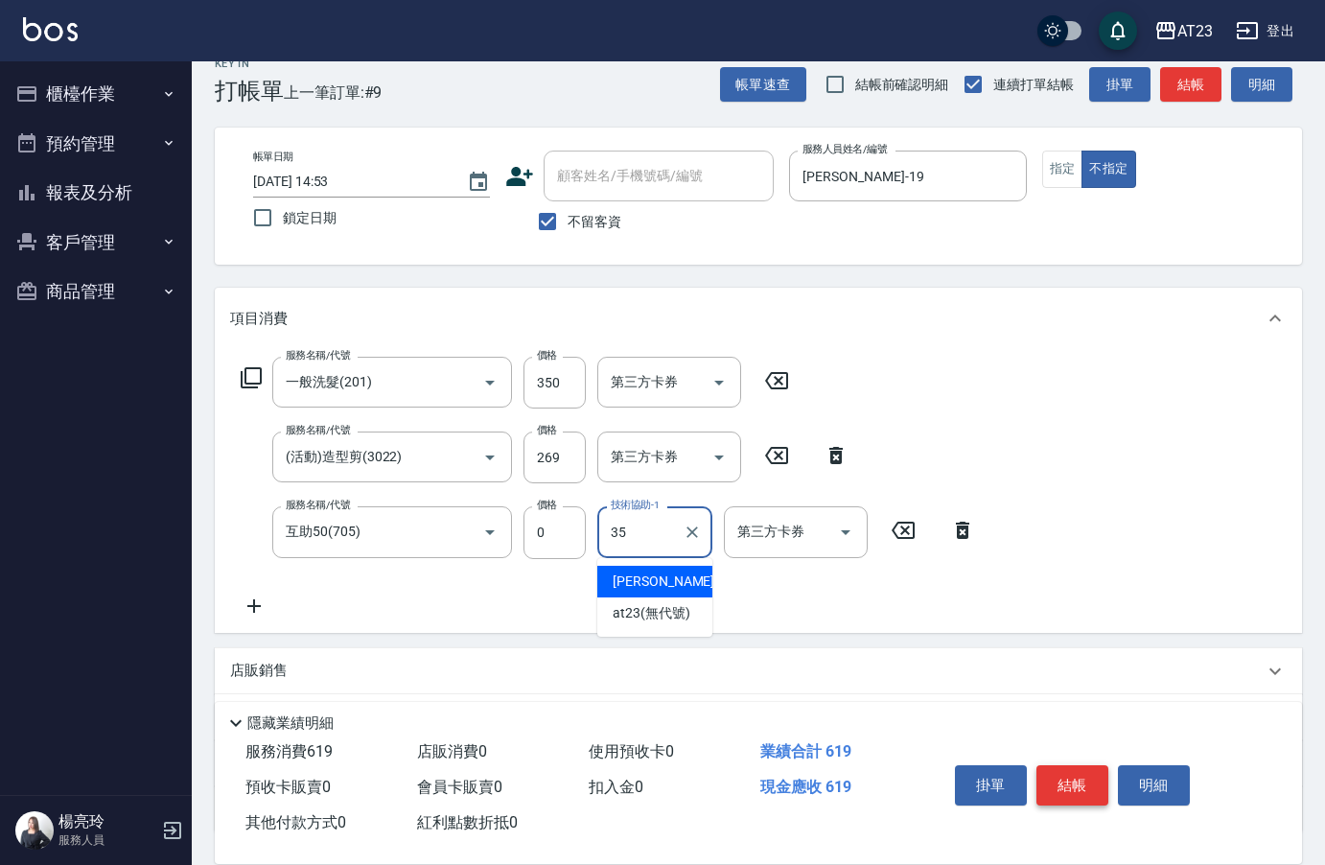
type input "嚕咪-35"
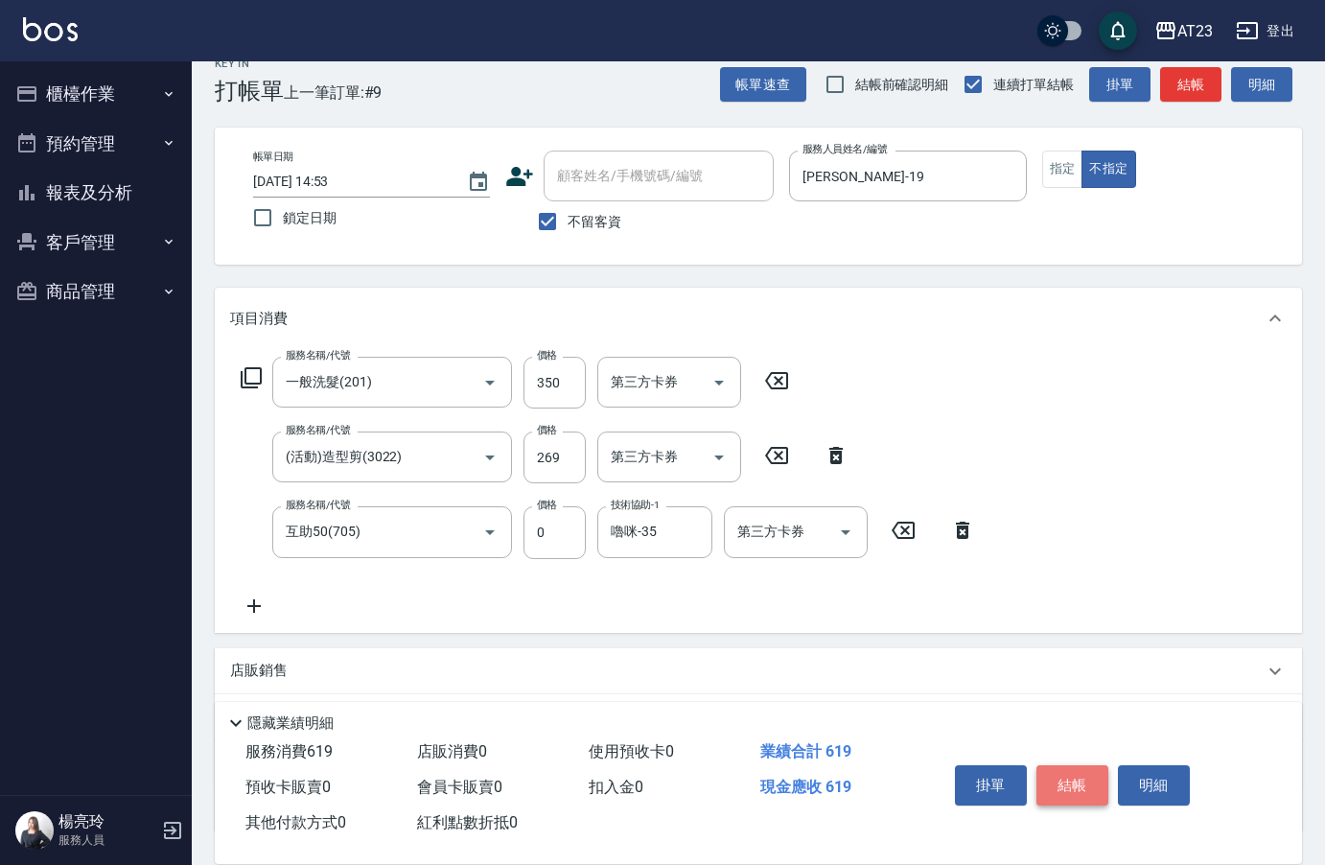
click at [1088, 776] on button "結帳" at bounding box center [1072, 785] width 72 height 40
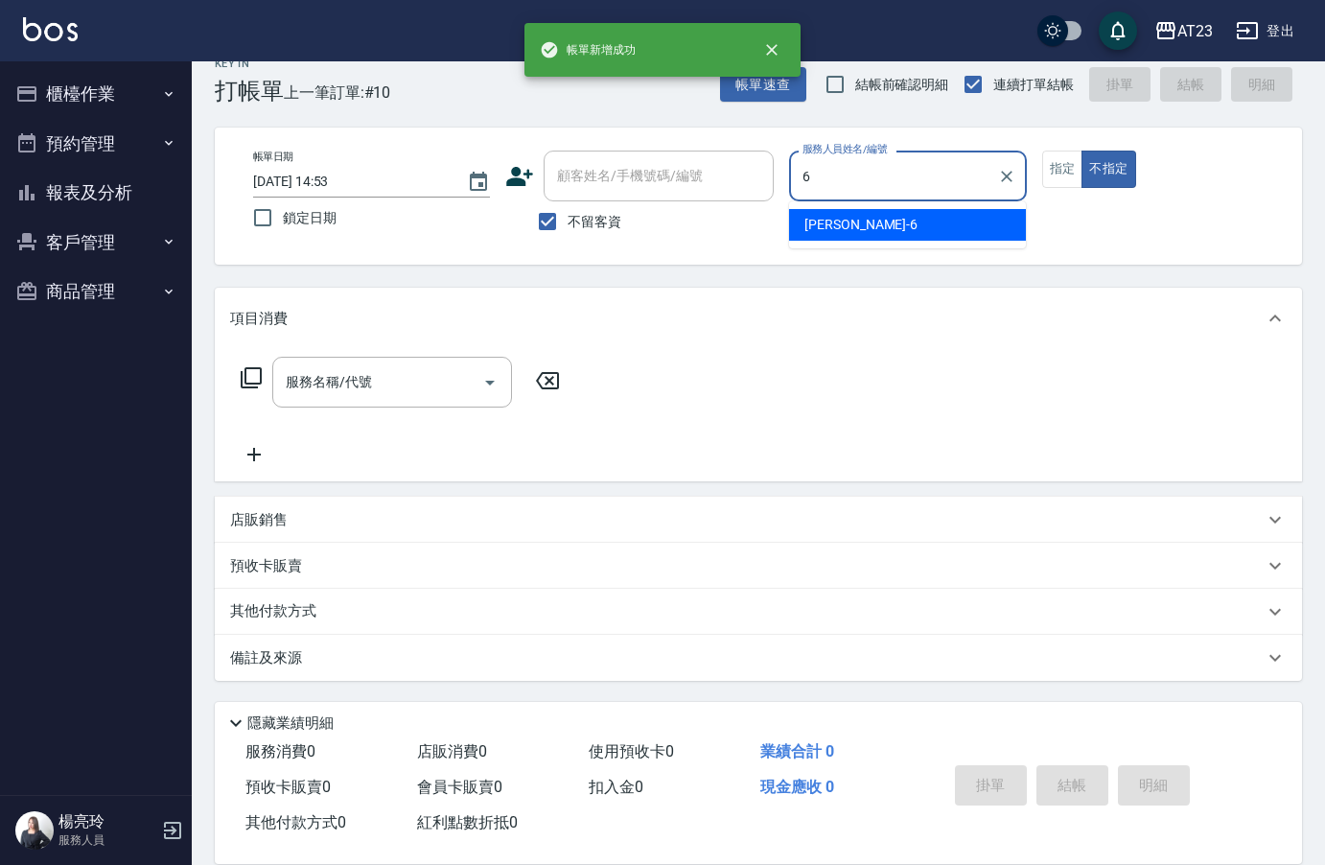
type input "Joann-6"
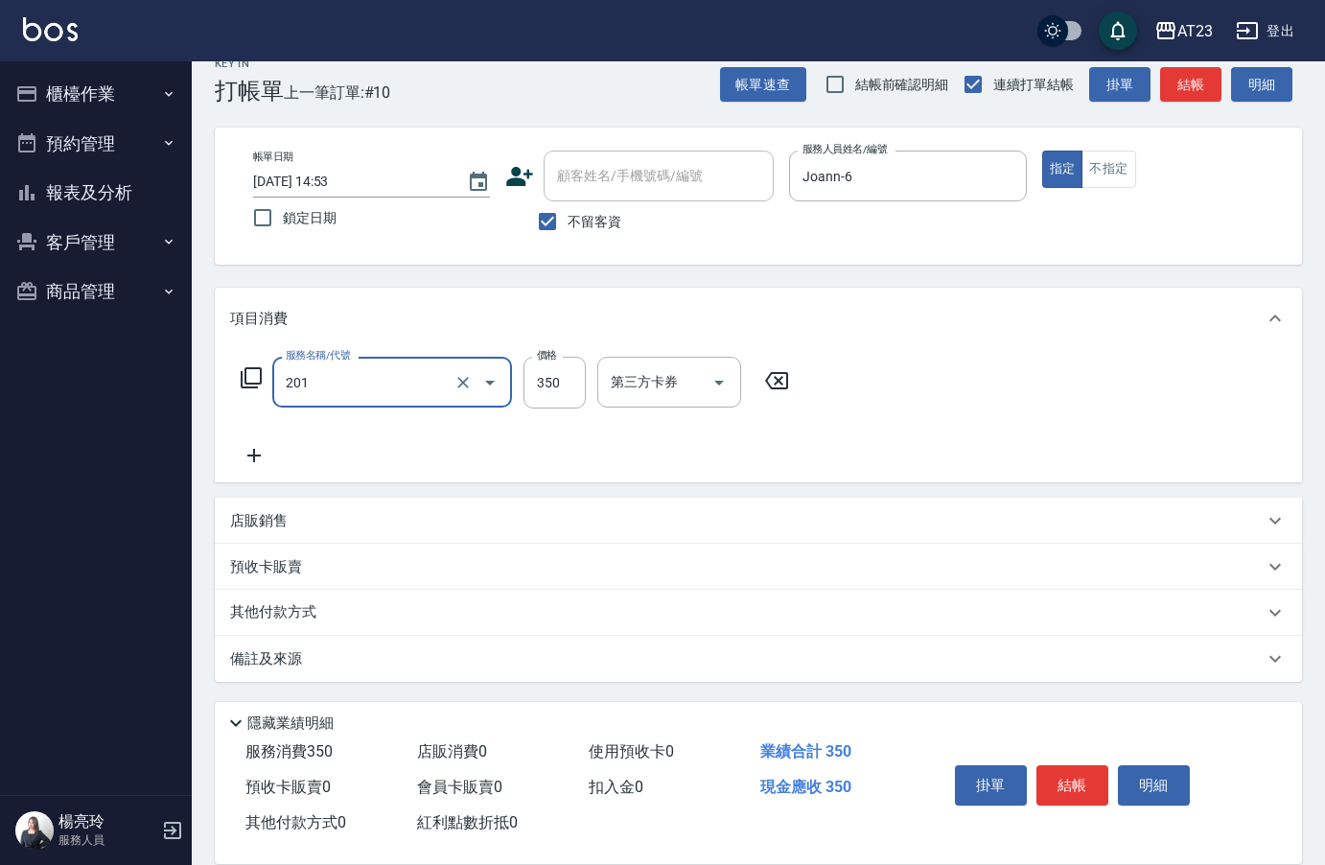
type input "一般洗髮(201)"
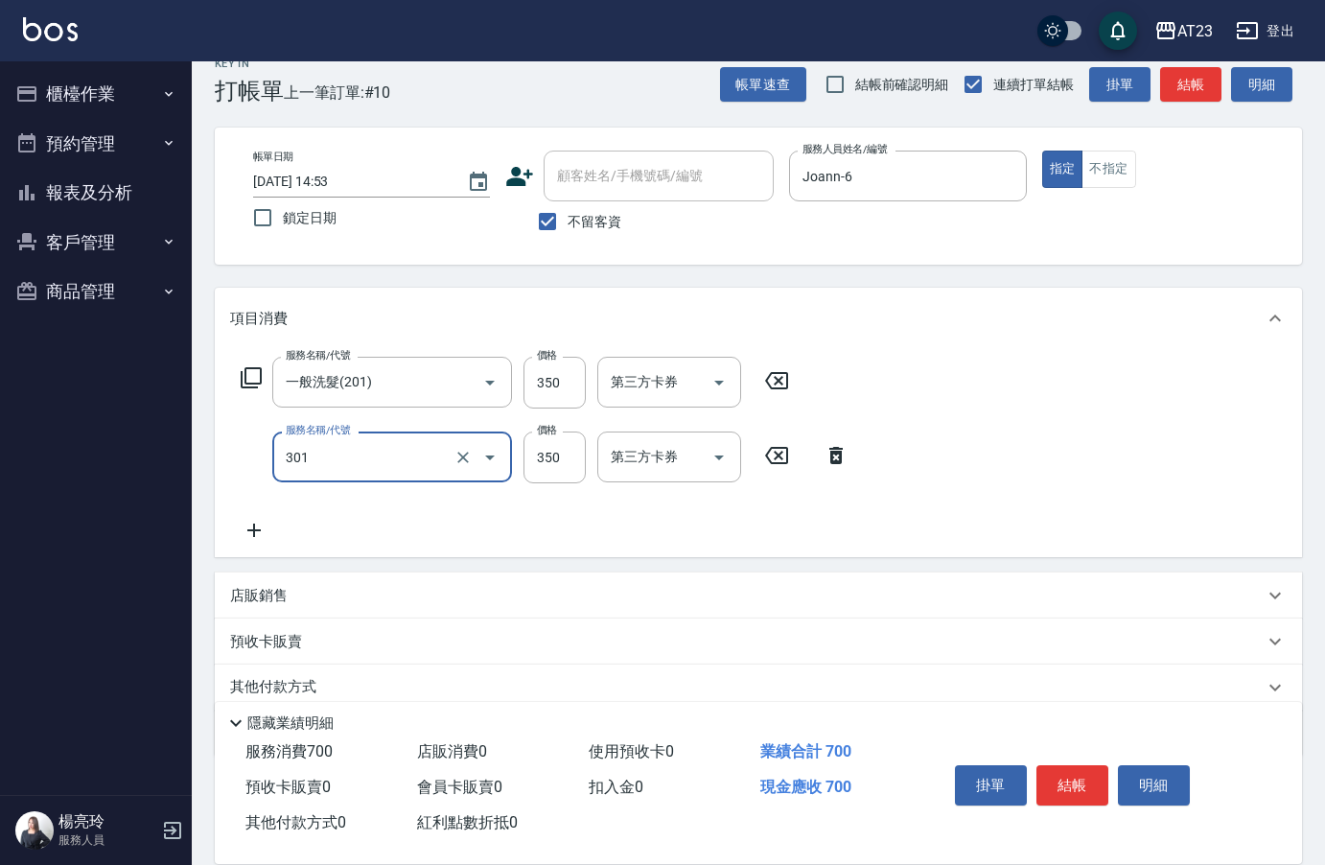
type input "造型剪髮(301)"
click at [1085, 785] on button "結帳" at bounding box center [1072, 785] width 72 height 40
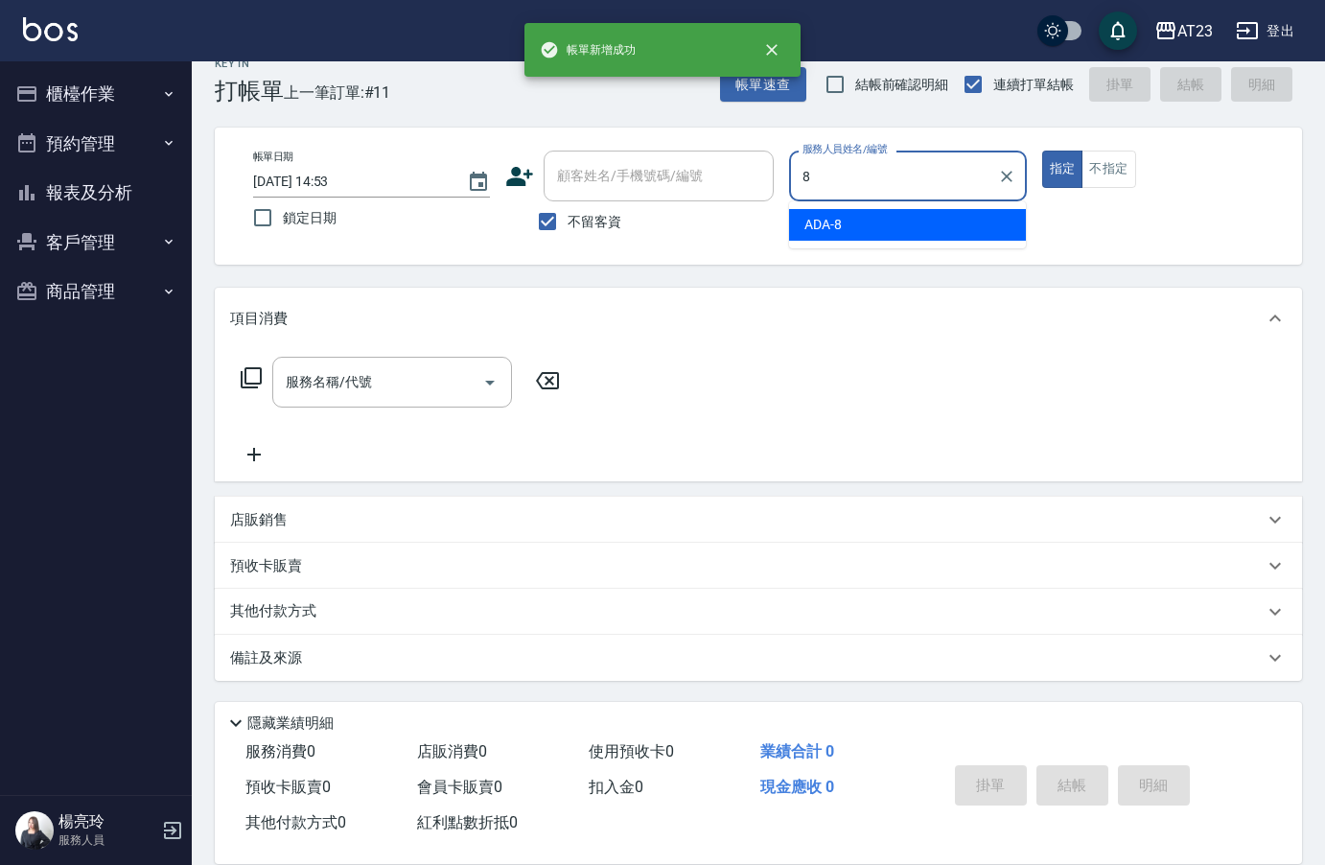
type input "ADA-8"
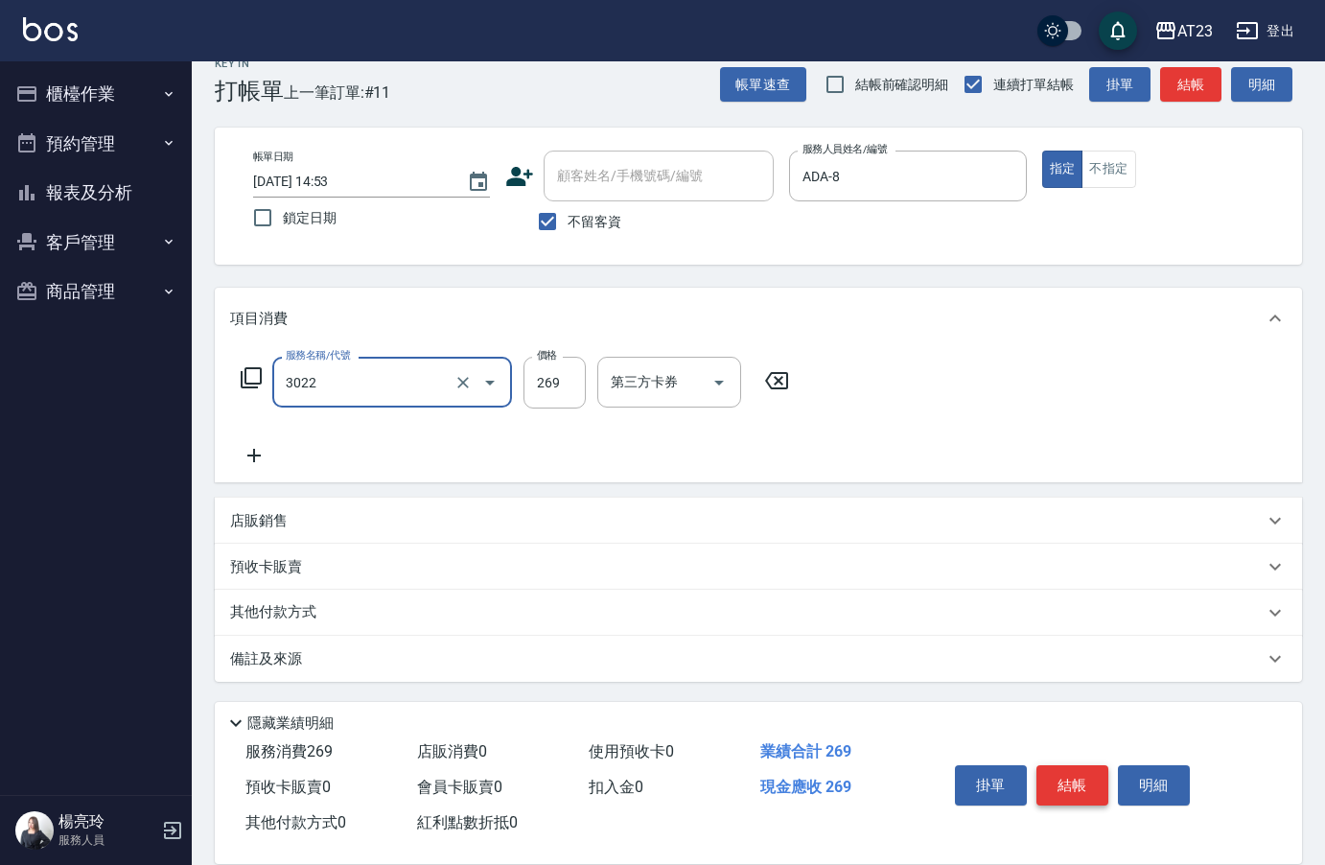
type input "(活動)造型剪(3022)"
click at [1062, 785] on button "結帳" at bounding box center [1072, 785] width 72 height 40
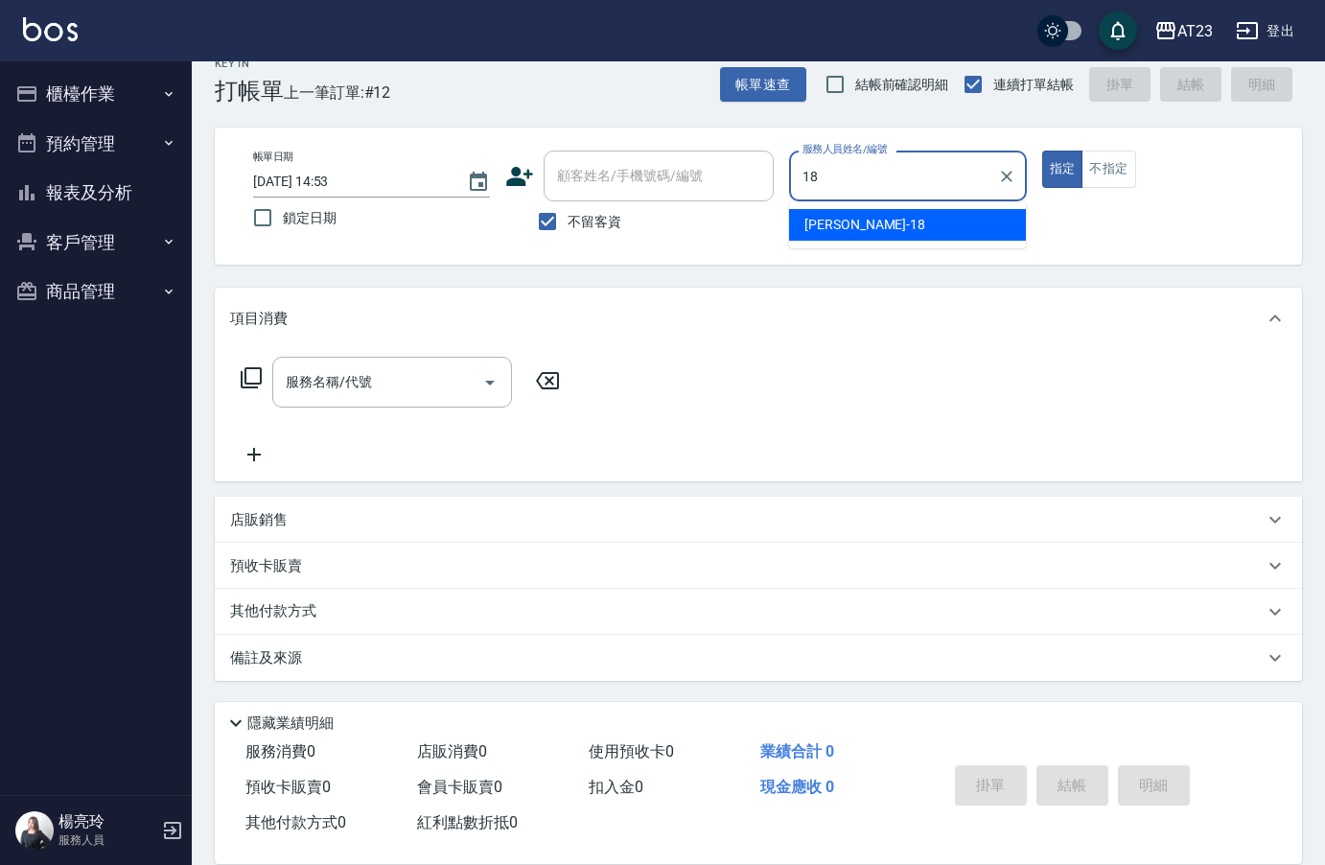
type input "[PERSON_NAME]-18"
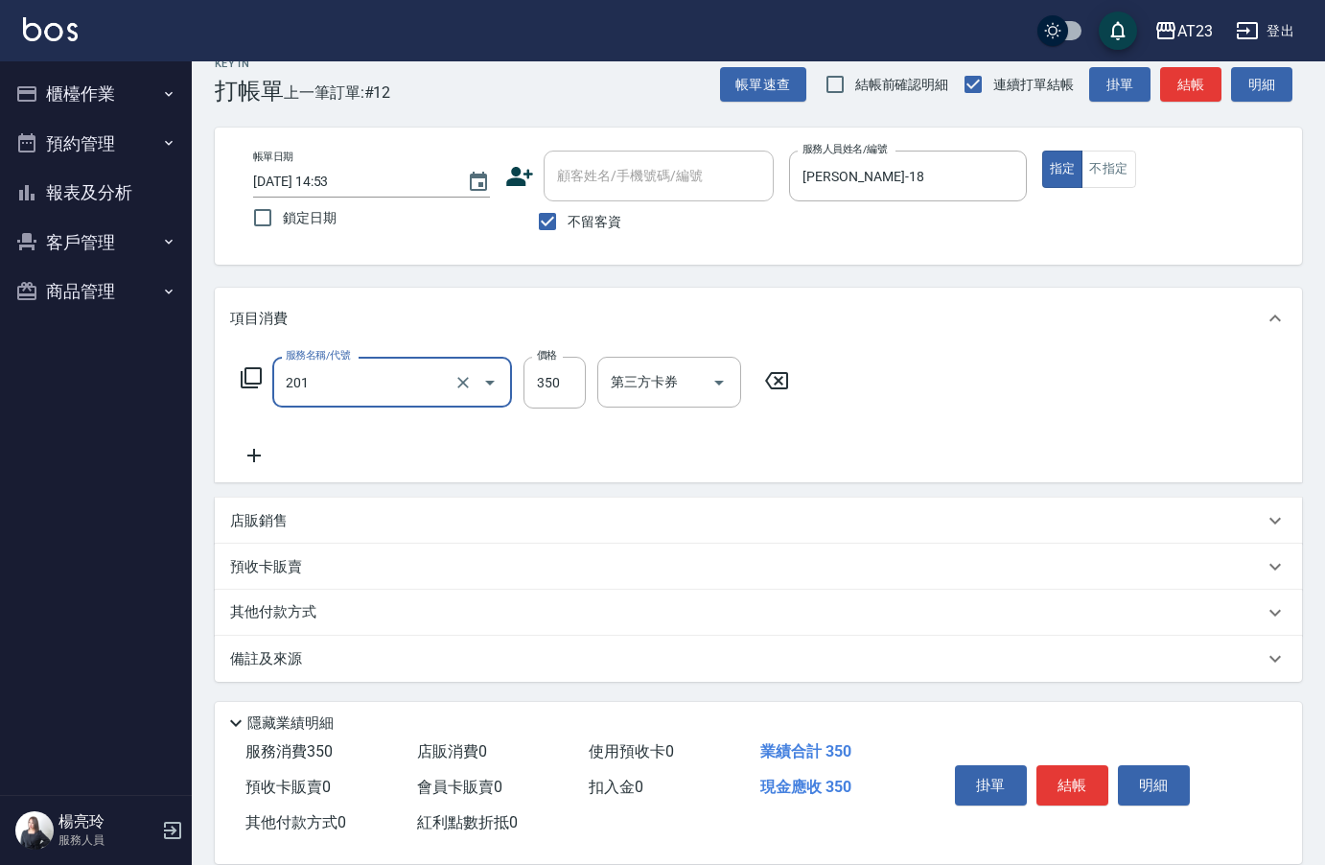
type input "一般洗髮(201)"
type input "200"
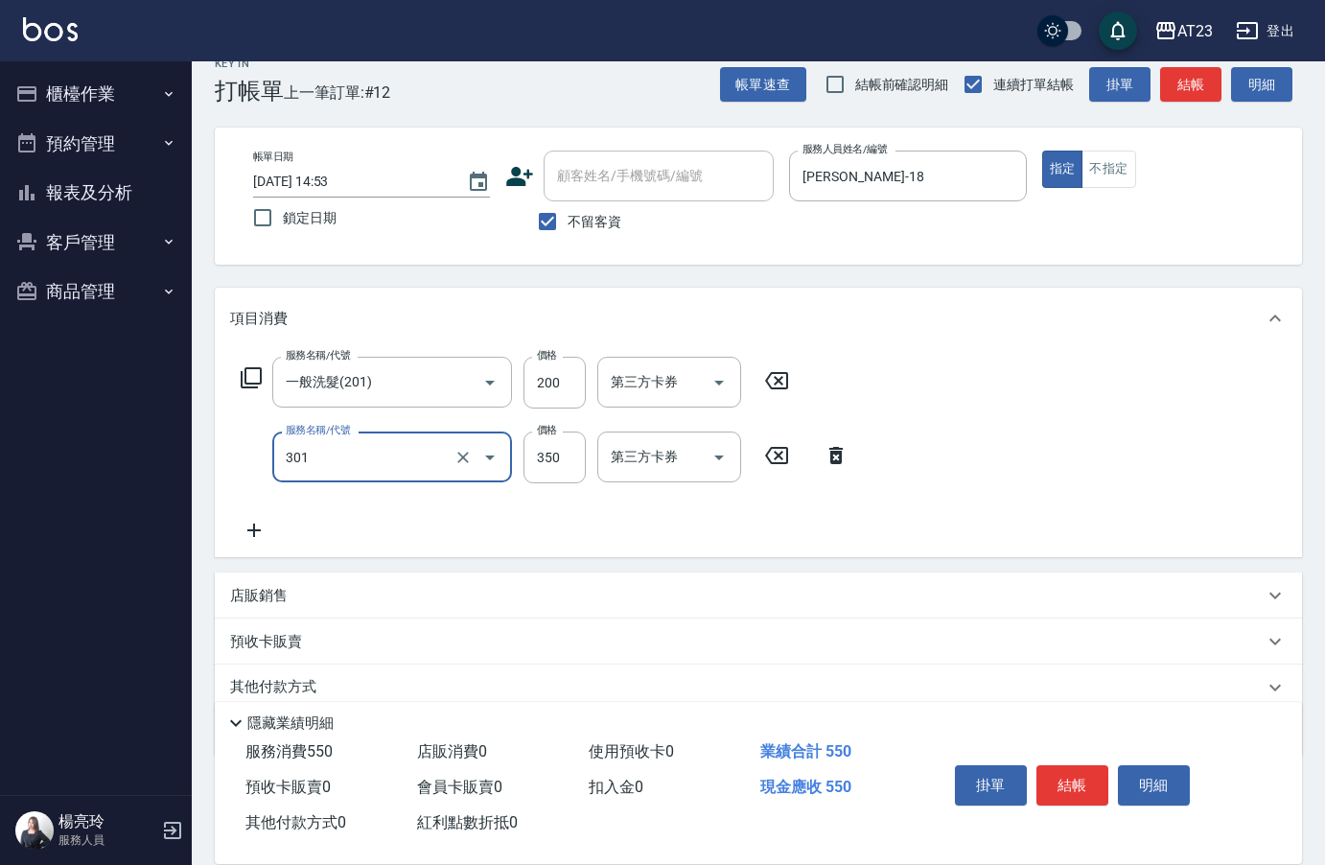
type input "造型剪髮(301)"
type input "300"
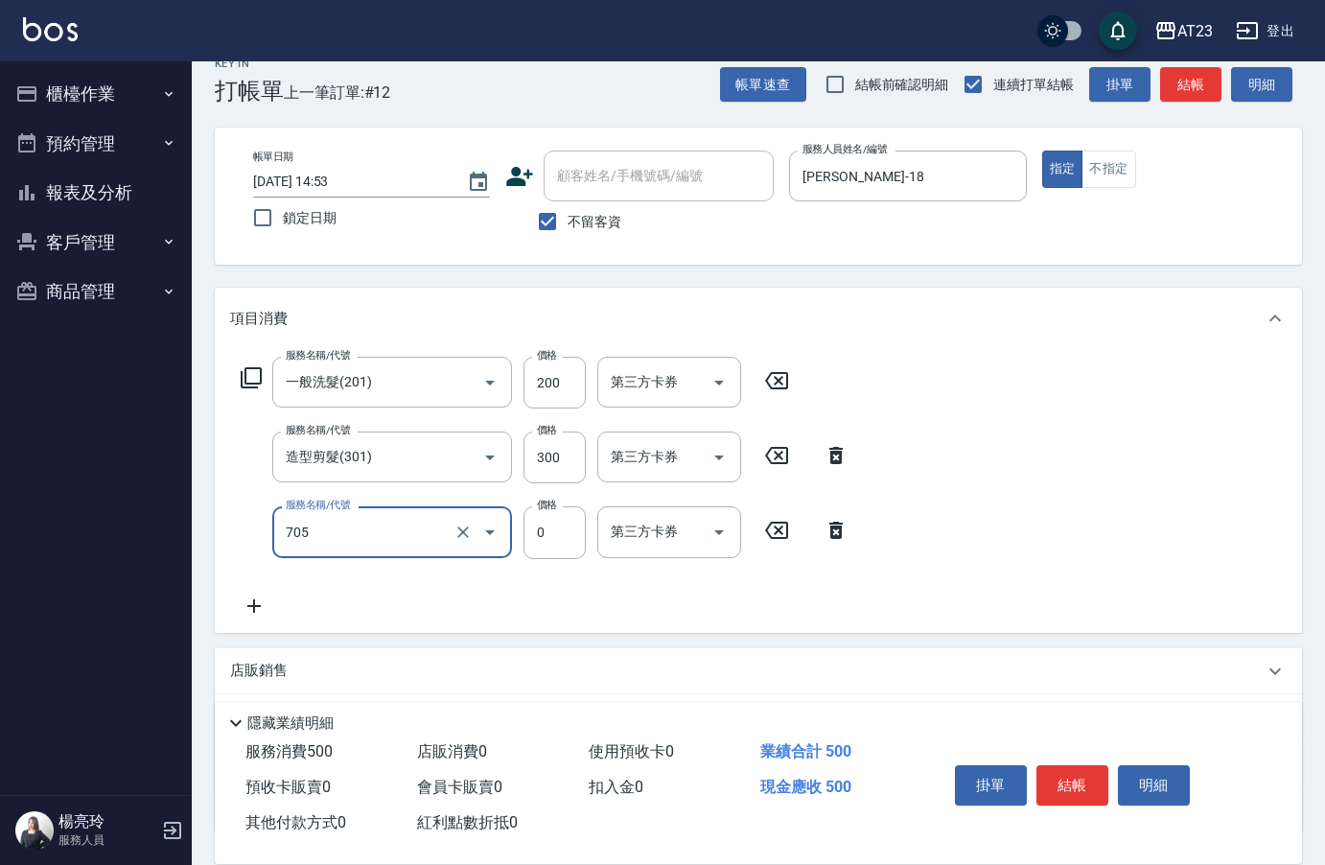
type input "互助50(705)"
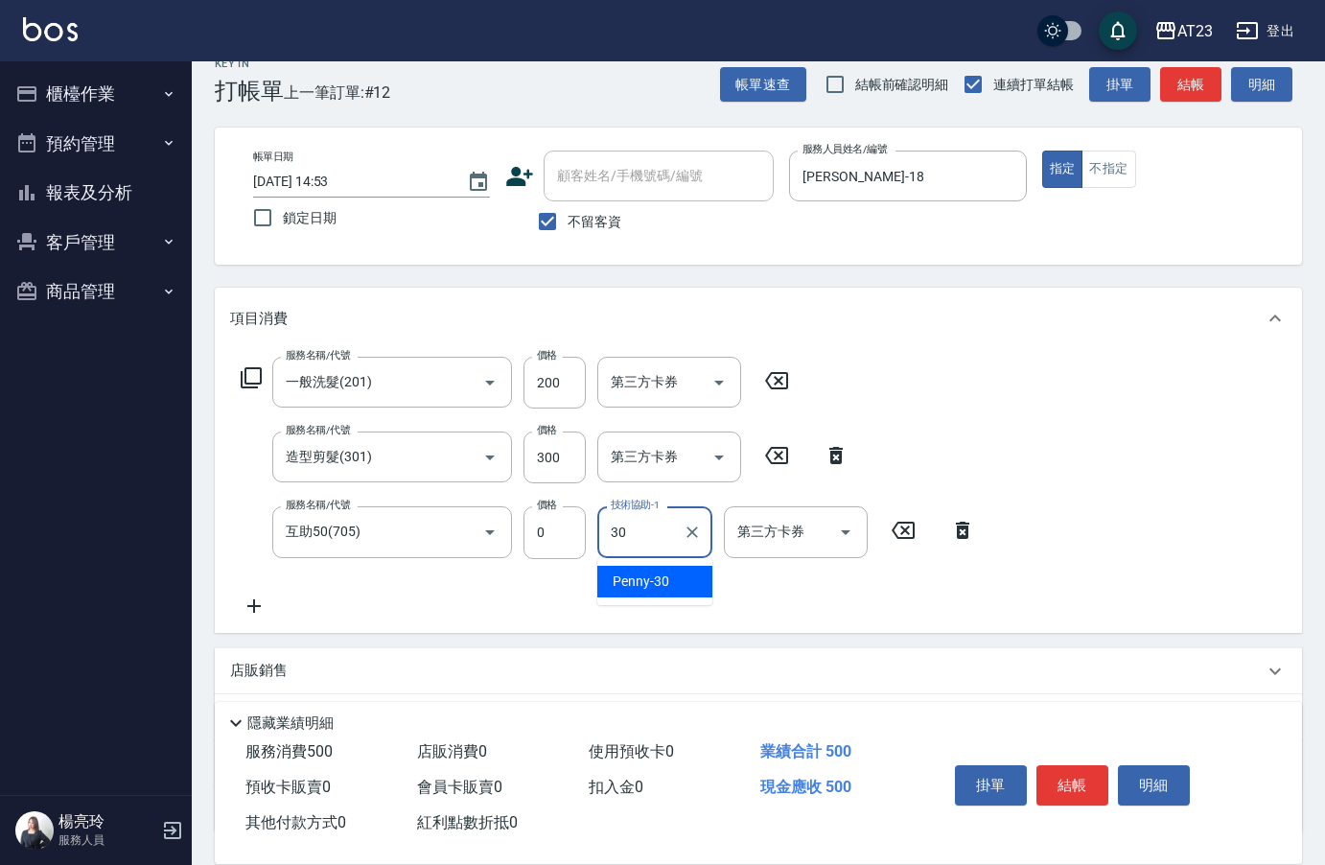
type input "Penny-30"
click at [1066, 785] on button "結帳" at bounding box center [1072, 785] width 72 height 40
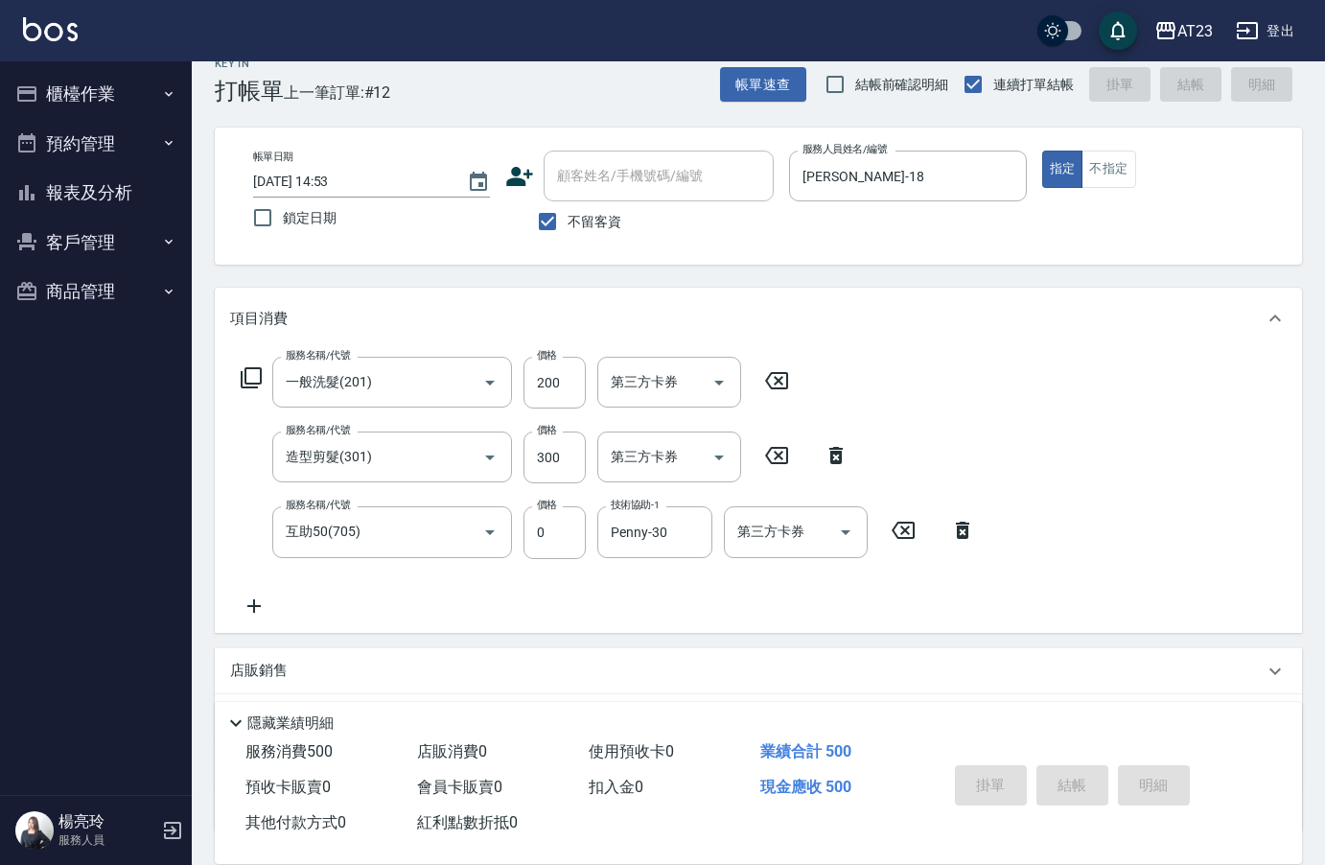
type input "[DATE] 14:54"
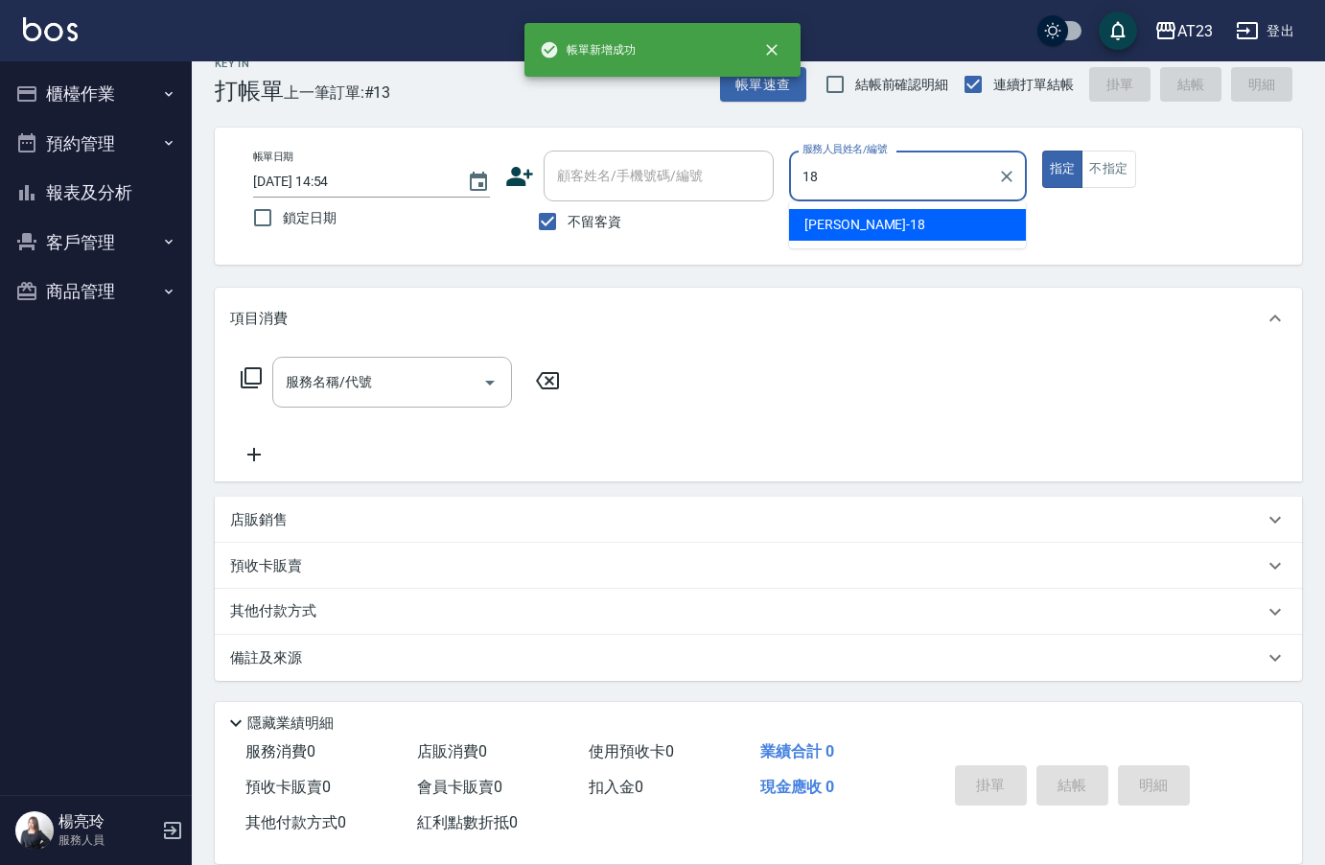
type input "[PERSON_NAME]-18"
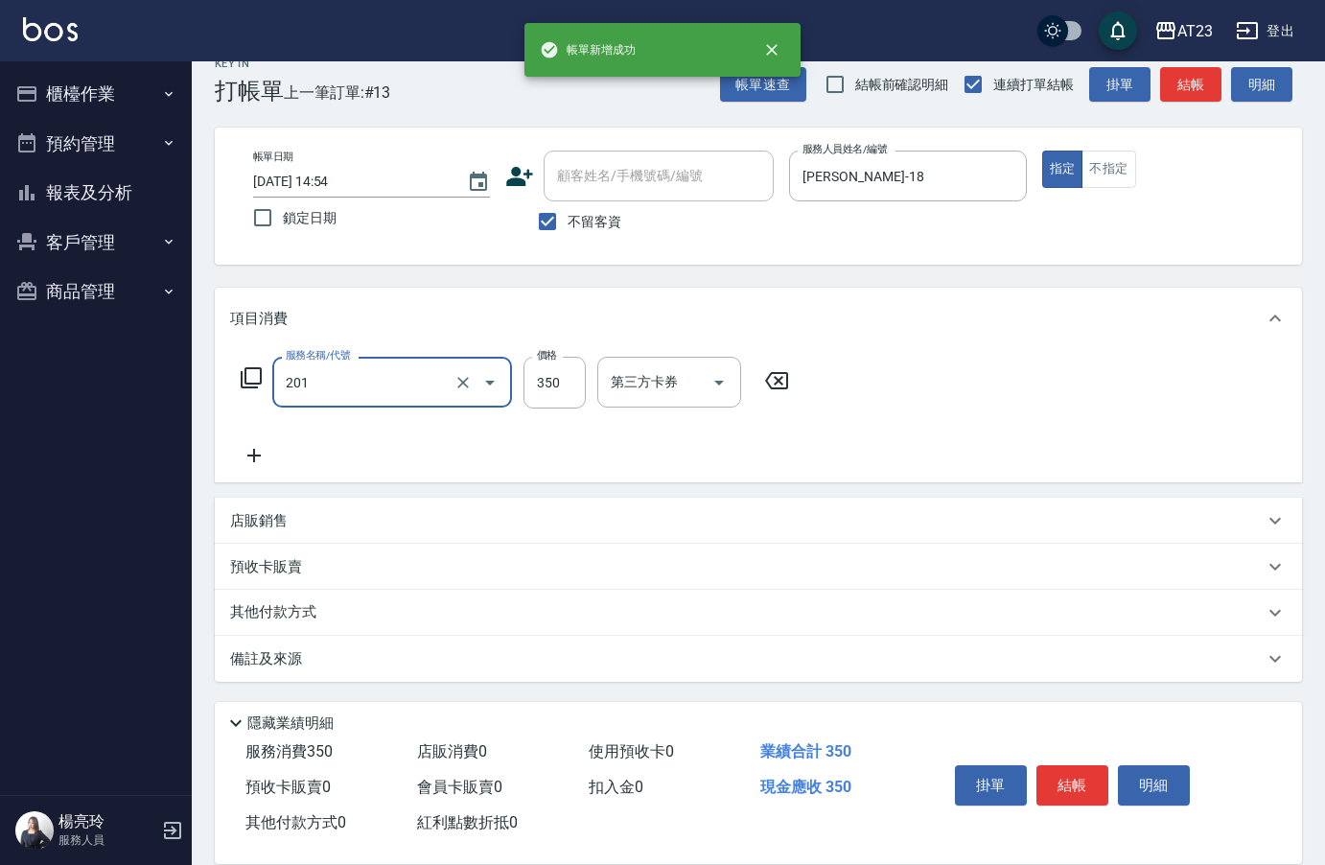
type input "一般洗髮(201)"
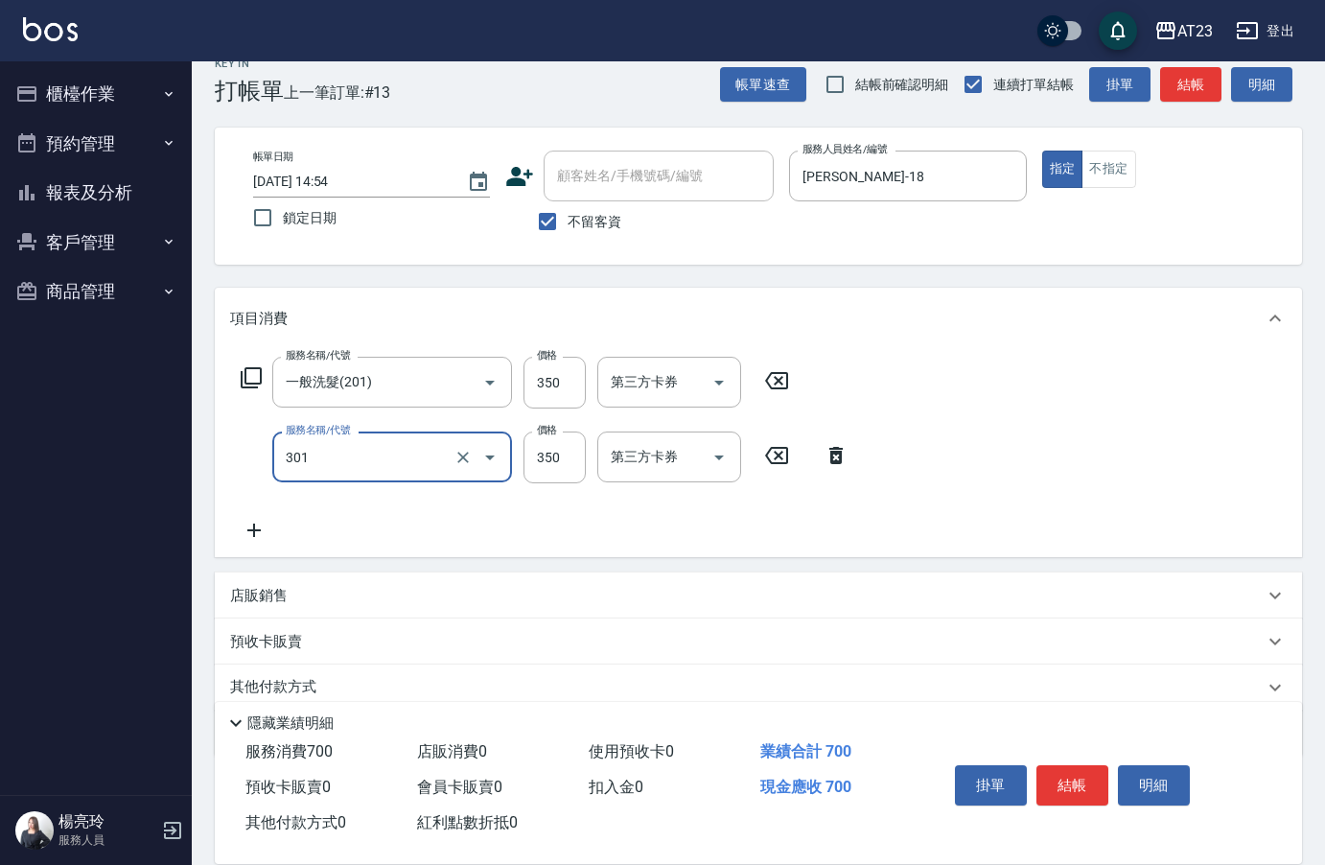
type input "造型剪髮(301)"
click at [567, 379] on input "350" at bounding box center [554, 383] width 62 height 52
type input "200"
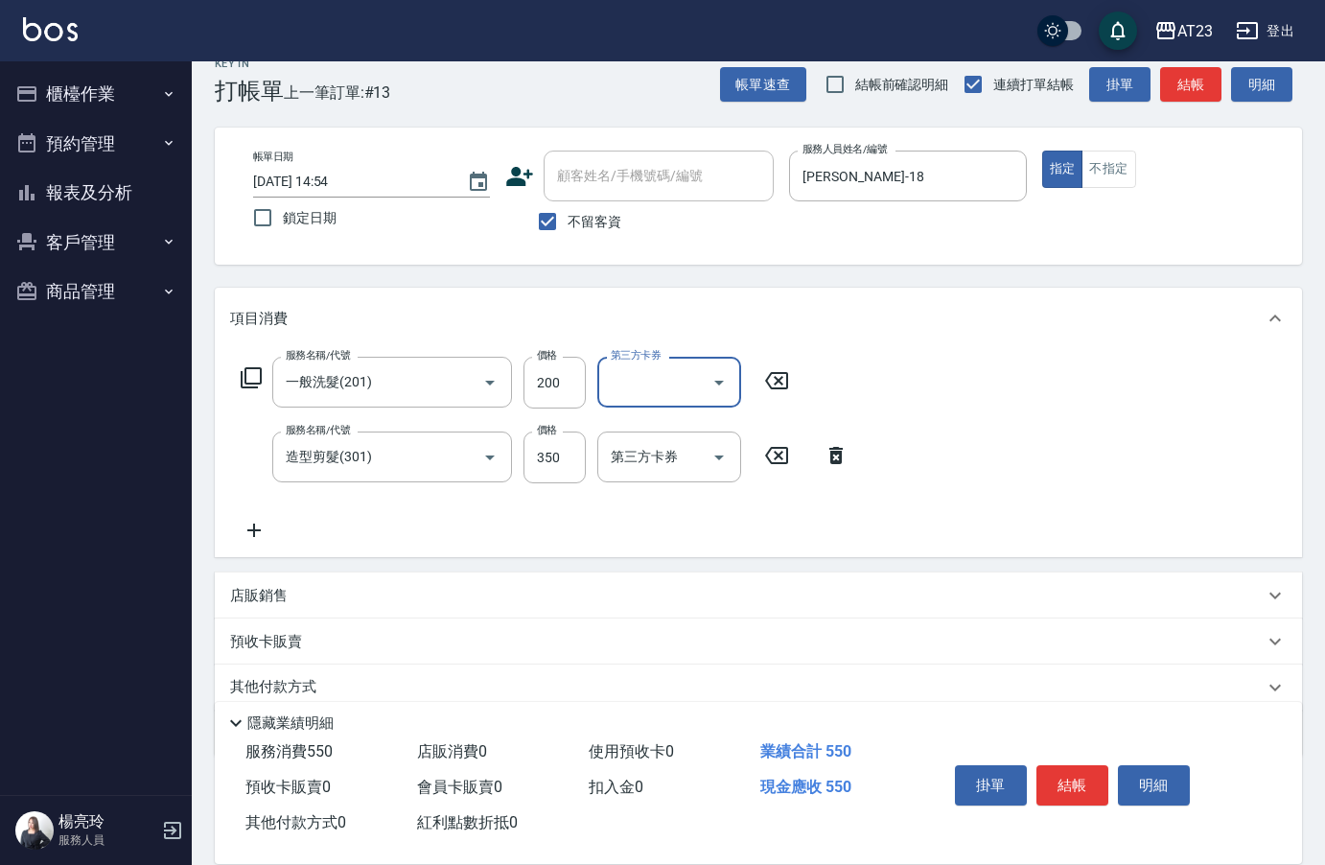
click at [386, 525] on div "服務名稱/代號 一般洗髮(201) 服務名稱/代號 價格 200 價格 第三方卡券 第三方卡券 服務名稱/代號 造型剪髮(301) 服務名稱/代號 價格 35…" at bounding box center [545, 449] width 630 height 185
click at [546, 438] on input "350" at bounding box center [554, 457] width 62 height 52
type input "300"
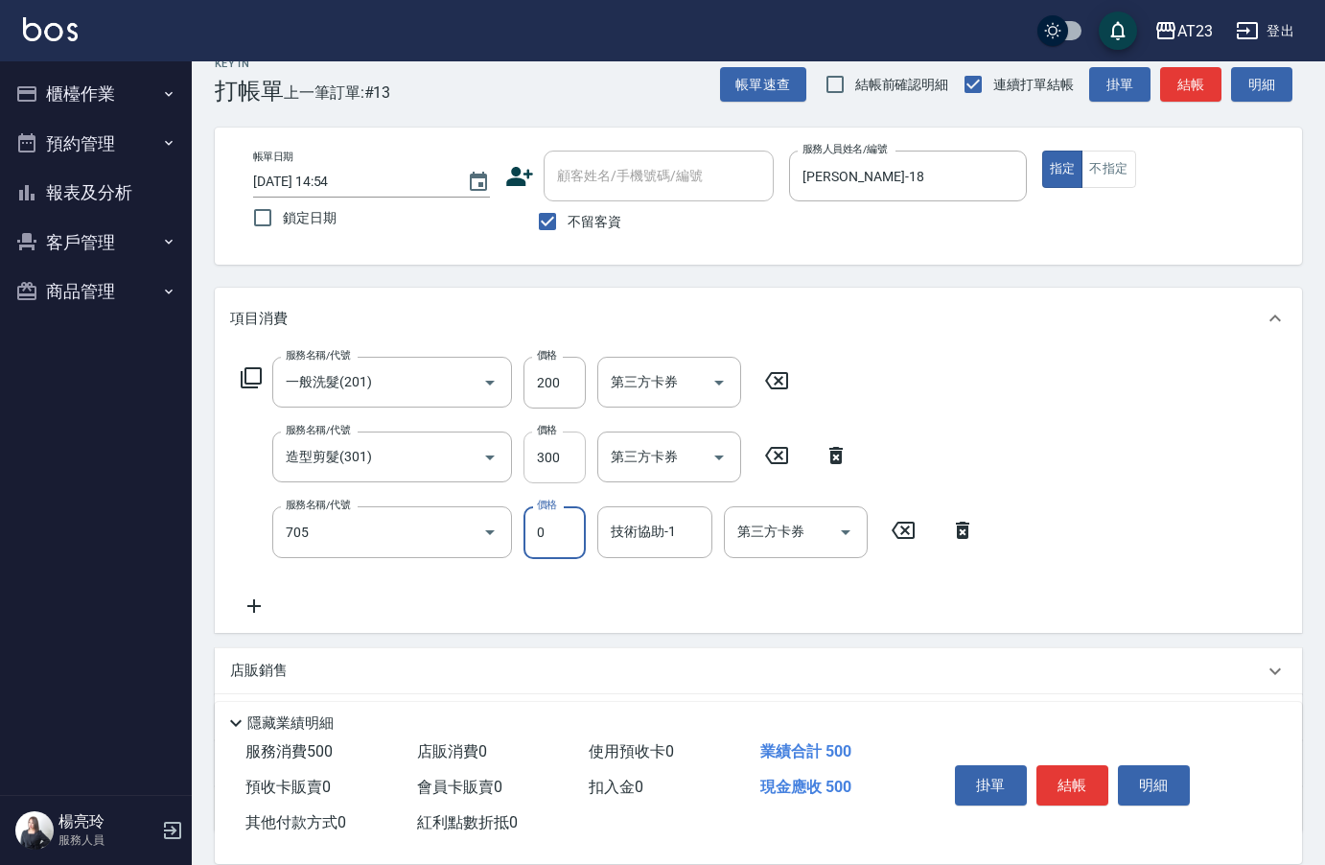
type input "互助50(705)"
type input "棒棒-20"
click at [1066, 781] on button "結帳" at bounding box center [1072, 785] width 72 height 40
